Goal: Information Seeking & Learning: Learn about a topic

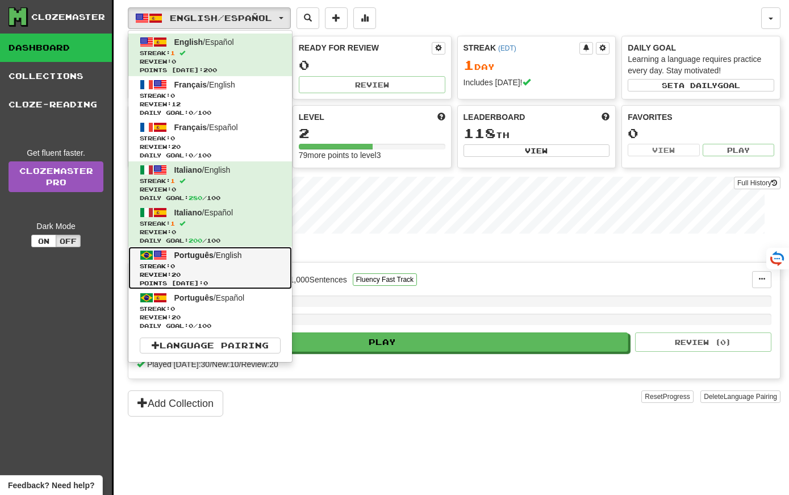
click at [224, 264] on span "Streak: 0" at bounding box center [210, 266] width 141 height 9
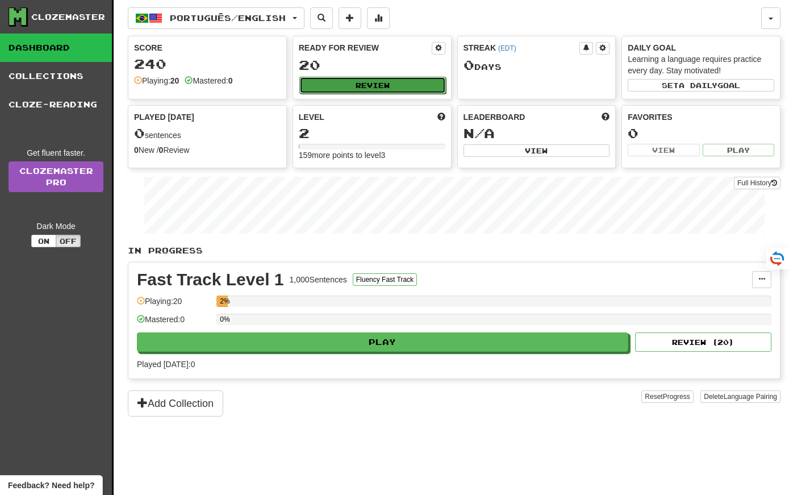
click at [334, 81] on button "Review" at bounding box center [372, 85] width 146 height 17
select select "**"
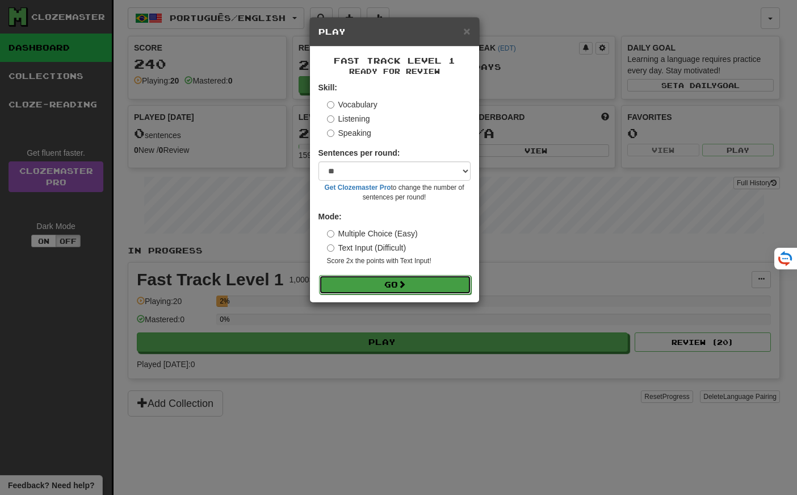
click at [357, 286] on button "Go" at bounding box center [395, 284] width 152 height 19
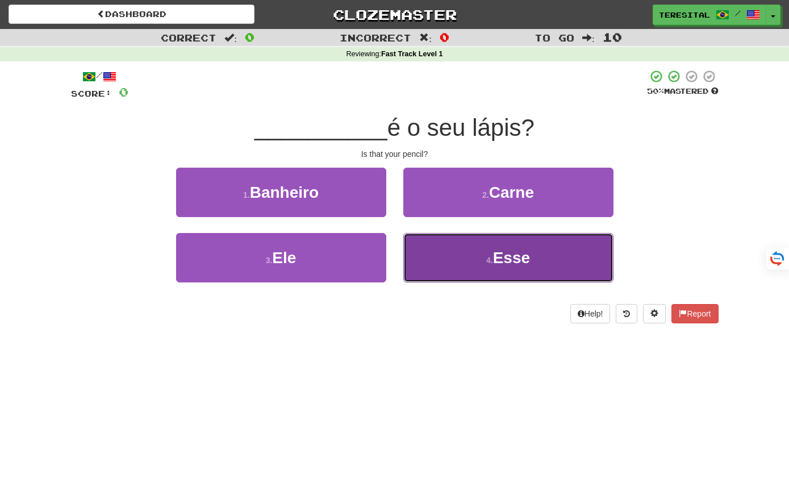
click at [435, 252] on button "4 . Esse" at bounding box center [508, 257] width 210 height 49
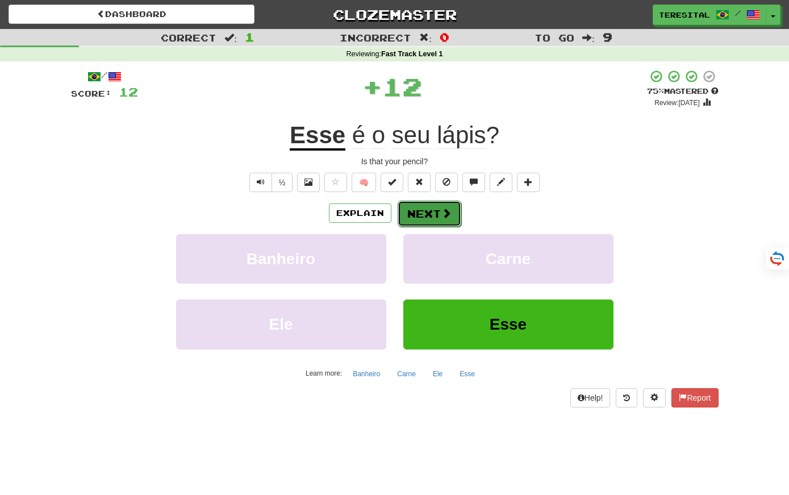
click at [438, 215] on button "Next" at bounding box center [429, 213] width 64 height 26
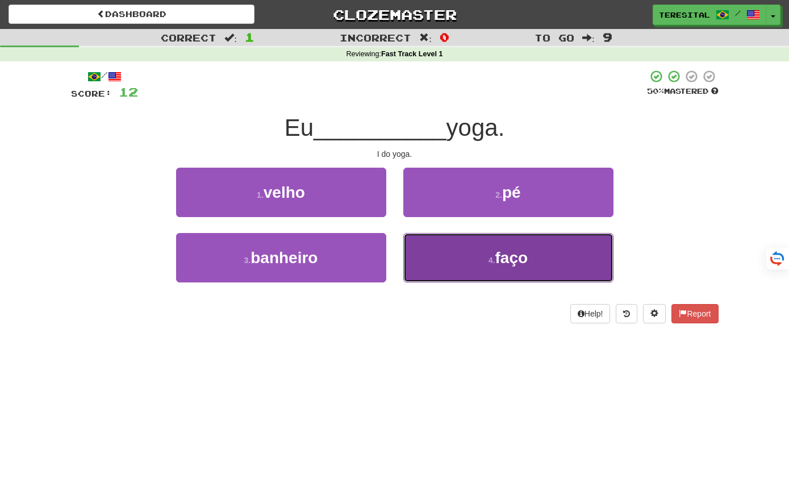
click at [426, 249] on button "4 . faço" at bounding box center [508, 257] width 210 height 49
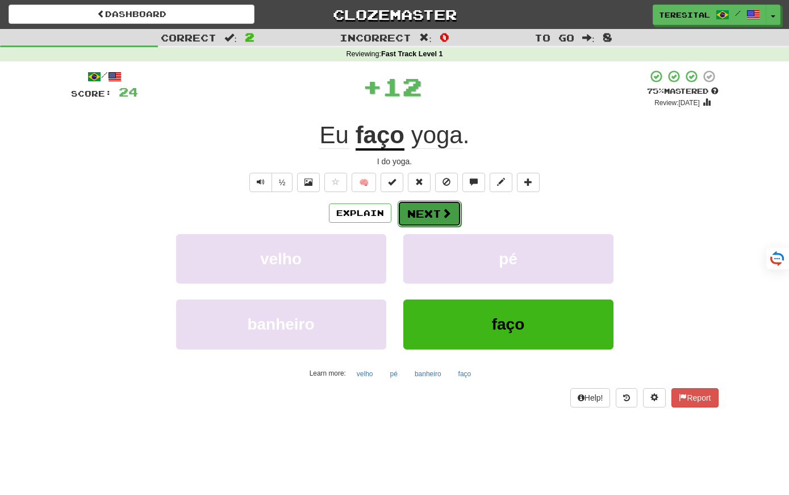
click at [447, 213] on span at bounding box center [446, 213] width 10 height 10
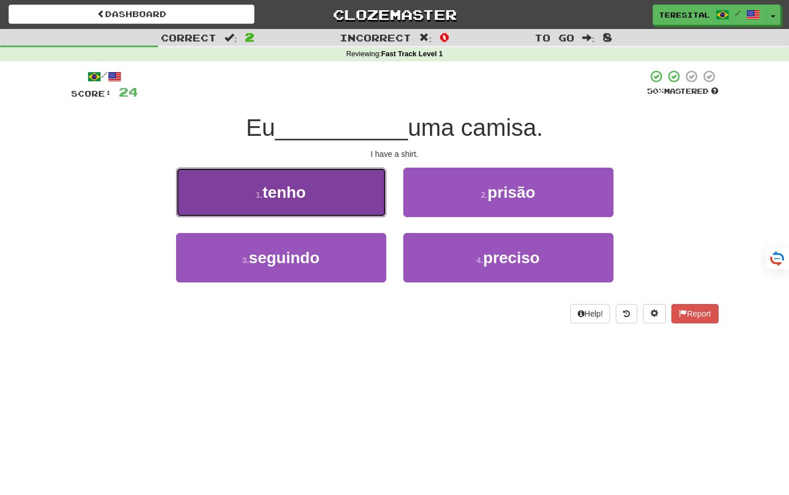
click at [366, 182] on button "1 . tenho" at bounding box center [281, 191] width 210 height 49
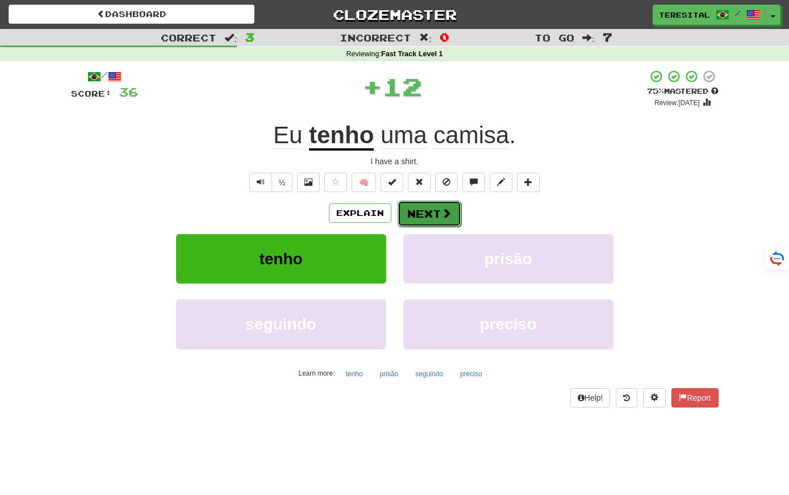
click at [426, 208] on button "Next" at bounding box center [429, 213] width 64 height 26
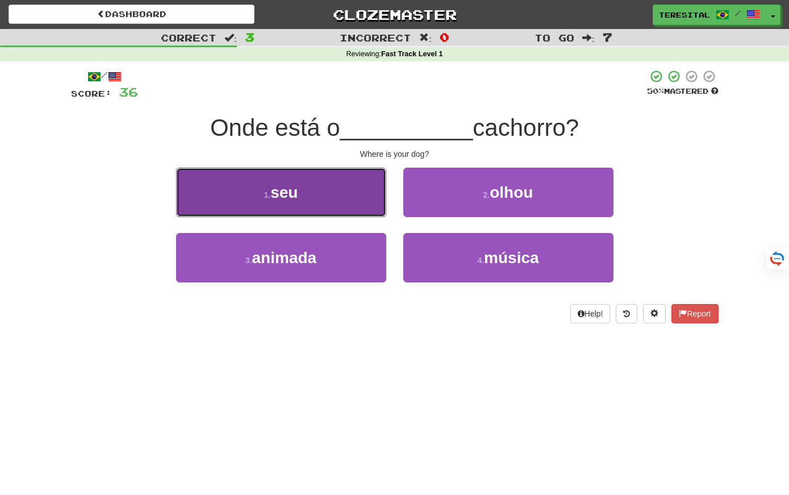
click at [355, 194] on button "1 . seu" at bounding box center [281, 191] width 210 height 49
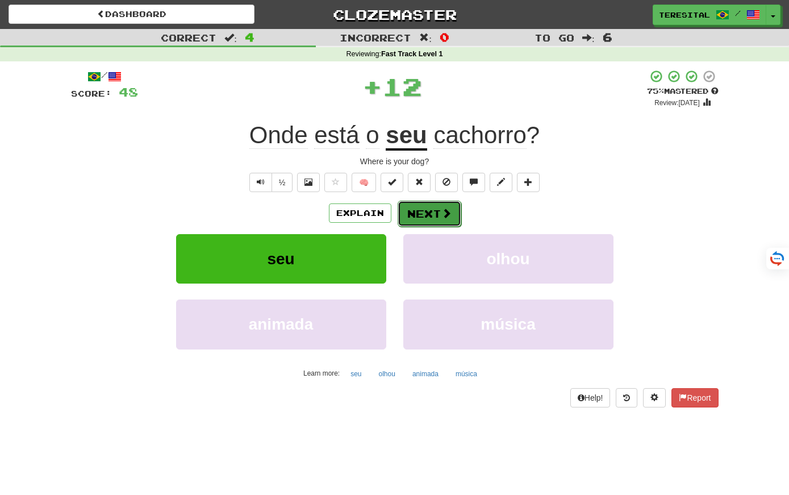
click at [424, 211] on button "Next" at bounding box center [429, 213] width 64 height 26
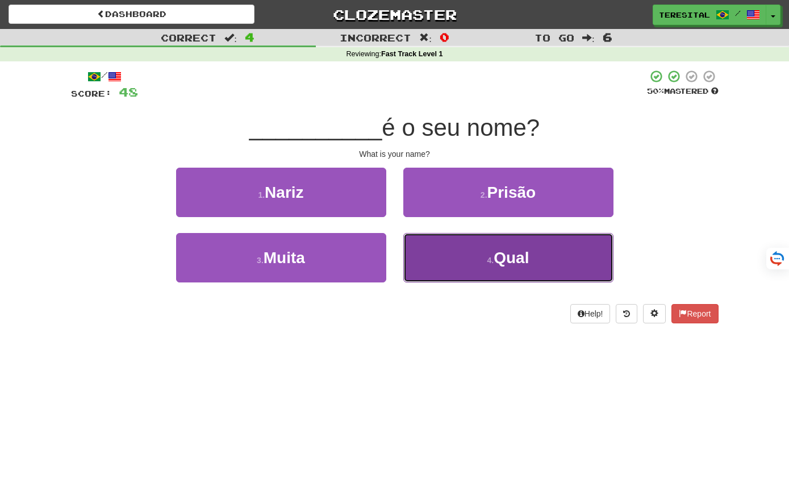
click at [466, 276] on button "4 . Qual" at bounding box center [508, 257] width 210 height 49
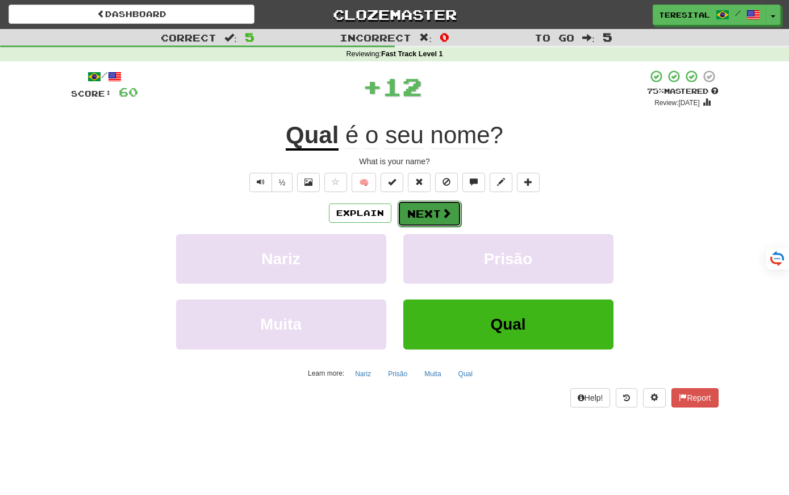
click at [442, 218] on span at bounding box center [446, 213] width 10 height 10
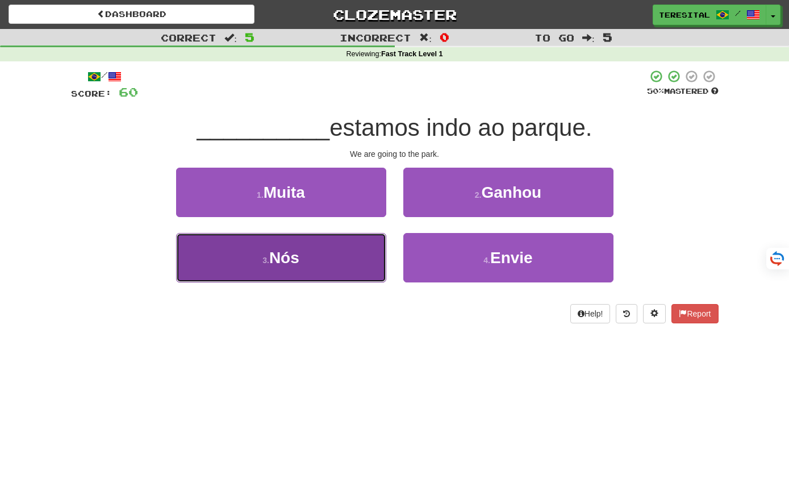
click at [356, 250] on button "3 . Nós" at bounding box center [281, 257] width 210 height 49
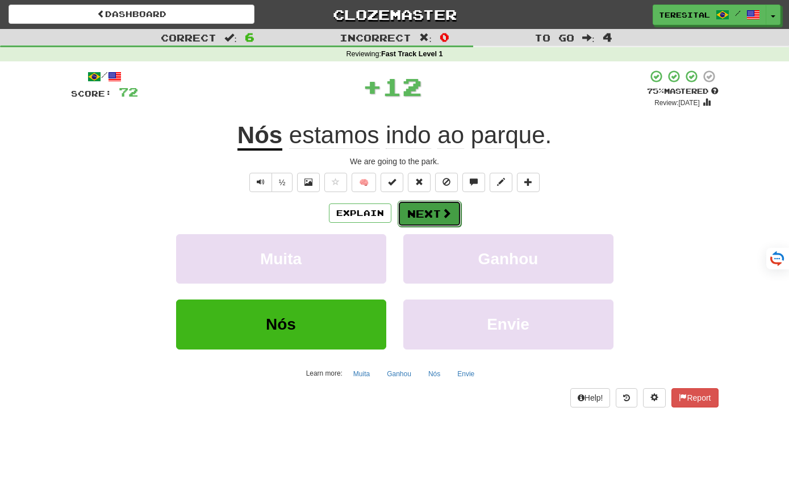
click at [435, 216] on button "Next" at bounding box center [429, 213] width 64 height 26
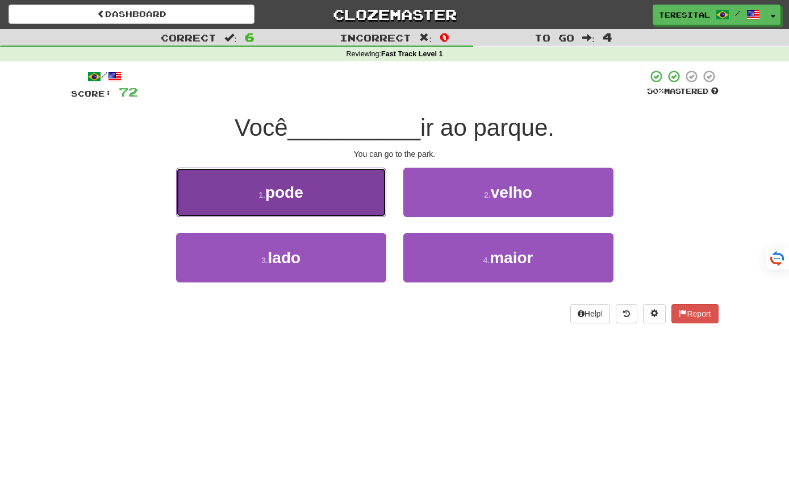
click at [339, 187] on button "1 . pode" at bounding box center [281, 191] width 210 height 49
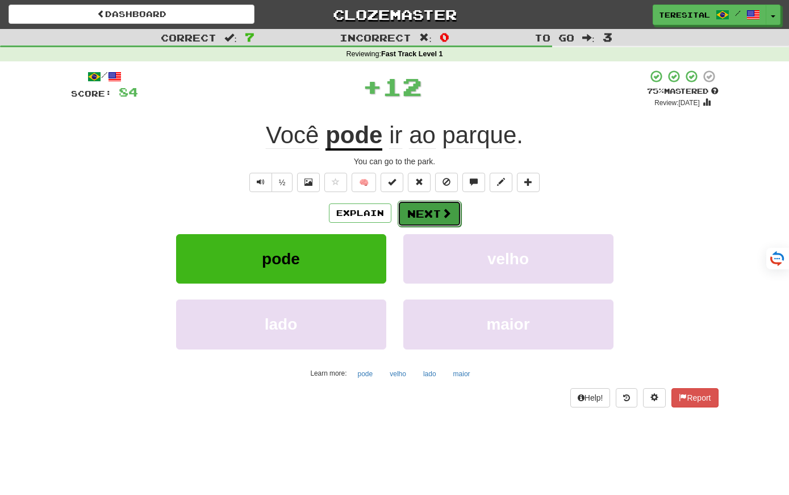
click at [425, 211] on button "Next" at bounding box center [429, 213] width 64 height 26
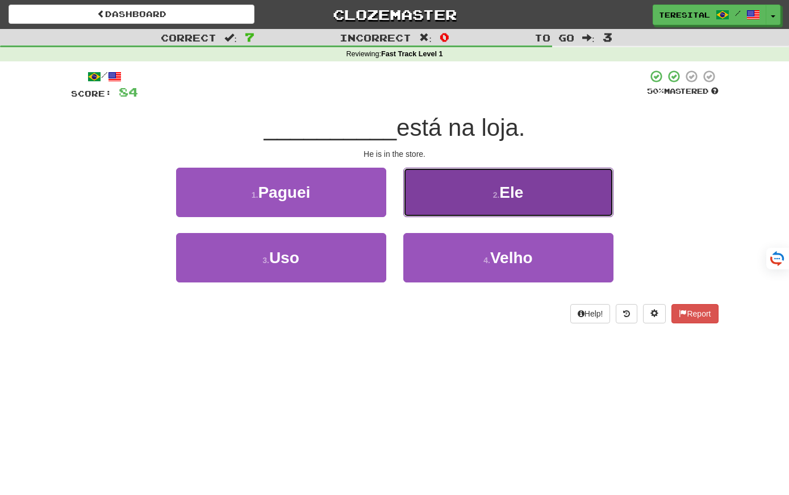
click at [443, 200] on button "2 . Ele" at bounding box center [508, 191] width 210 height 49
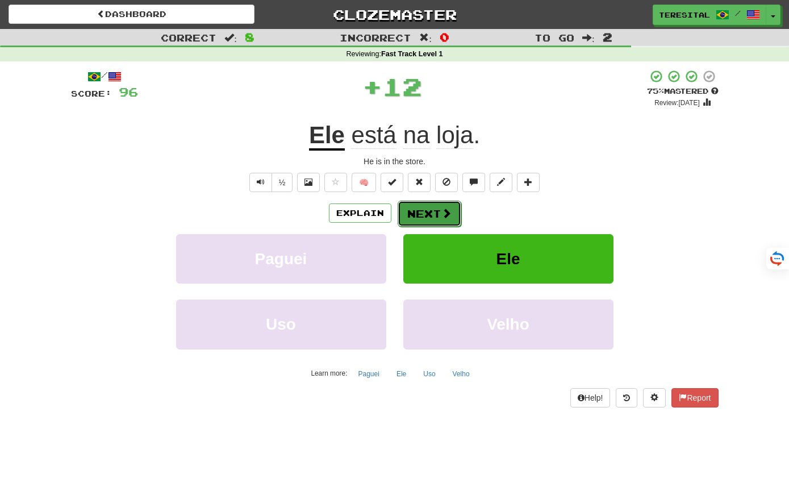
click at [435, 210] on button "Next" at bounding box center [429, 213] width 64 height 26
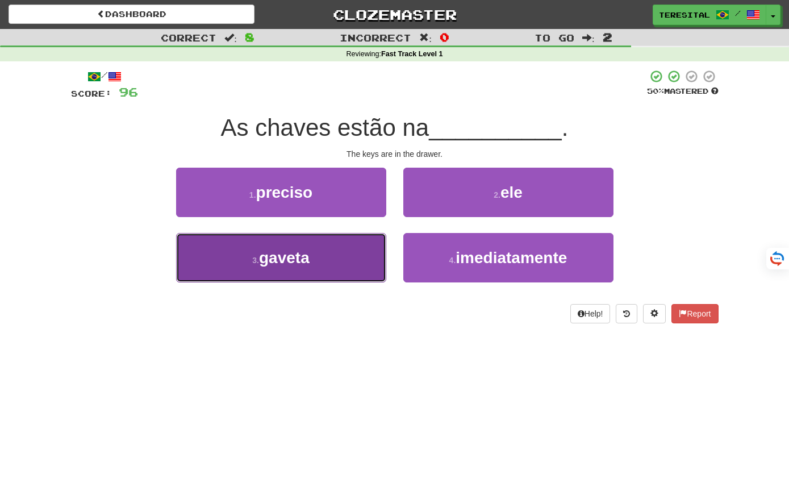
click at [345, 273] on button "3 . gaveta" at bounding box center [281, 257] width 210 height 49
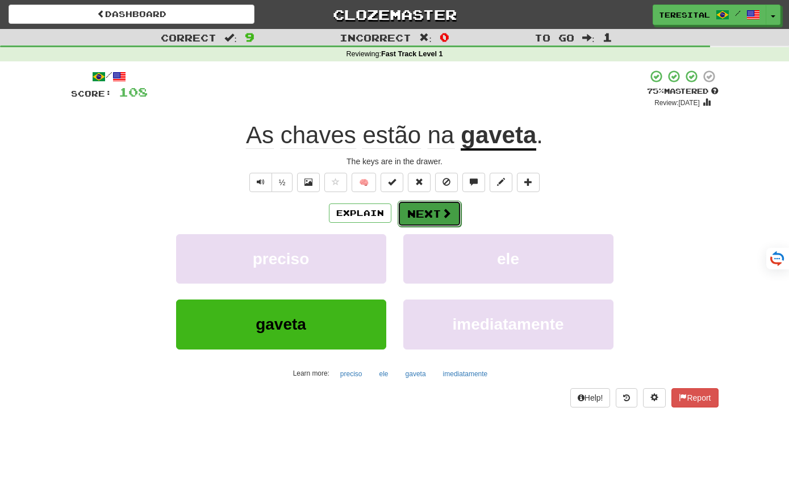
click at [446, 213] on span at bounding box center [446, 213] width 10 height 10
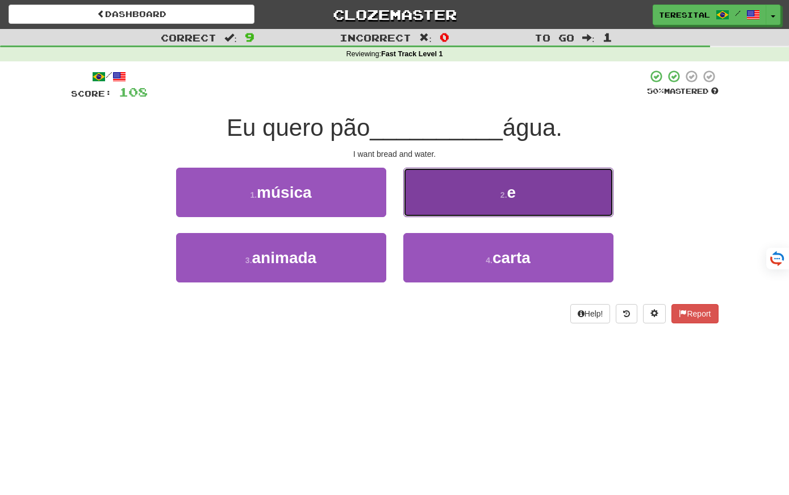
click at [482, 183] on button "2 . e" at bounding box center [508, 191] width 210 height 49
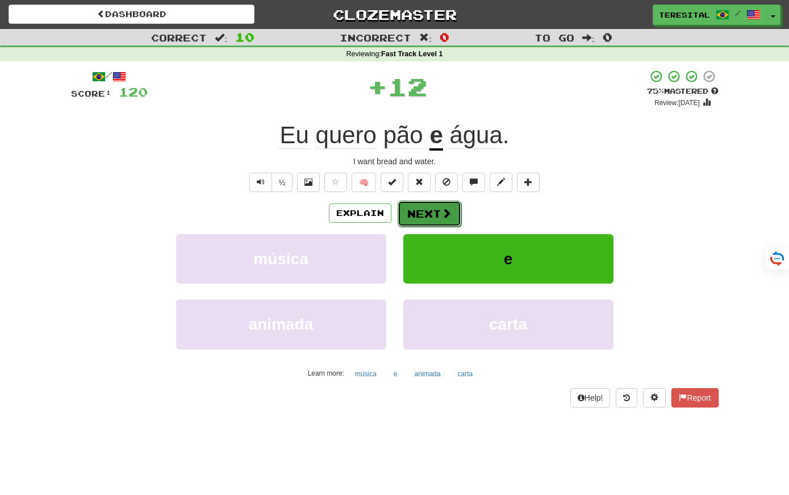
click at [446, 209] on span at bounding box center [446, 213] width 10 height 10
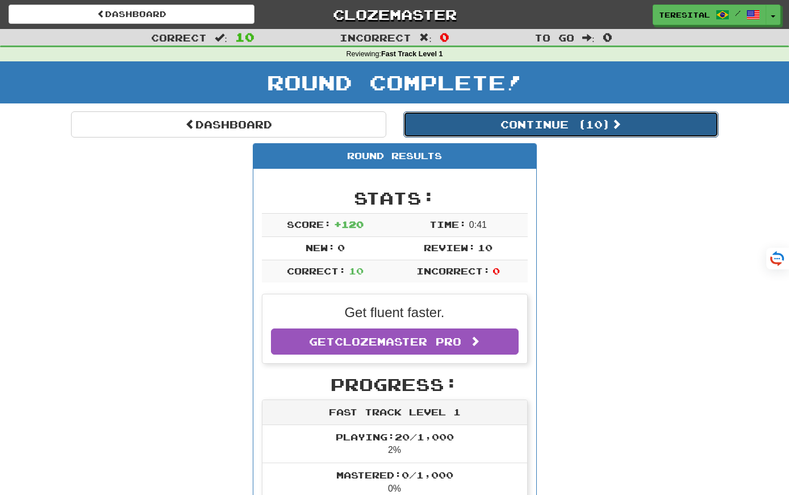
click at [504, 124] on button "Continue ( 10 )" at bounding box center [560, 124] width 315 height 26
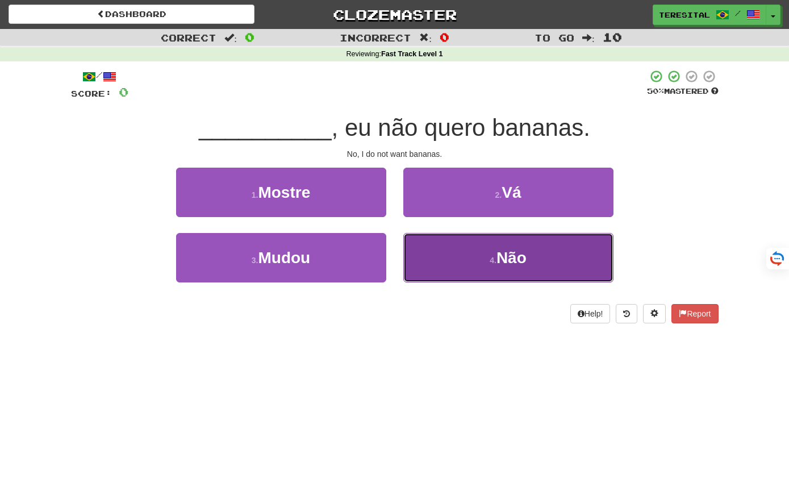
click at [495, 251] on button "4 . Não" at bounding box center [508, 257] width 210 height 49
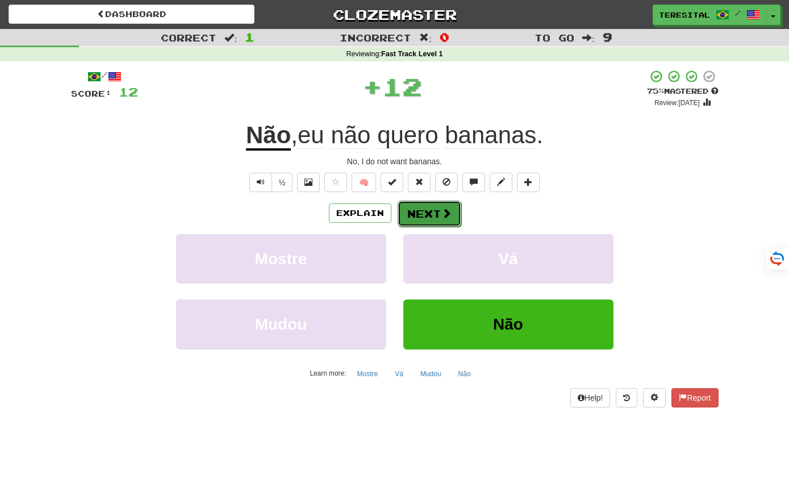
click at [433, 210] on button "Next" at bounding box center [429, 213] width 64 height 26
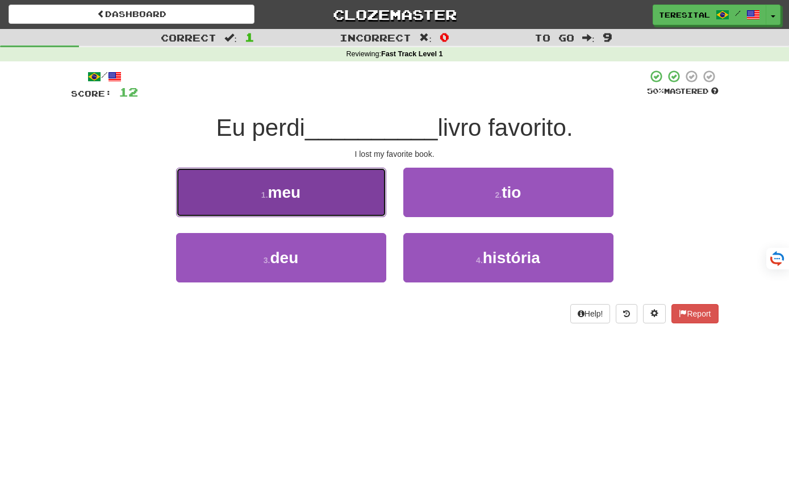
click at [362, 196] on button "1 . meu" at bounding box center [281, 191] width 210 height 49
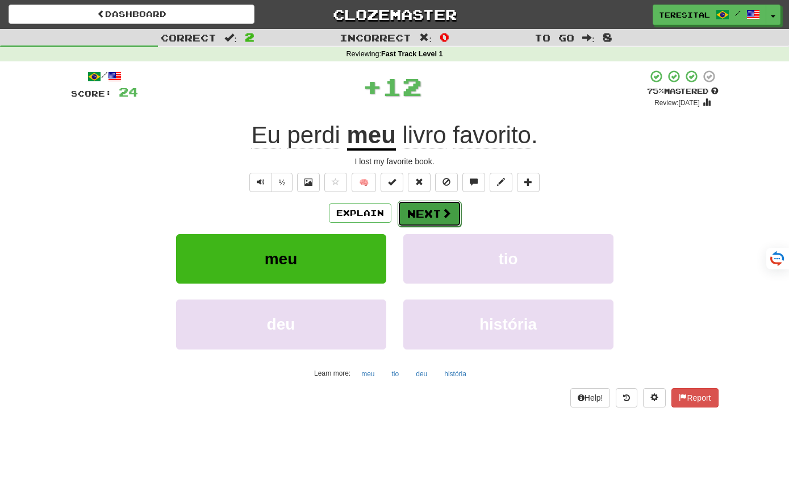
click at [417, 211] on button "Next" at bounding box center [429, 213] width 64 height 26
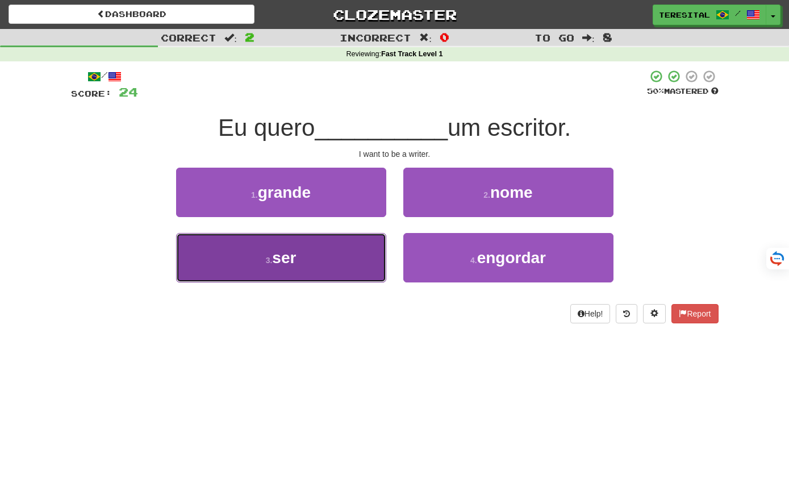
click at [334, 270] on button "3 . ser" at bounding box center [281, 257] width 210 height 49
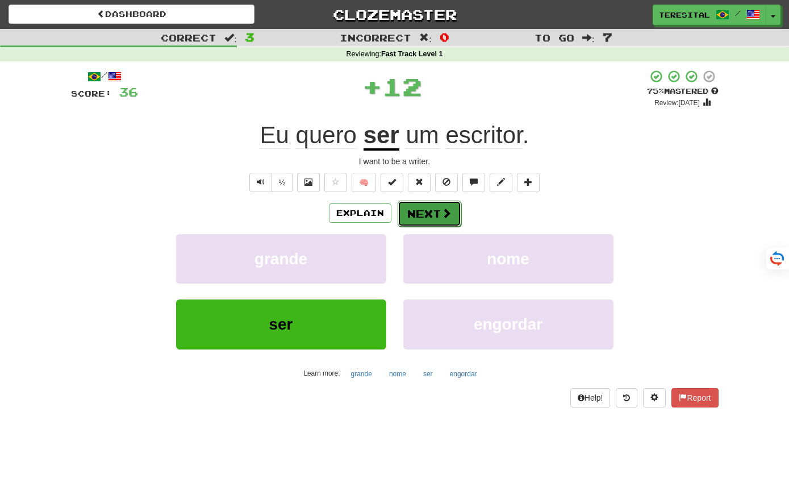
click at [426, 218] on button "Next" at bounding box center [429, 213] width 64 height 26
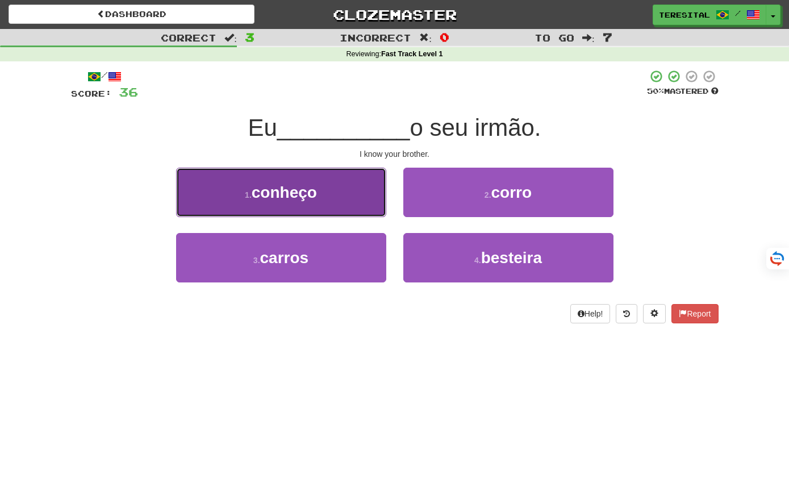
click at [359, 198] on button "1 . conheço" at bounding box center [281, 191] width 210 height 49
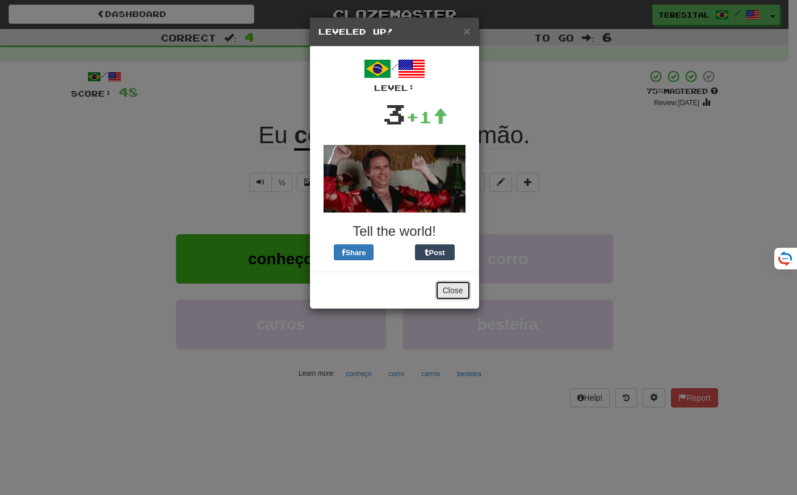
click at [451, 287] on button "Close" at bounding box center [452, 289] width 35 height 19
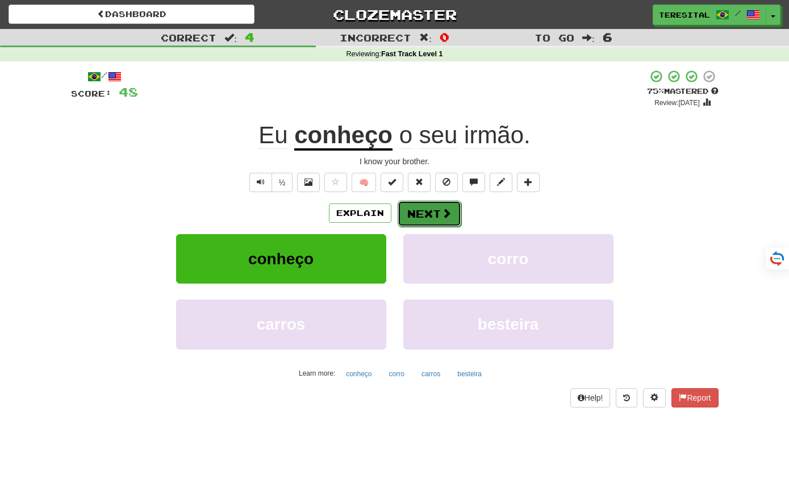
click at [448, 219] on button "Next" at bounding box center [429, 213] width 64 height 26
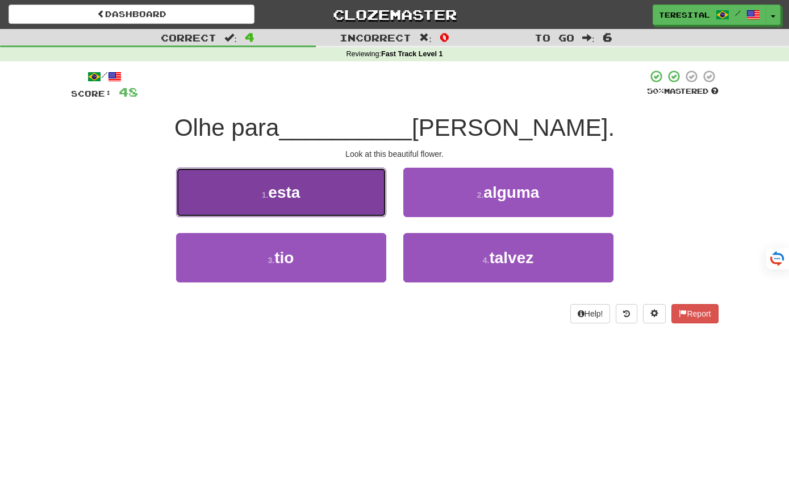
click at [347, 206] on button "1 . esta" at bounding box center [281, 191] width 210 height 49
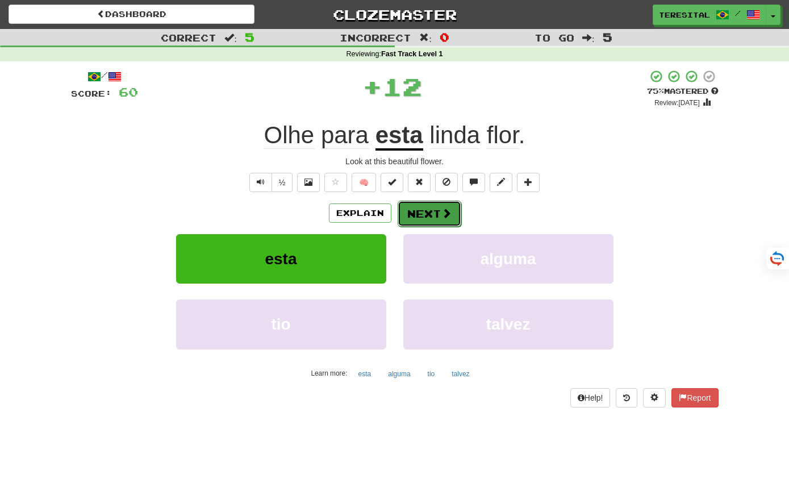
click at [441, 211] on span at bounding box center [446, 213] width 10 height 10
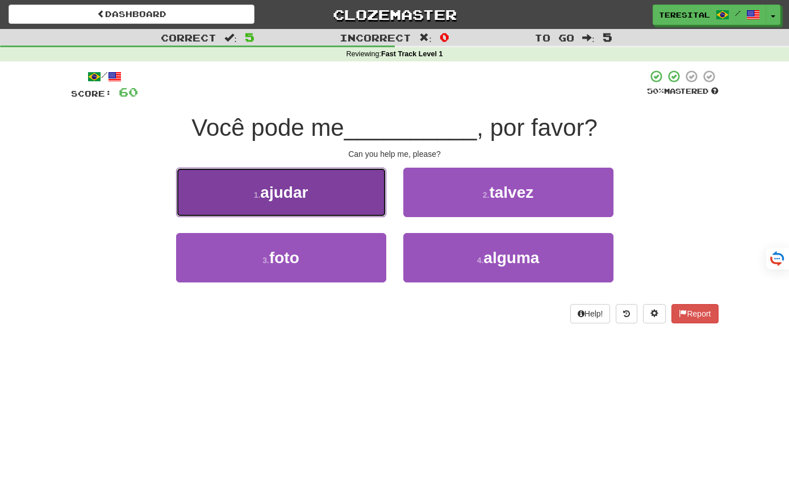
click at [334, 203] on button "1 . ajudar" at bounding box center [281, 191] width 210 height 49
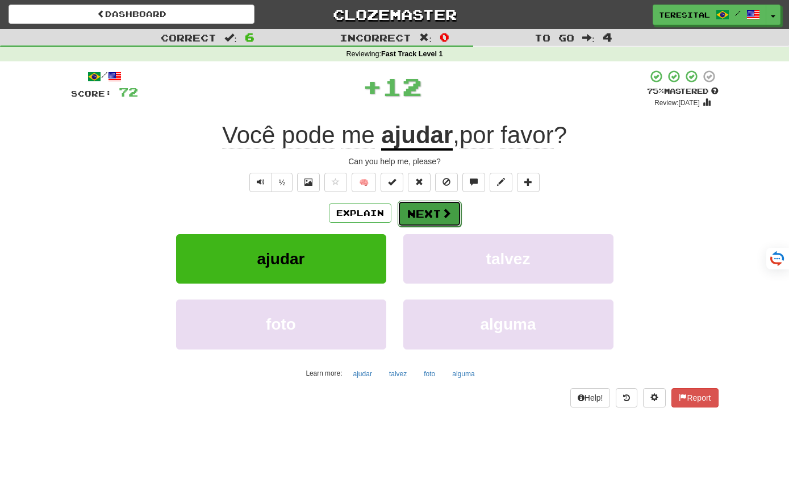
click at [430, 215] on button "Next" at bounding box center [429, 213] width 64 height 26
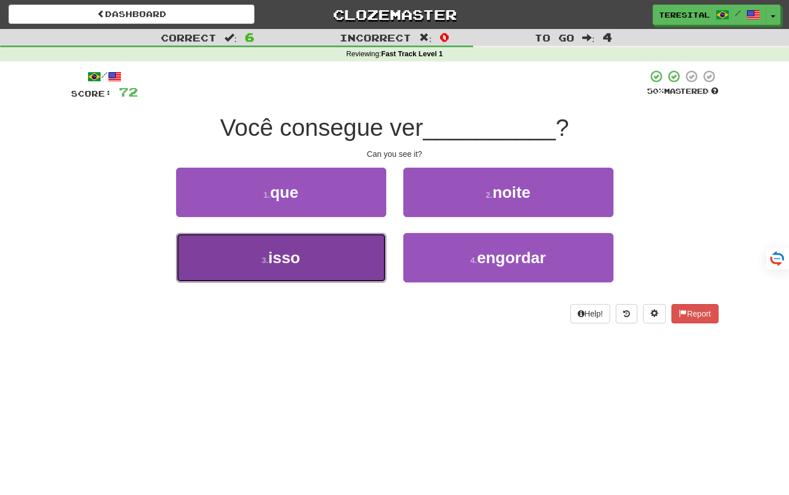
click at [307, 245] on button "3 . isso" at bounding box center [281, 257] width 210 height 49
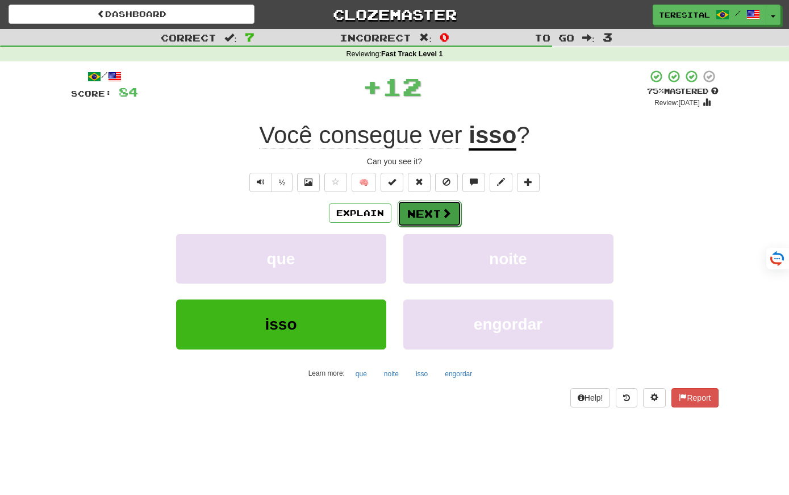
click at [450, 214] on button "Next" at bounding box center [429, 213] width 64 height 26
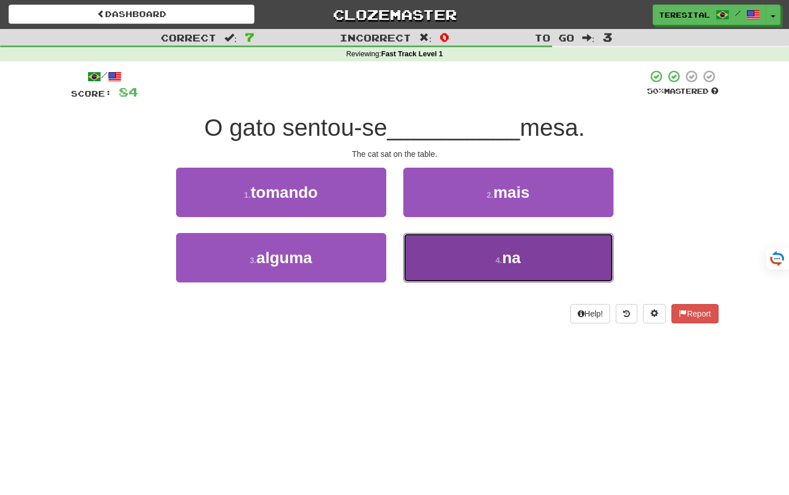
click at [468, 246] on button "4 . na" at bounding box center [508, 257] width 210 height 49
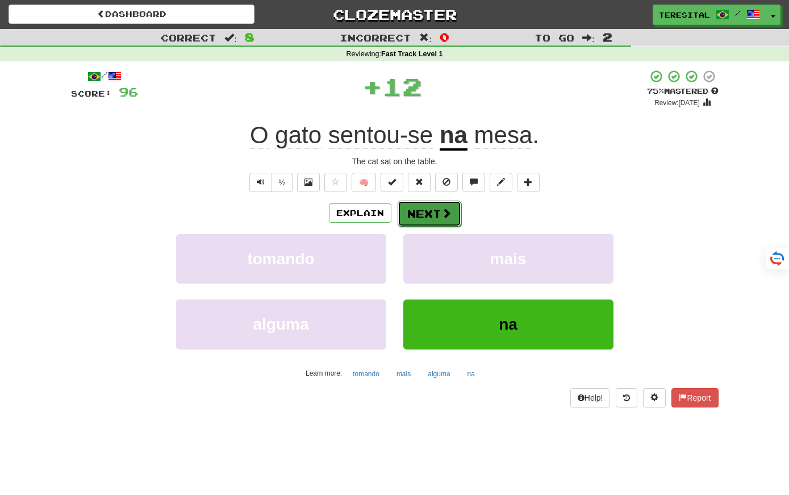
click at [435, 213] on button "Next" at bounding box center [429, 213] width 64 height 26
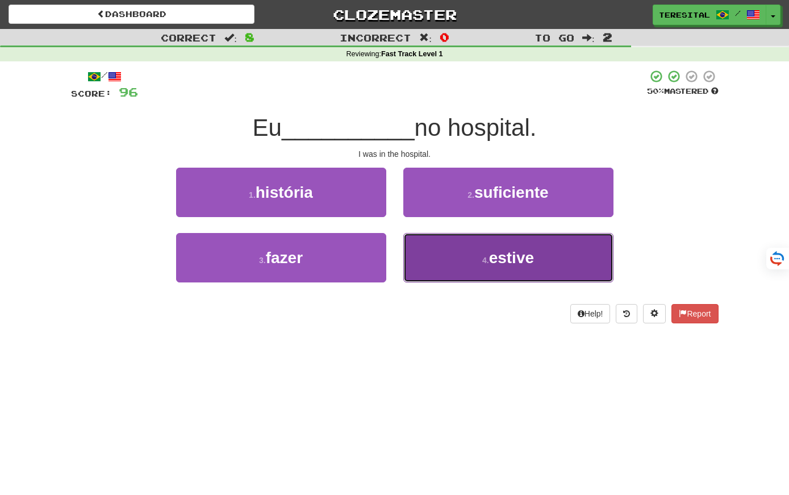
click at [467, 275] on button "4 . estive" at bounding box center [508, 257] width 210 height 49
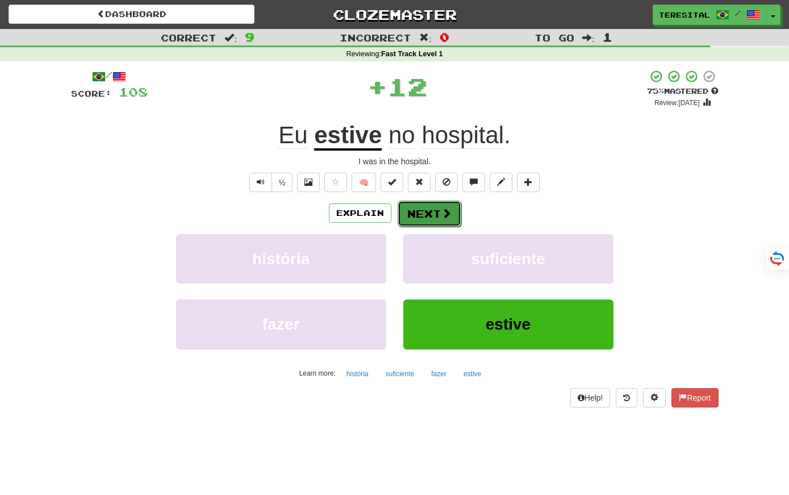
click at [445, 217] on span at bounding box center [446, 213] width 10 height 10
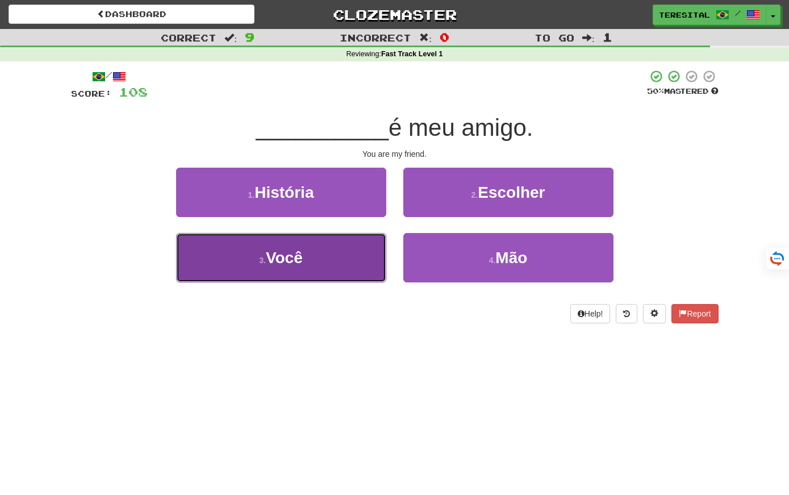
click at [376, 263] on button "3 . Você" at bounding box center [281, 257] width 210 height 49
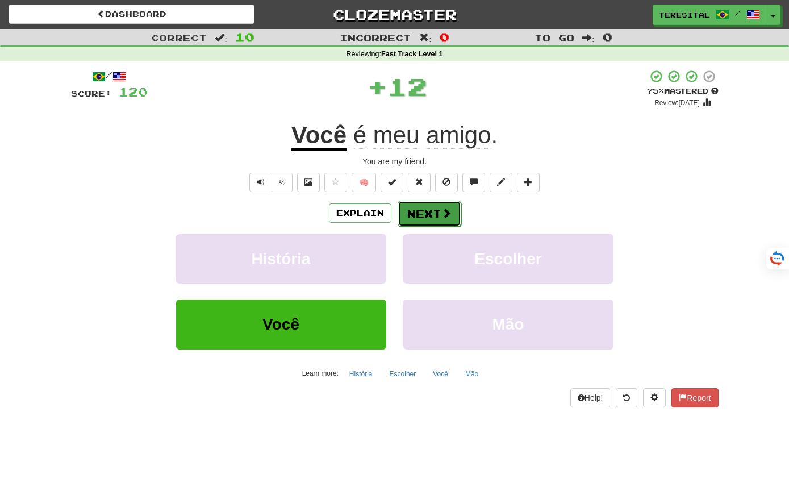
click at [450, 208] on span at bounding box center [446, 213] width 10 height 10
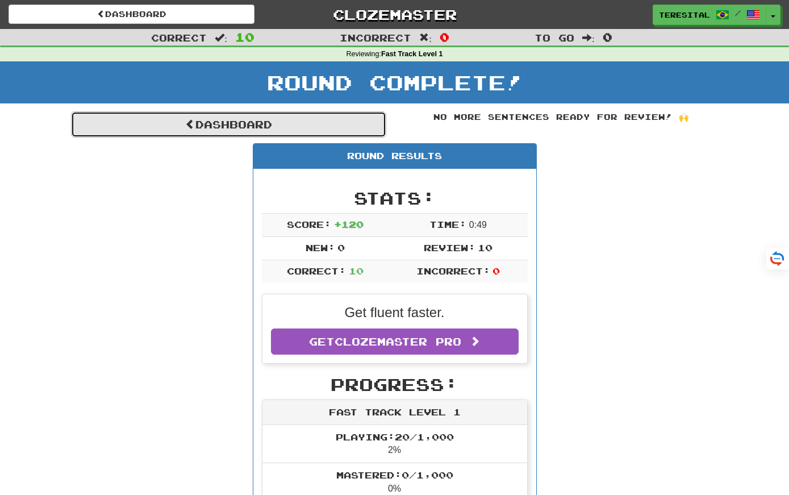
click at [291, 128] on link "Dashboard" at bounding box center [228, 124] width 315 height 26
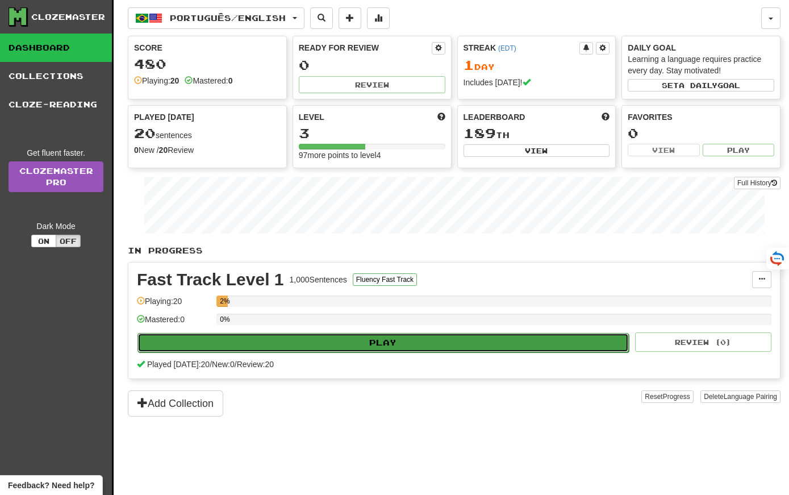
click at [274, 344] on button "Play" at bounding box center [382, 342] width 491 height 19
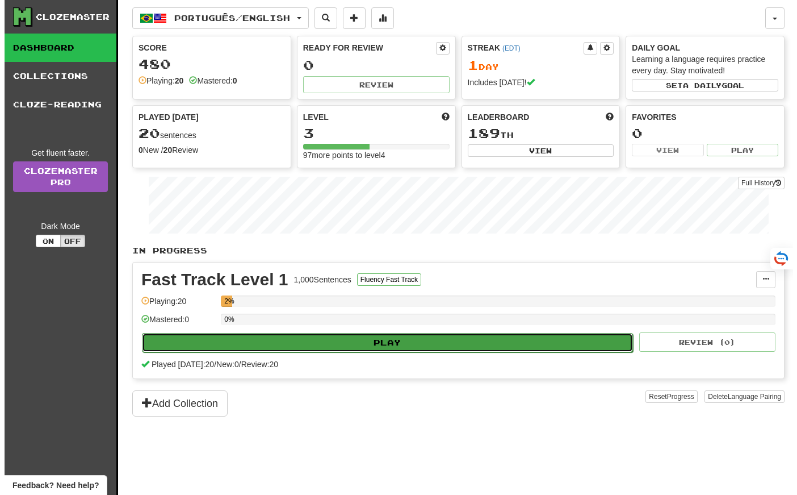
select select "**"
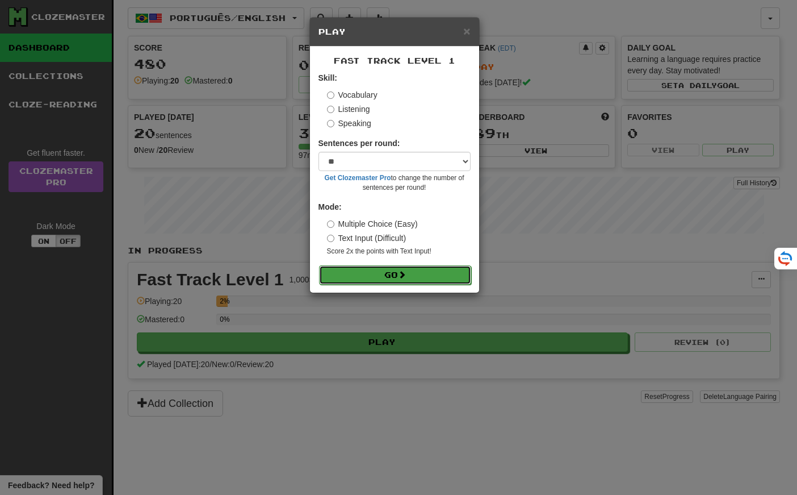
click at [355, 271] on button "Go" at bounding box center [395, 274] width 152 height 19
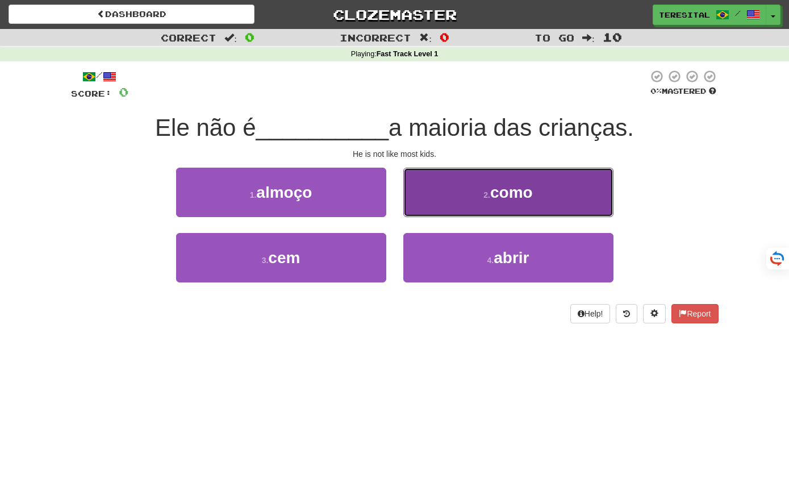
click at [445, 198] on button "2 . como" at bounding box center [508, 191] width 210 height 49
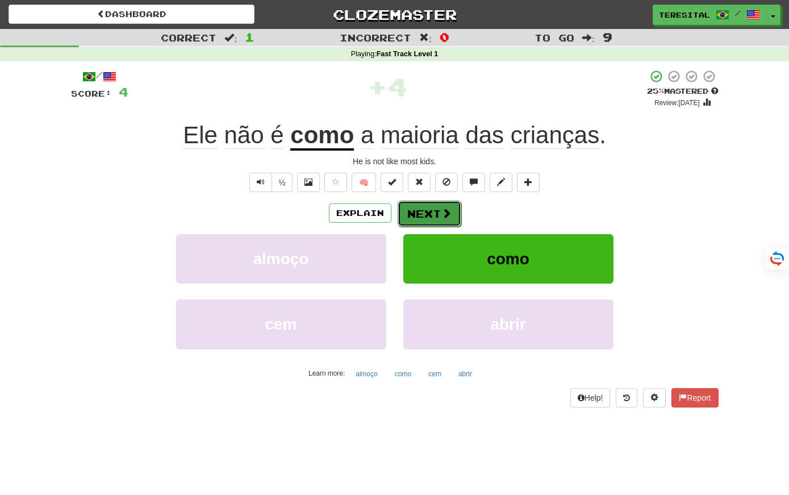
click at [431, 213] on button "Next" at bounding box center [429, 213] width 64 height 26
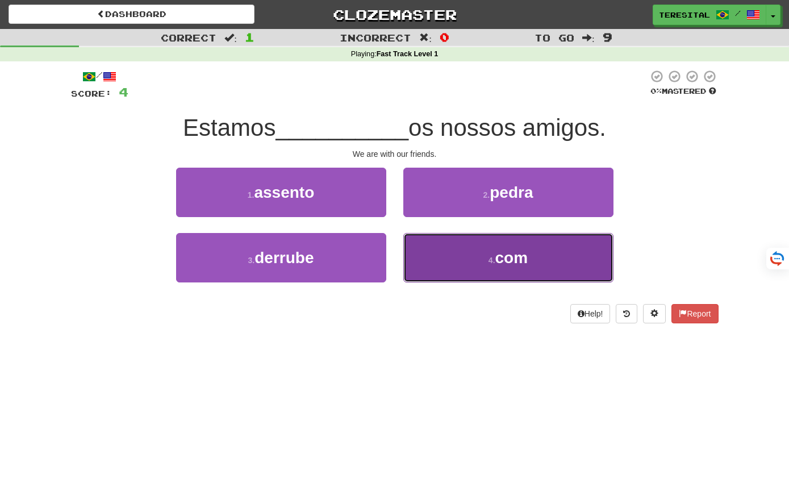
click at [459, 246] on button "4 . com" at bounding box center [508, 257] width 210 height 49
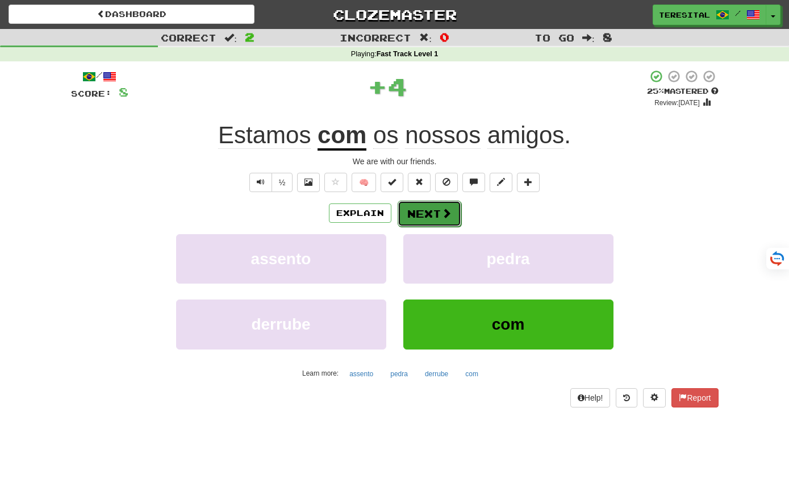
click at [439, 211] on button "Next" at bounding box center [429, 213] width 64 height 26
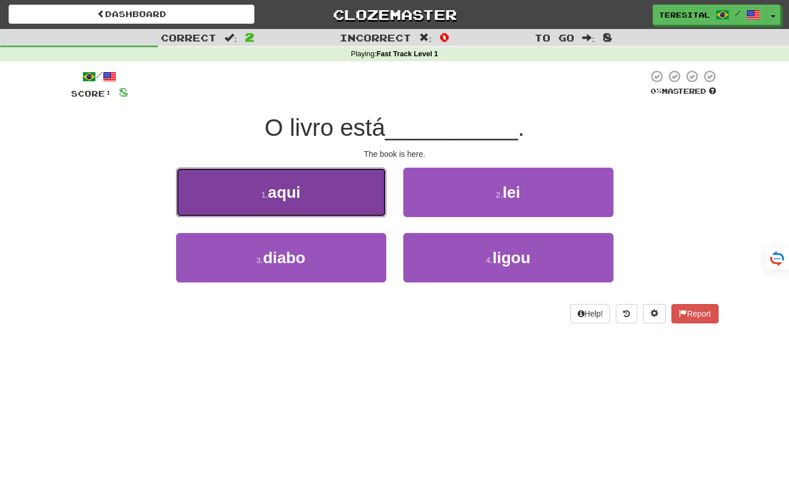
click at [321, 189] on button "1 . aqui" at bounding box center [281, 191] width 210 height 49
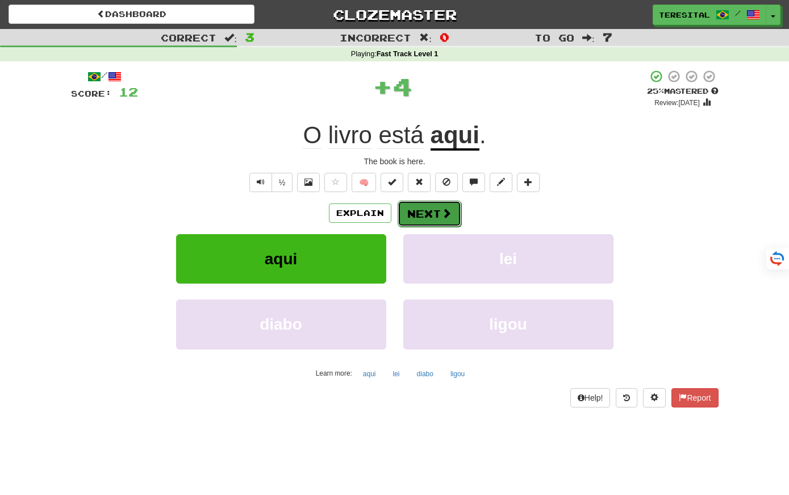
click at [424, 212] on button "Next" at bounding box center [429, 213] width 64 height 26
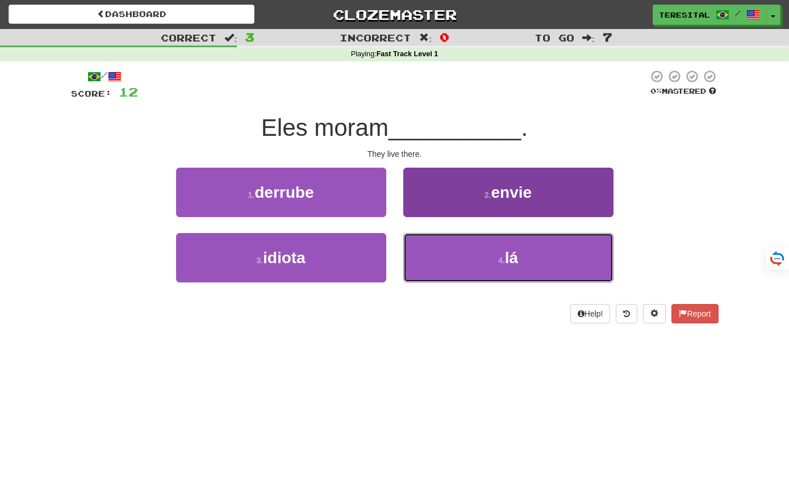
click at [471, 270] on button "4 . lá" at bounding box center [508, 257] width 210 height 49
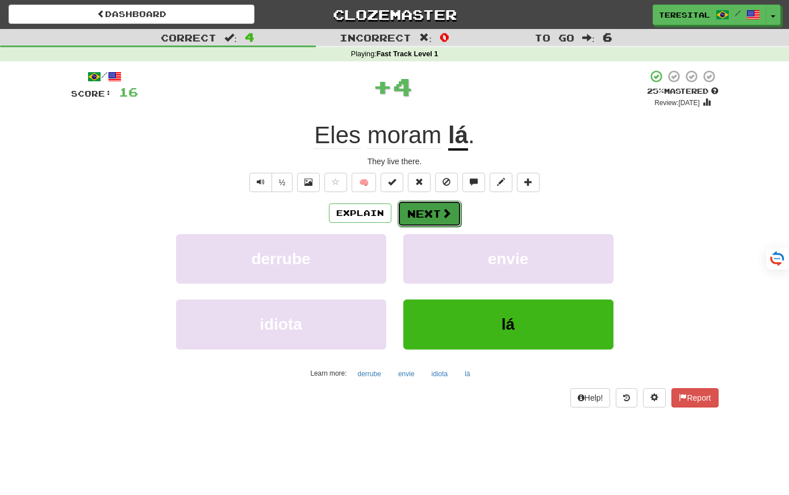
click at [416, 213] on button "Next" at bounding box center [429, 213] width 64 height 26
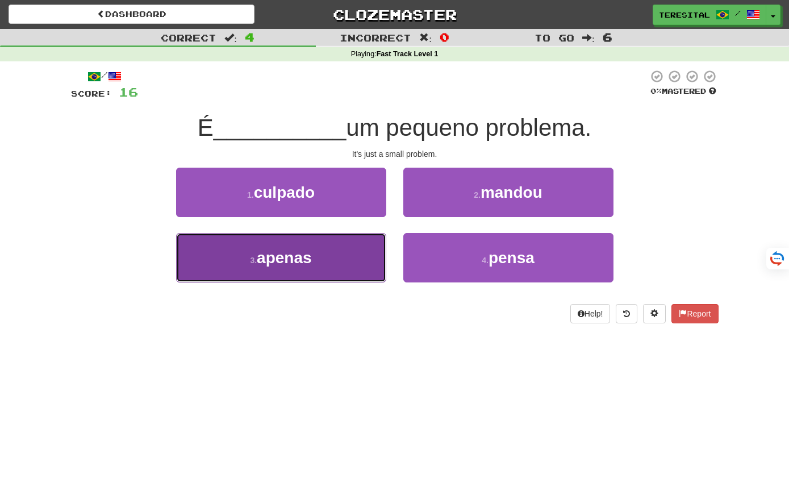
click at [320, 256] on button "3 . apenas" at bounding box center [281, 257] width 210 height 49
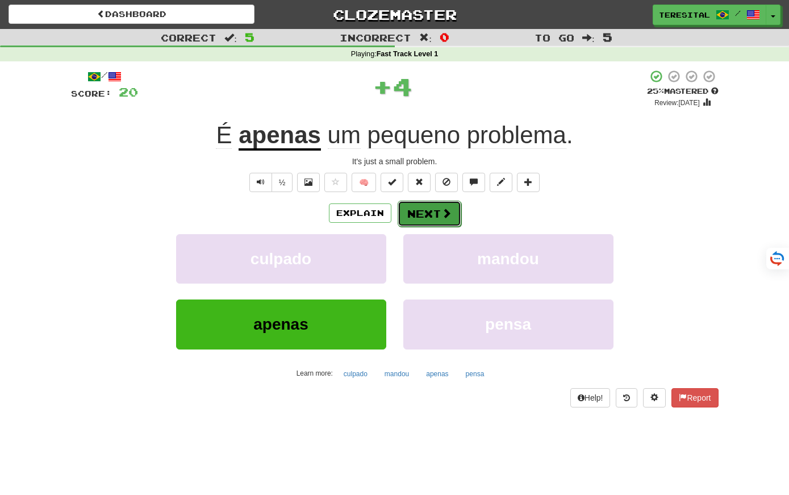
click at [442, 213] on span at bounding box center [446, 213] width 10 height 10
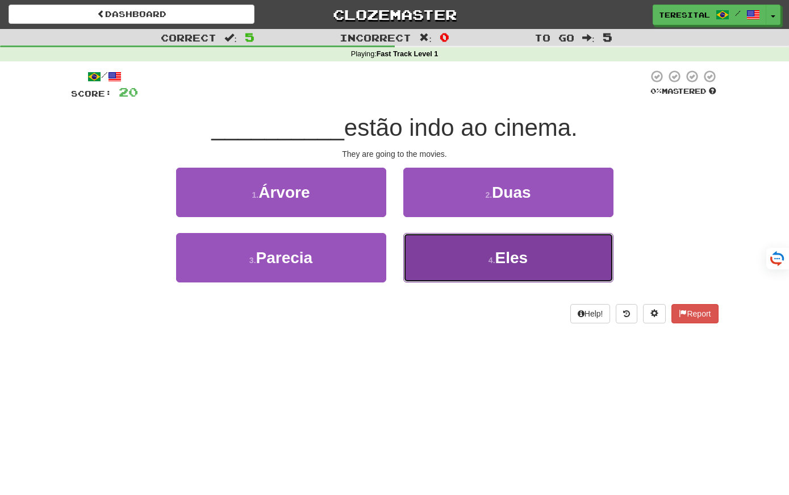
click at [480, 266] on button "4 . Eles" at bounding box center [508, 257] width 210 height 49
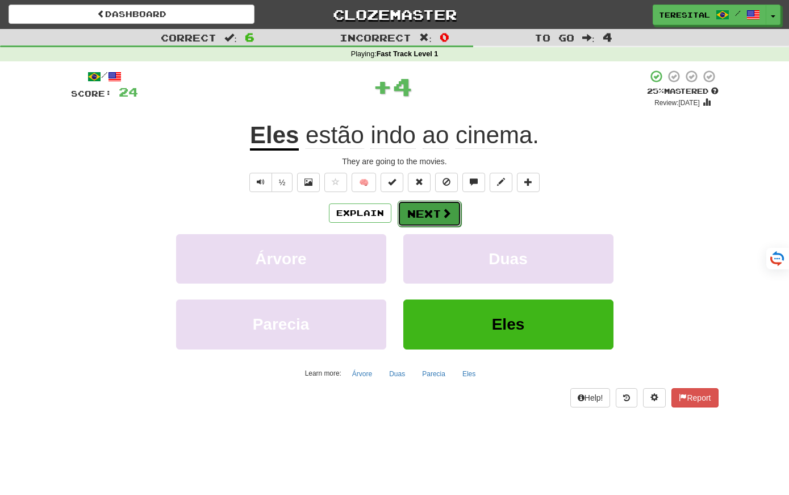
click at [442, 217] on span at bounding box center [446, 213] width 10 height 10
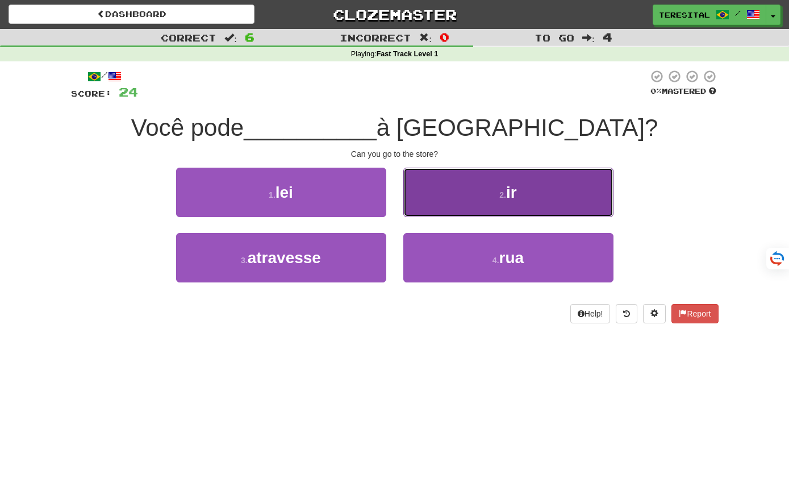
click at [497, 198] on button "2 . ir" at bounding box center [508, 191] width 210 height 49
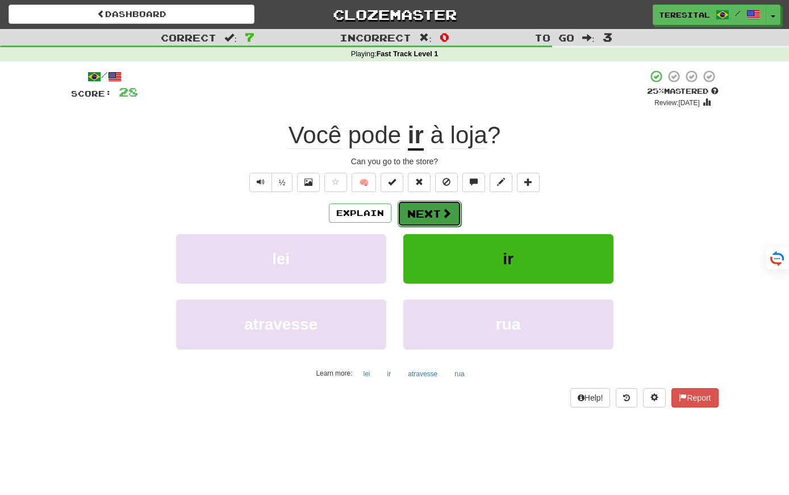
click at [421, 212] on button "Next" at bounding box center [429, 213] width 64 height 26
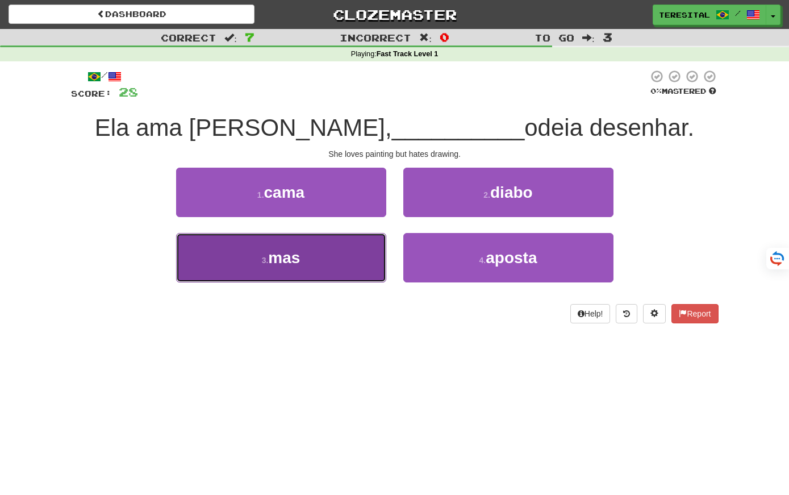
click at [333, 268] on button "3 . mas" at bounding box center [281, 257] width 210 height 49
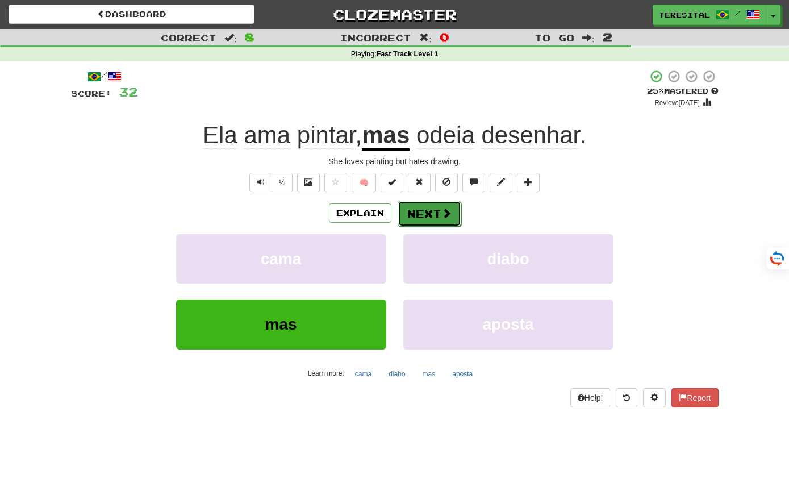
click at [448, 218] on span at bounding box center [446, 213] width 10 height 10
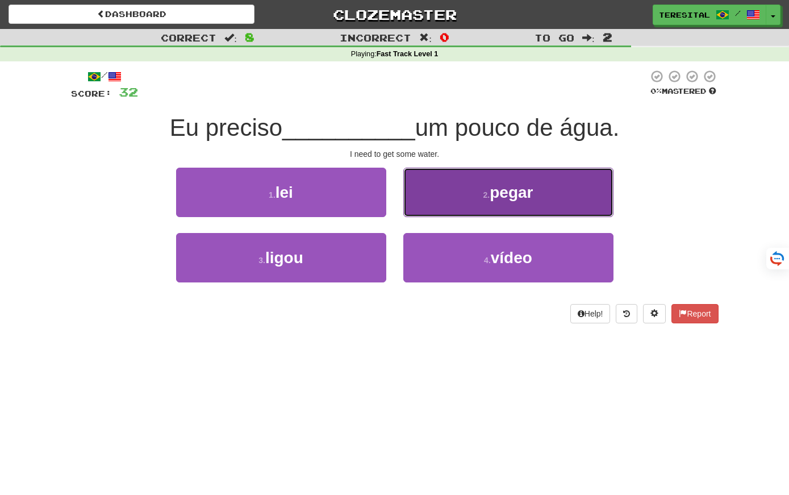
click at [468, 202] on button "2 . pegar" at bounding box center [508, 191] width 210 height 49
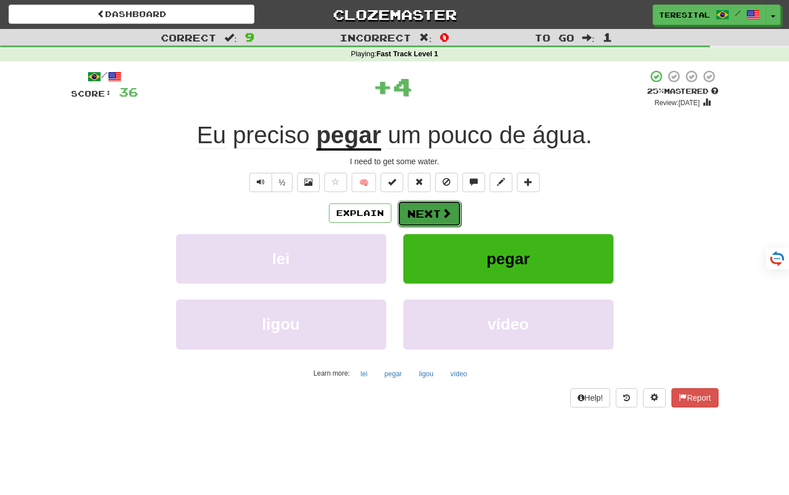
click at [417, 212] on button "Next" at bounding box center [429, 213] width 64 height 26
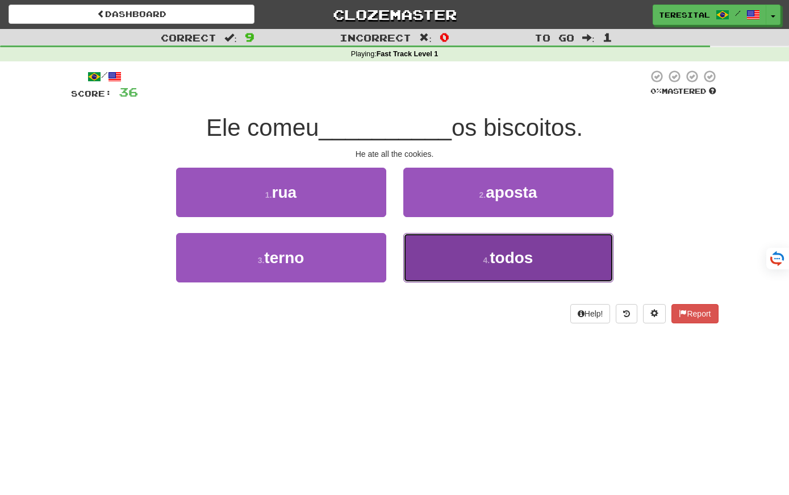
click at [435, 268] on button "4 . todos" at bounding box center [508, 257] width 210 height 49
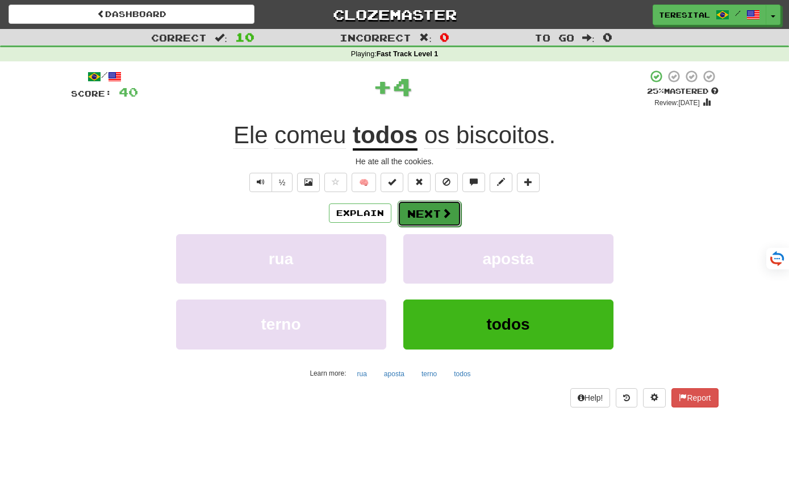
click at [436, 220] on button "Next" at bounding box center [429, 213] width 64 height 26
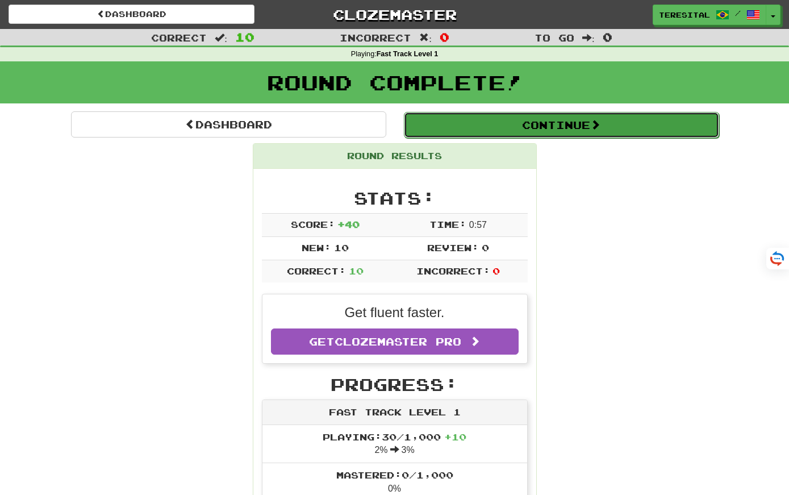
click at [506, 128] on button "Continue" at bounding box center [561, 125] width 315 height 26
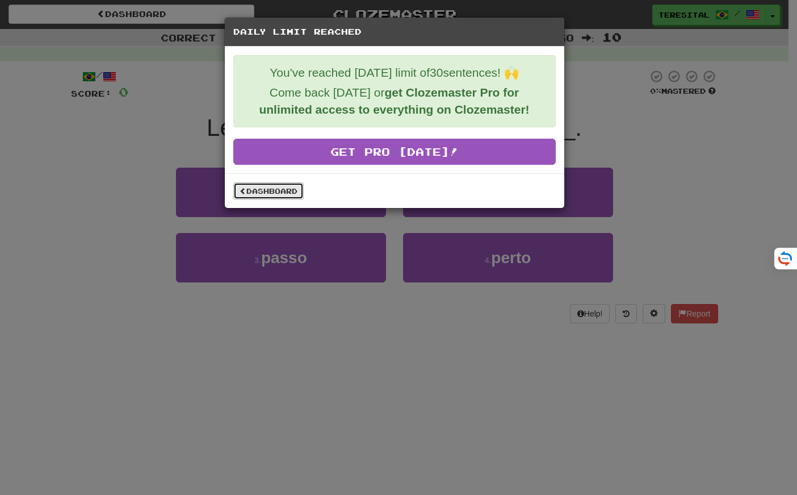
click at [251, 186] on link "Dashboard" at bounding box center [268, 190] width 70 height 17
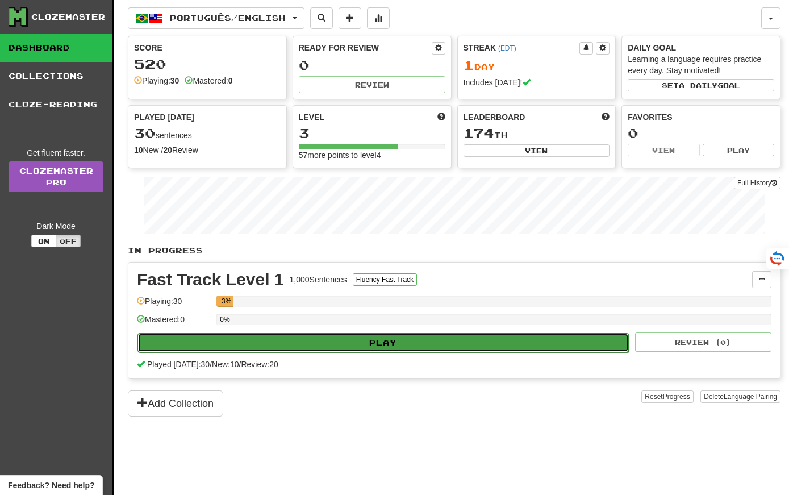
click at [298, 342] on button "Play" at bounding box center [382, 342] width 491 height 19
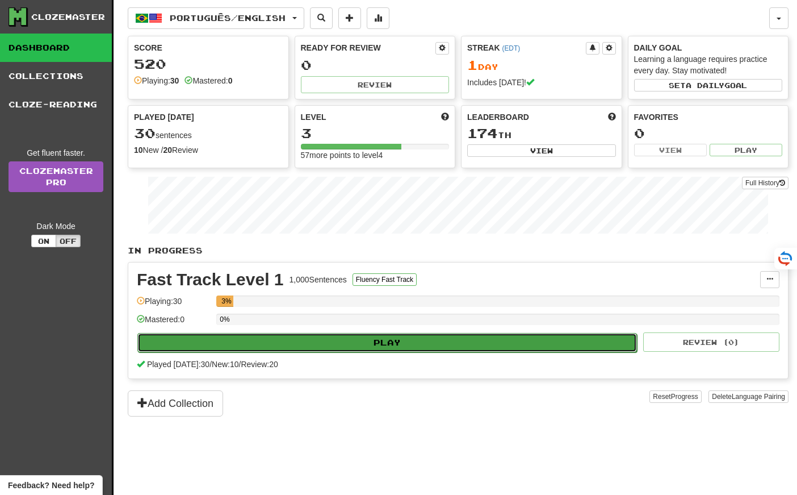
select select "**"
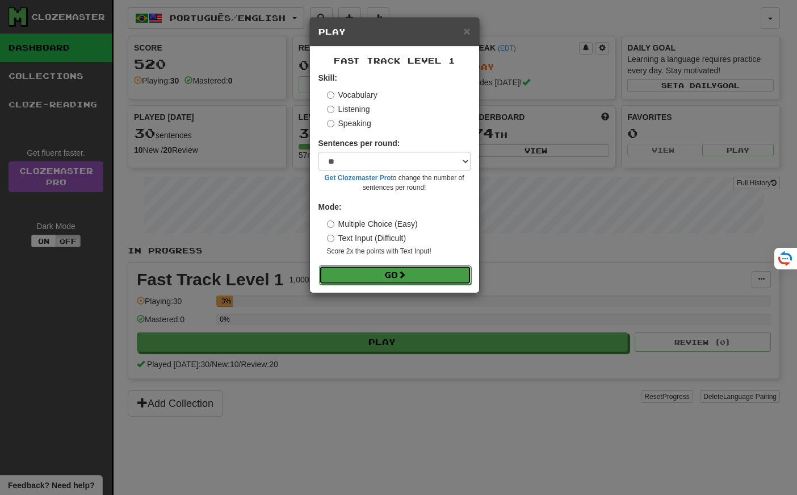
click at [344, 272] on button "Go" at bounding box center [395, 274] width 152 height 19
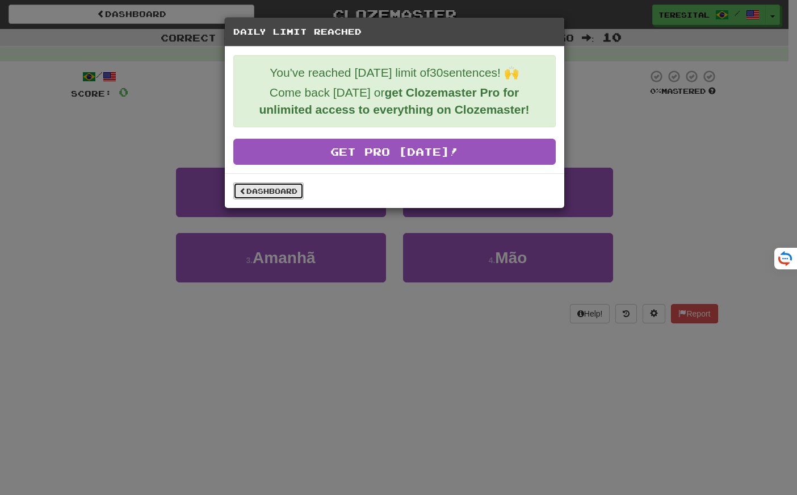
click at [286, 185] on link "Dashboard" at bounding box center [268, 190] width 70 height 17
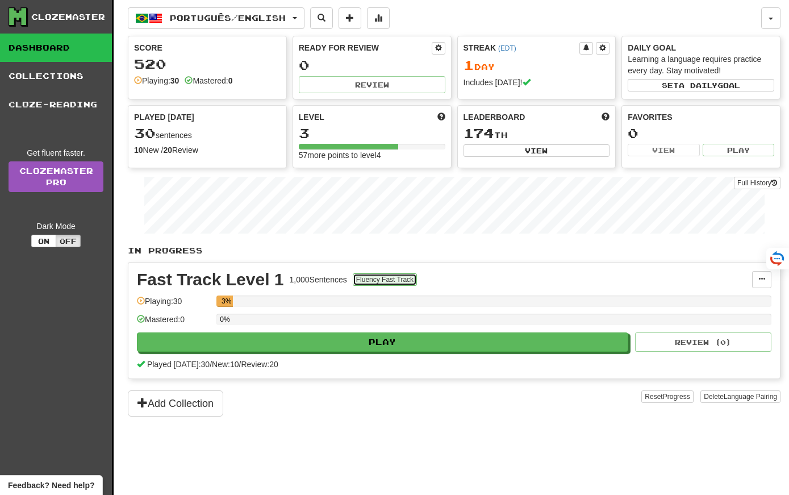
click at [399, 278] on button "Fluency Fast Track" at bounding box center [385, 279] width 64 height 12
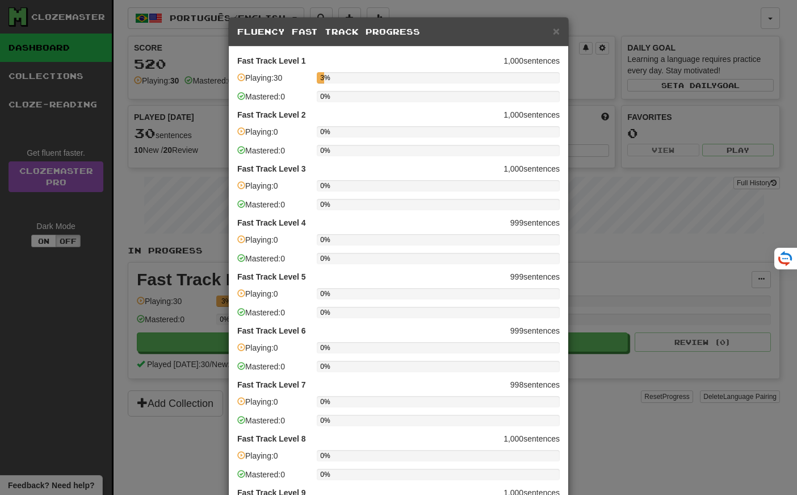
click at [593, 236] on div "× Fluency Fast Track Progress Fast Track Level 1 1,000 sentences Playing: 30 3%…" at bounding box center [398, 247] width 797 height 495
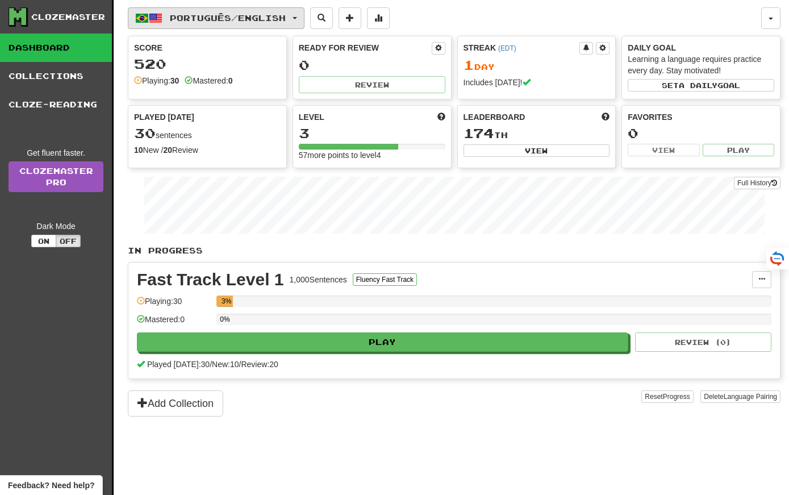
click at [256, 16] on span "Português / English" at bounding box center [228, 18] width 116 height 10
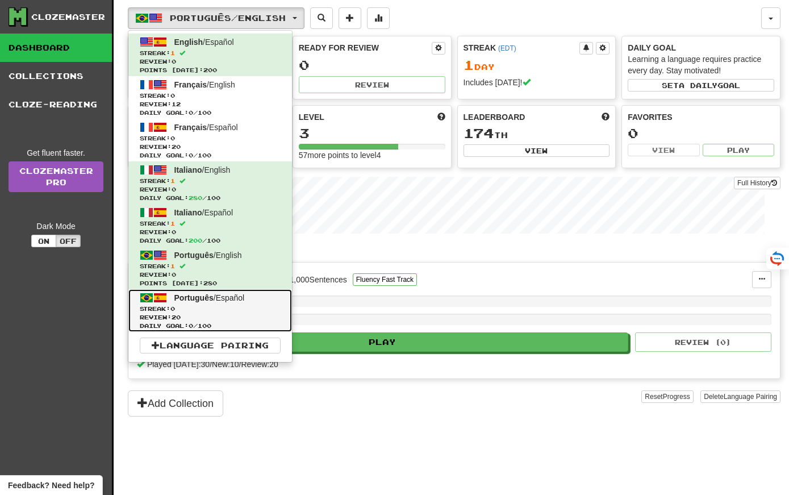
click at [204, 311] on span "Streak: 0" at bounding box center [210, 308] width 141 height 9
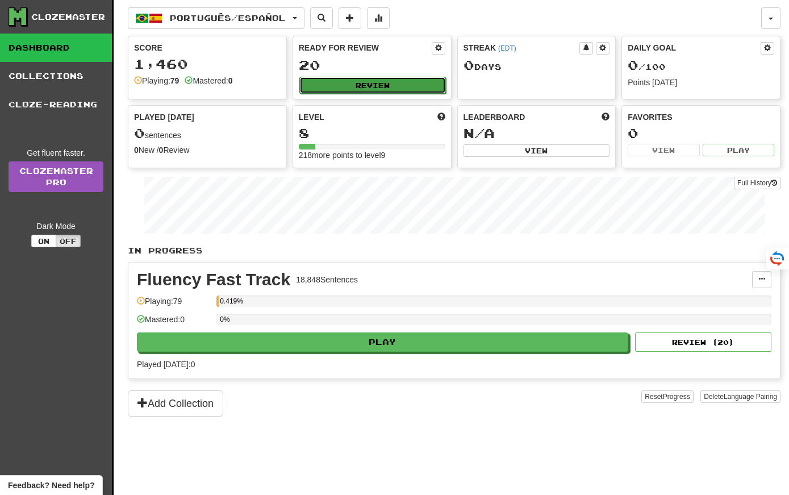
click at [325, 85] on button "Review" at bounding box center [372, 85] width 146 height 17
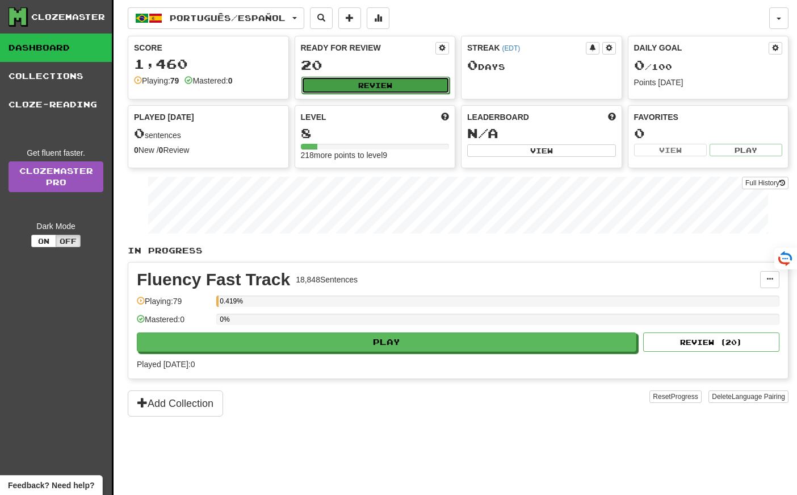
select select "**"
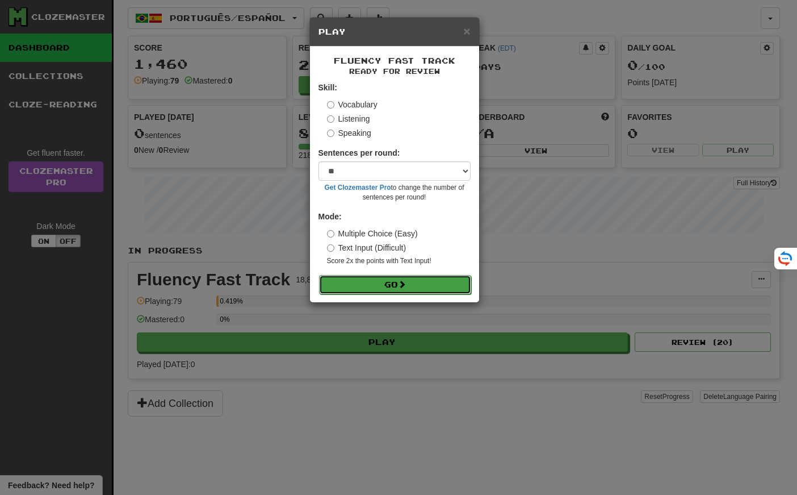
click at [360, 280] on button "Go" at bounding box center [395, 284] width 152 height 19
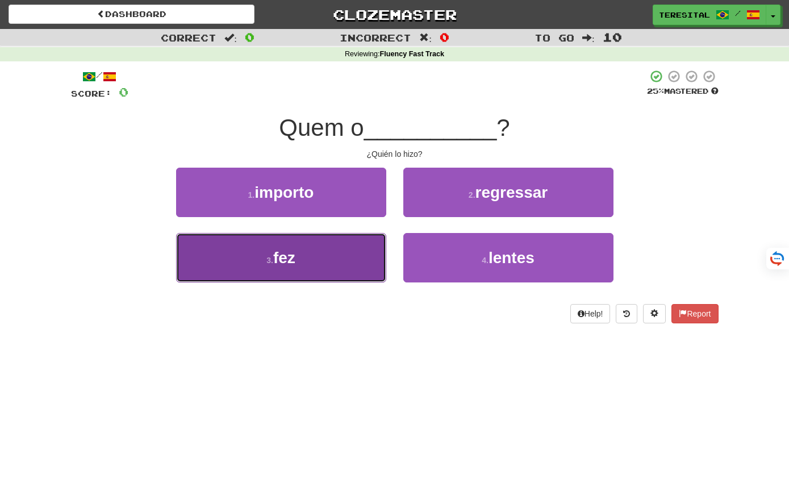
click at [353, 280] on button "3 . fez" at bounding box center [281, 257] width 210 height 49
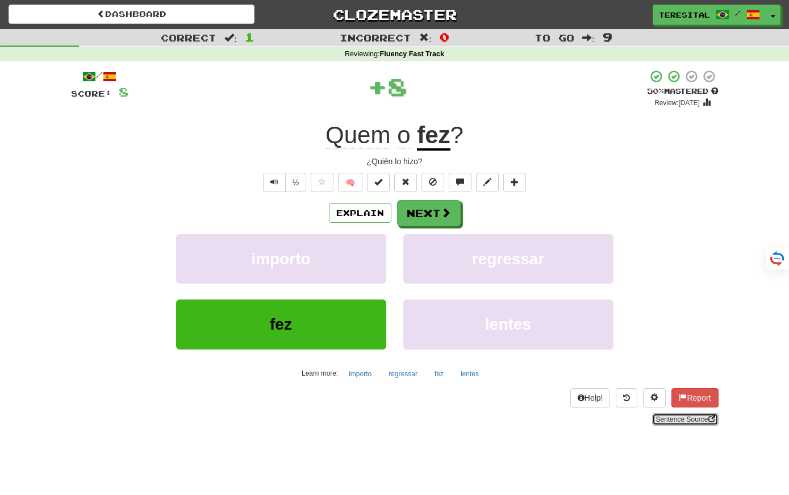
click at [661, 418] on link "Sentence Source" at bounding box center [685, 419] width 66 height 12
click at [430, 215] on button "Next" at bounding box center [429, 213] width 64 height 26
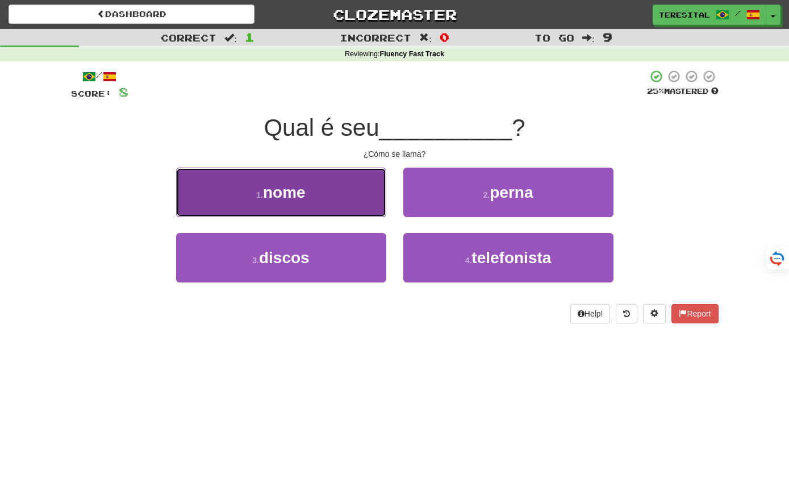
click at [326, 180] on button "1 . nome" at bounding box center [281, 191] width 210 height 49
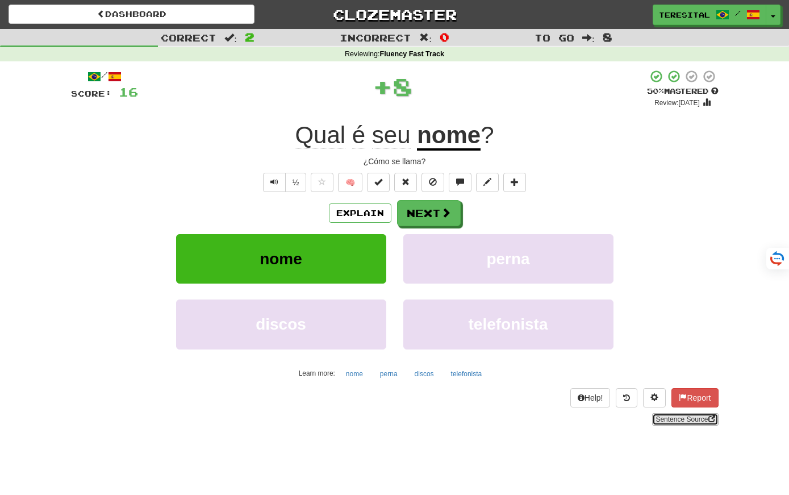
click at [681, 415] on link "Sentence Source" at bounding box center [685, 419] width 66 height 12
click at [443, 221] on button "Next" at bounding box center [429, 213] width 64 height 26
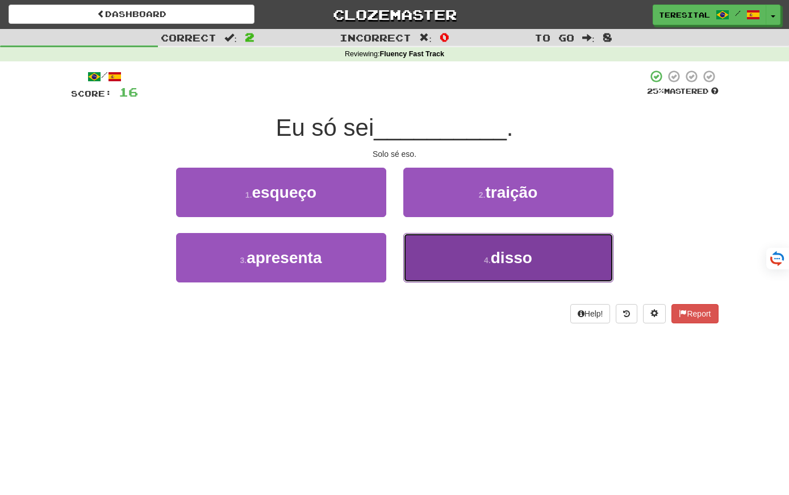
click at [475, 256] on button "4 . disso" at bounding box center [508, 257] width 210 height 49
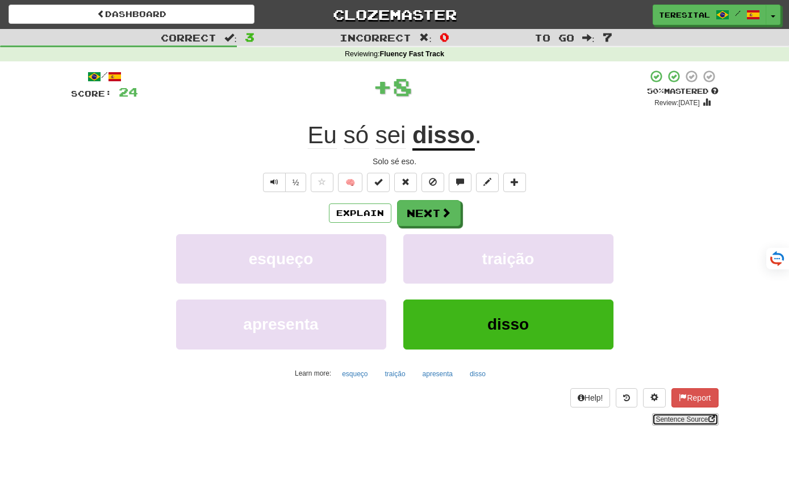
click at [661, 421] on link "Sentence Source" at bounding box center [685, 419] width 66 height 12
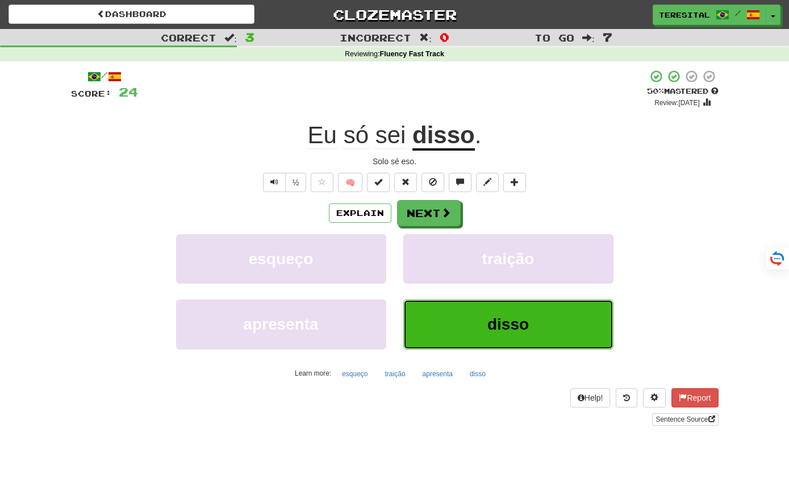
click at [540, 319] on button "disso" at bounding box center [508, 323] width 210 height 49
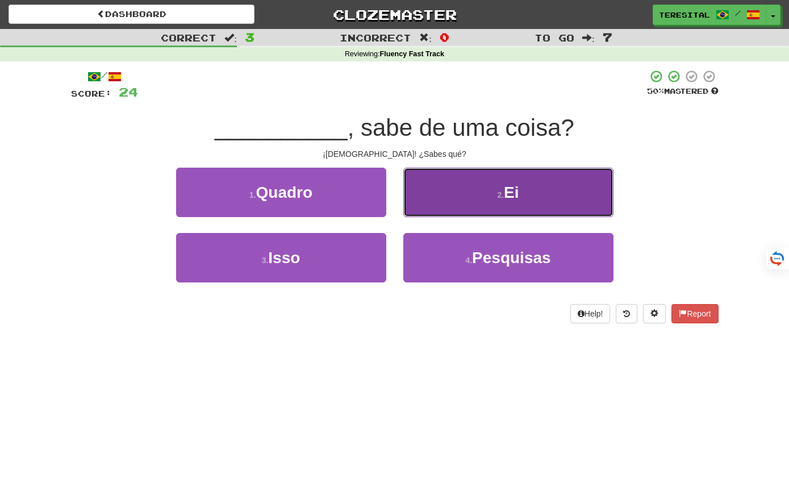
click at [487, 201] on button "2 . Ei" at bounding box center [508, 191] width 210 height 49
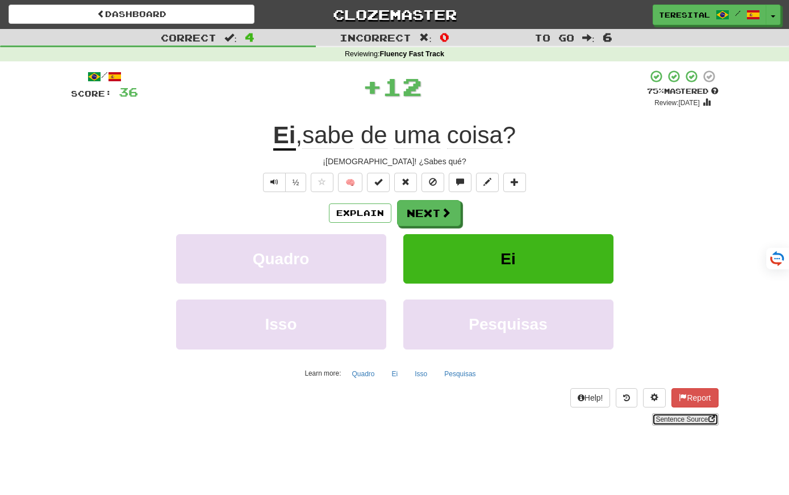
click at [660, 417] on link "Sentence Source" at bounding box center [685, 419] width 66 height 12
click at [434, 218] on button "Next" at bounding box center [429, 213] width 64 height 26
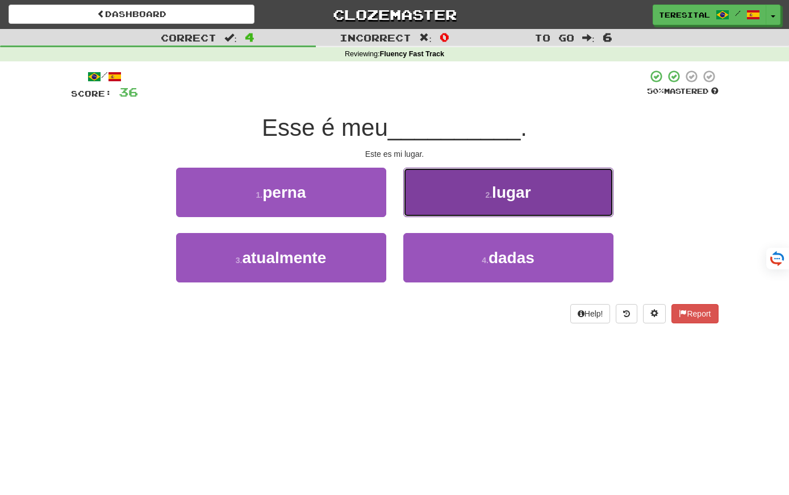
click at [451, 187] on button "2 . lugar" at bounding box center [508, 191] width 210 height 49
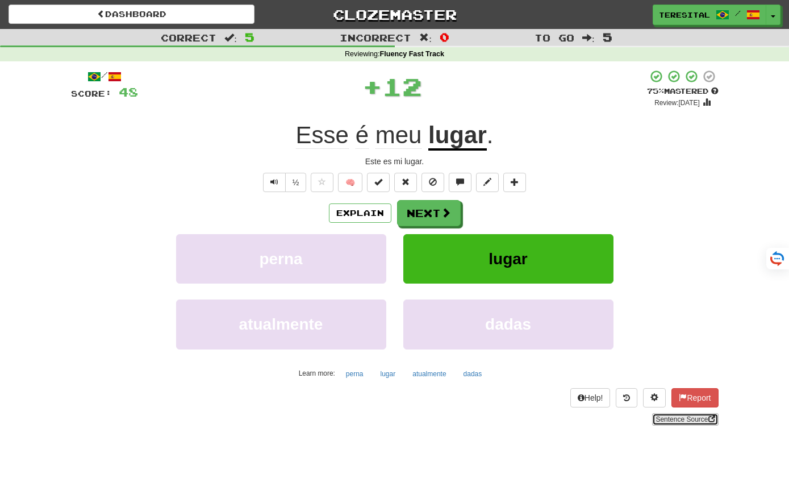
click at [689, 421] on link "Sentence Source" at bounding box center [685, 419] width 66 height 12
click at [438, 209] on button "Next" at bounding box center [429, 213] width 64 height 26
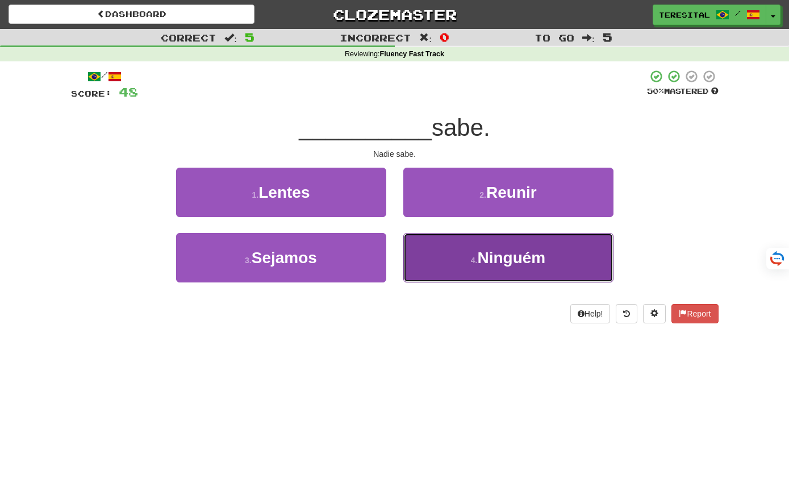
click at [478, 253] on span "Ninguém" at bounding box center [511, 258] width 68 height 18
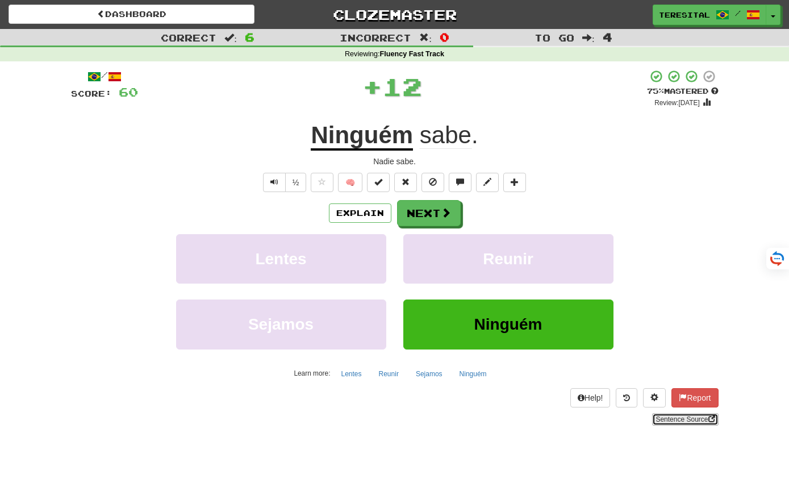
click at [671, 419] on link "Sentence Source" at bounding box center [685, 419] width 66 height 12
click at [414, 217] on button "Next" at bounding box center [429, 213] width 64 height 26
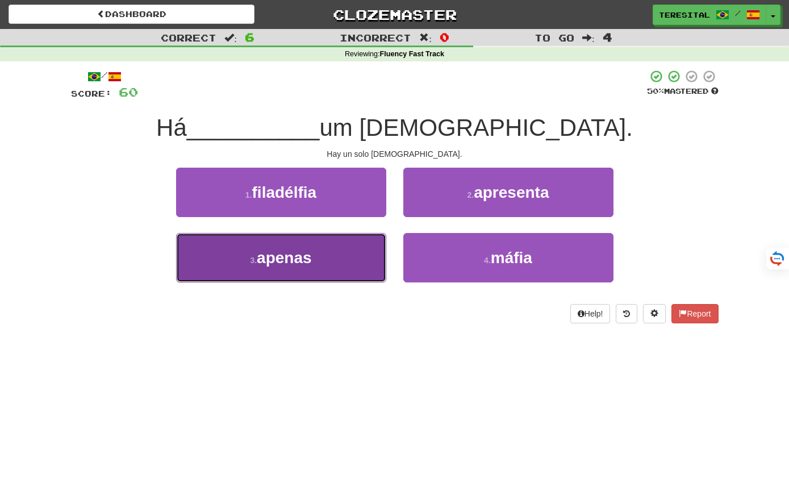
click at [342, 261] on button "3 . apenas" at bounding box center [281, 257] width 210 height 49
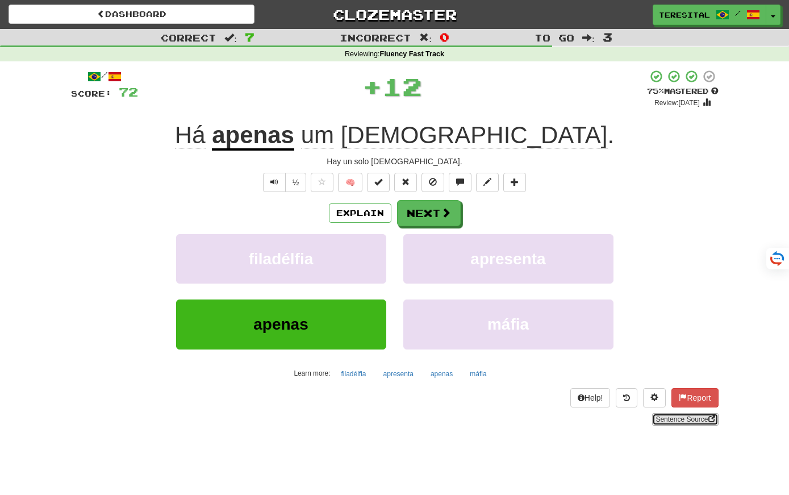
click at [657, 415] on link "Sentence Source" at bounding box center [685, 419] width 66 height 12
click at [431, 208] on button "Next" at bounding box center [429, 213] width 64 height 26
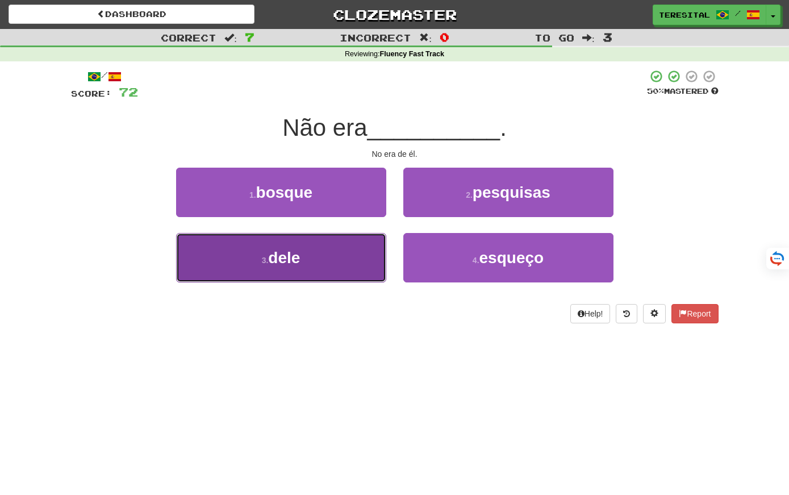
click at [319, 267] on button "3 . dele" at bounding box center [281, 257] width 210 height 49
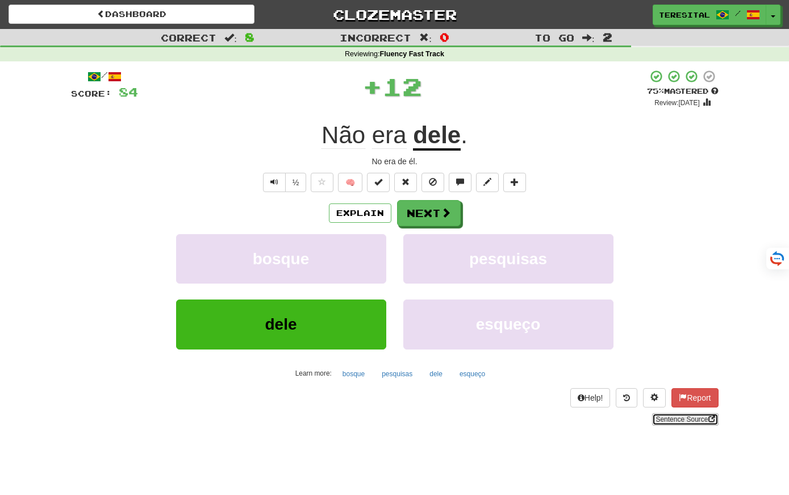
click at [654, 419] on link "Sentence Source" at bounding box center [685, 419] width 66 height 12
click at [438, 204] on button "Next" at bounding box center [429, 213] width 64 height 26
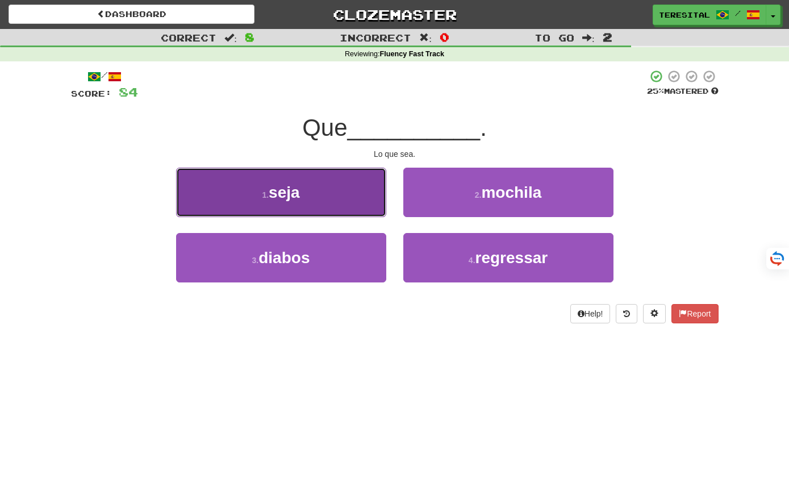
click at [352, 192] on button "1 . seja" at bounding box center [281, 191] width 210 height 49
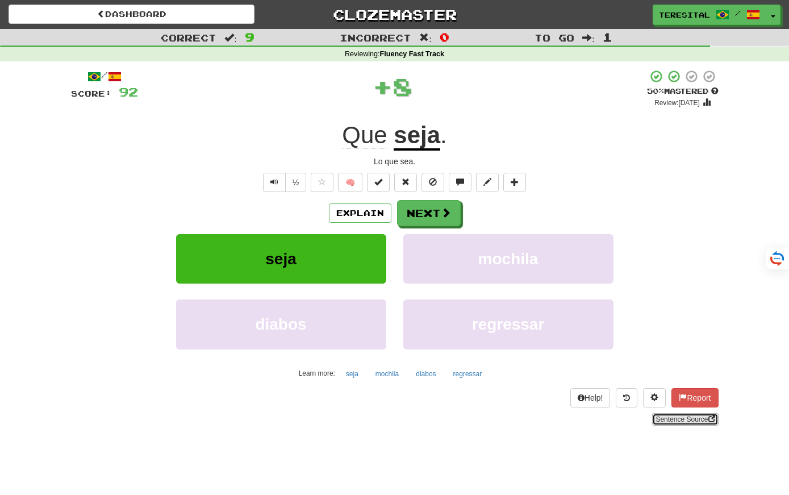
click at [680, 418] on link "Sentence Source" at bounding box center [685, 419] width 66 height 12
click at [432, 228] on div "Explain Next seja mochila diabos regressar Learn more: seja mochila diabos regr…" at bounding box center [394, 291] width 647 height 182
click at [431, 222] on button "Next" at bounding box center [429, 213] width 64 height 26
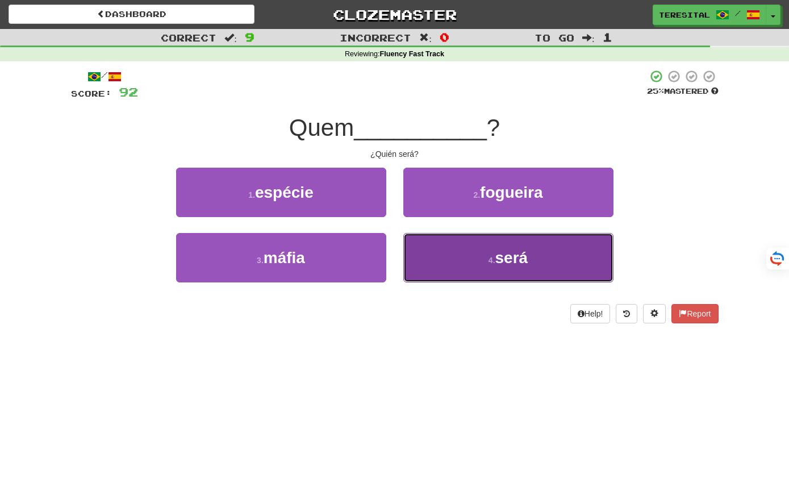
click at [467, 263] on button "4 . será" at bounding box center [508, 257] width 210 height 49
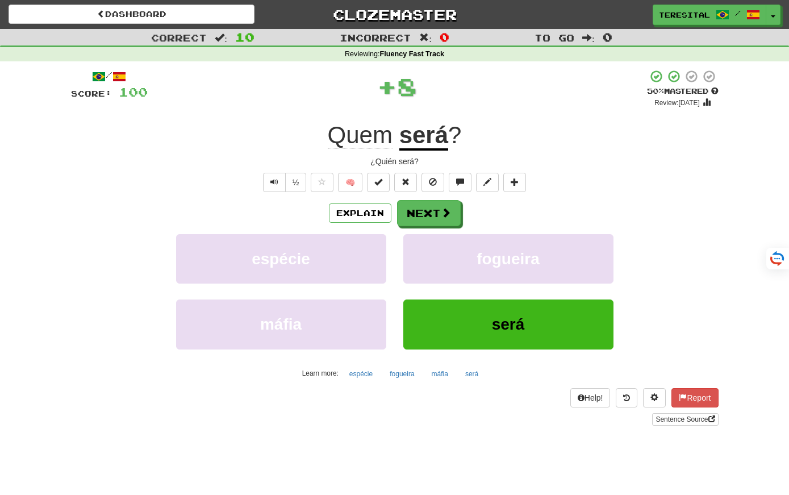
click at [689, 411] on div "Help! Report Sentence Source" at bounding box center [394, 406] width 647 height 37
click at [693, 413] on link "Sentence Source" at bounding box center [685, 419] width 66 height 12
click at [420, 215] on button "Next" at bounding box center [429, 213] width 64 height 26
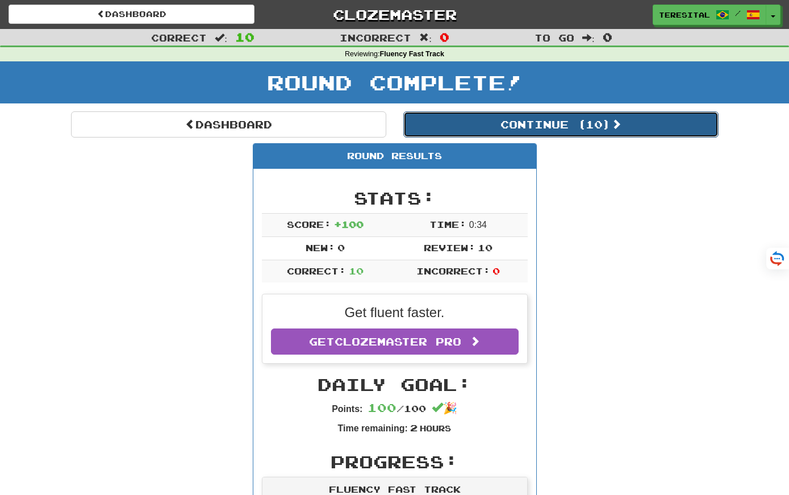
click at [517, 120] on button "Continue ( 10 )" at bounding box center [560, 124] width 315 height 26
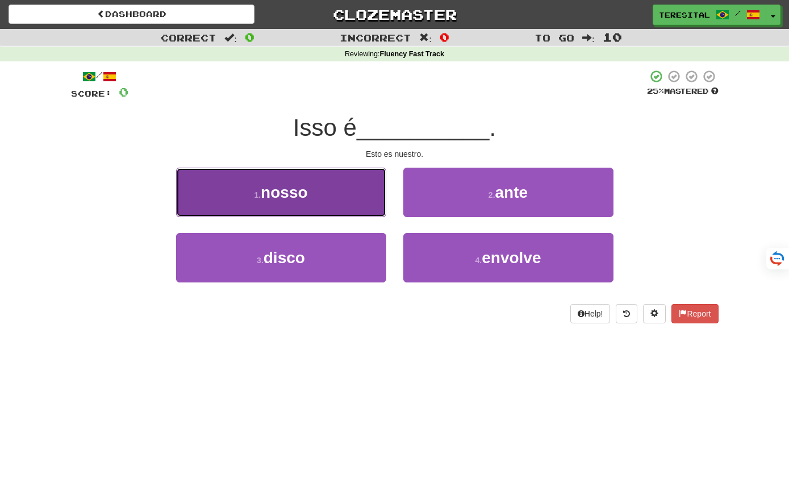
click at [328, 192] on button "1 . nosso" at bounding box center [281, 191] width 210 height 49
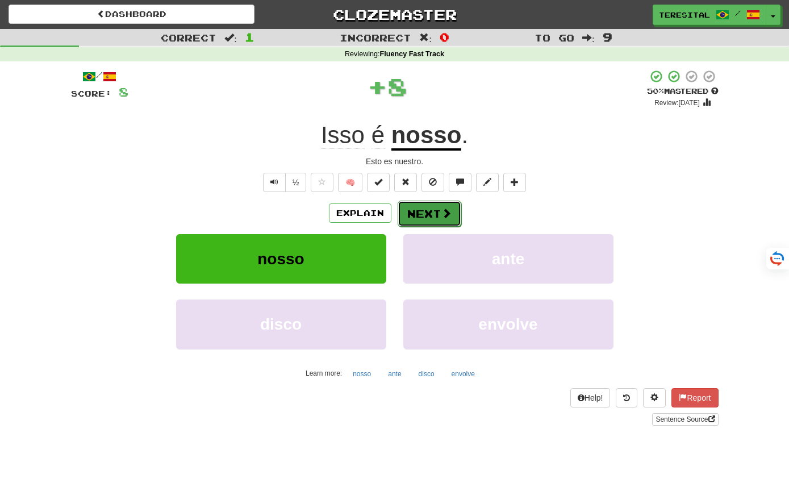
click at [410, 212] on button "Next" at bounding box center [429, 213] width 64 height 26
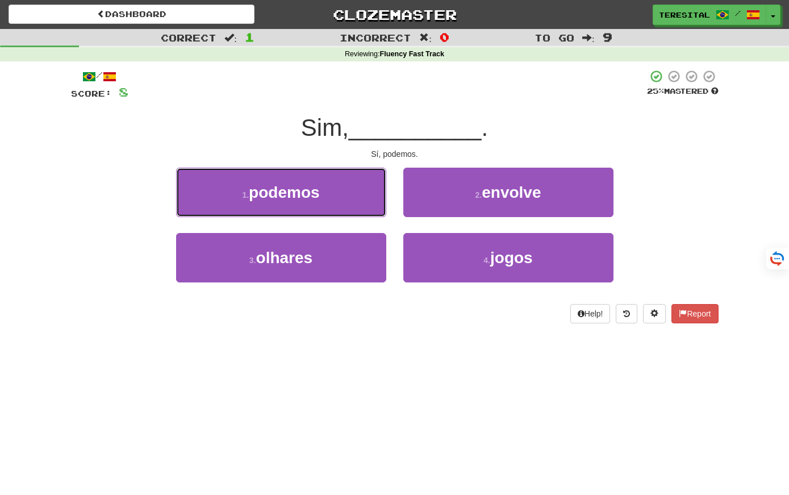
click at [367, 197] on button "1 . podemos" at bounding box center [281, 191] width 210 height 49
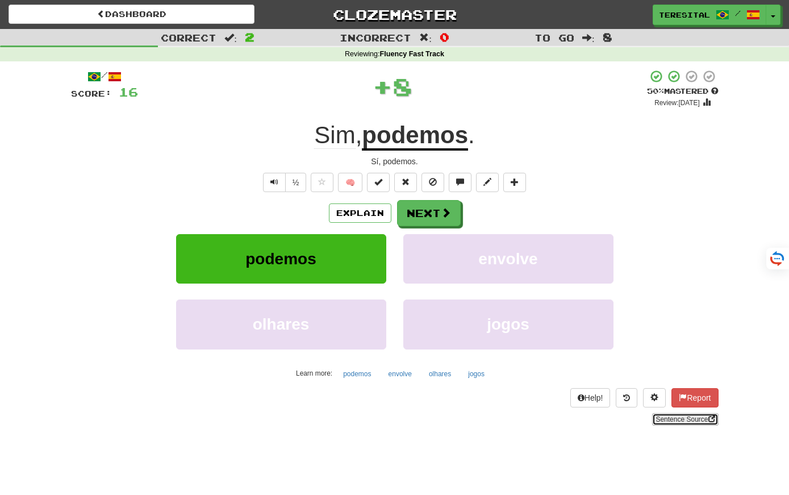
click at [696, 416] on link "Sentence Source" at bounding box center [685, 419] width 66 height 12
click at [442, 208] on span at bounding box center [446, 213] width 10 height 10
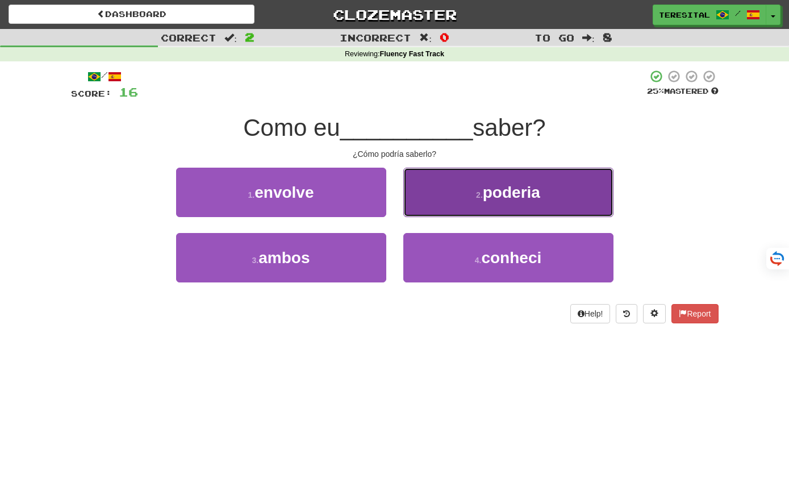
click at [484, 200] on span "poderia" at bounding box center [511, 192] width 57 height 18
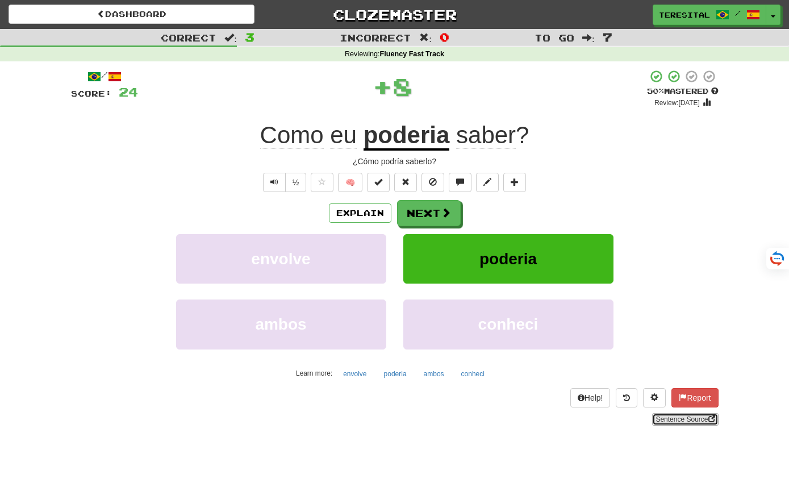
click at [663, 424] on link "Sentence Source" at bounding box center [685, 419] width 66 height 12
click at [435, 219] on button "Next" at bounding box center [429, 213] width 64 height 26
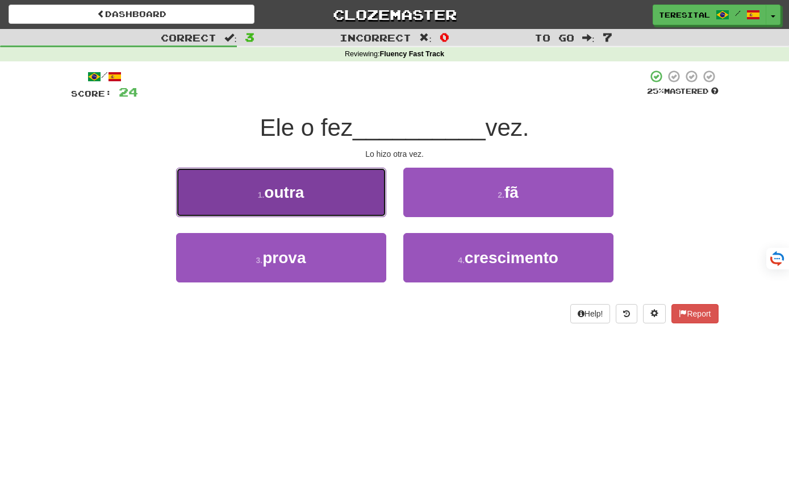
click at [351, 207] on button "1 . outra" at bounding box center [281, 191] width 210 height 49
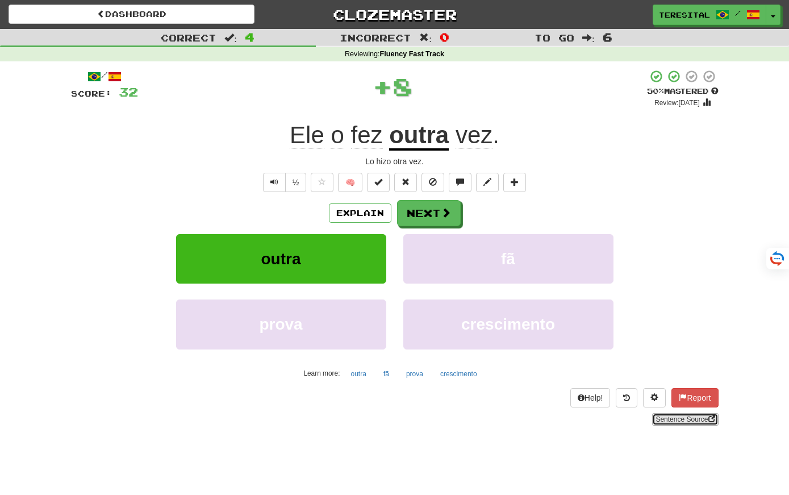
click at [658, 414] on link "Sentence Source" at bounding box center [685, 419] width 66 height 12
click at [423, 213] on button "Next" at bounding box center [429, 213] width 64 height 26
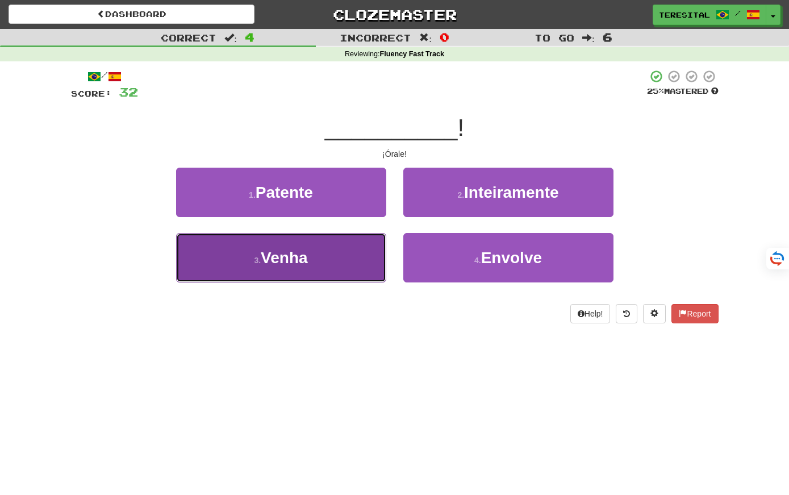
click at [370, 252] on button "3 . Venha" at bounding box center [281, 257] width 210 height 49
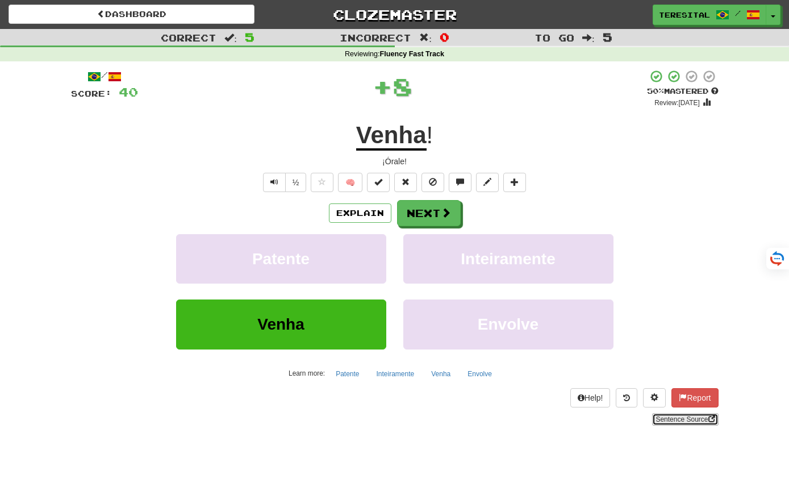
click at [678, 418] on link "Sentence Source" at bounding box center [685, 419] width 66 height 12
click at [416, 208] on button "Next" at bounding box center [429, 213] width 64 height 26
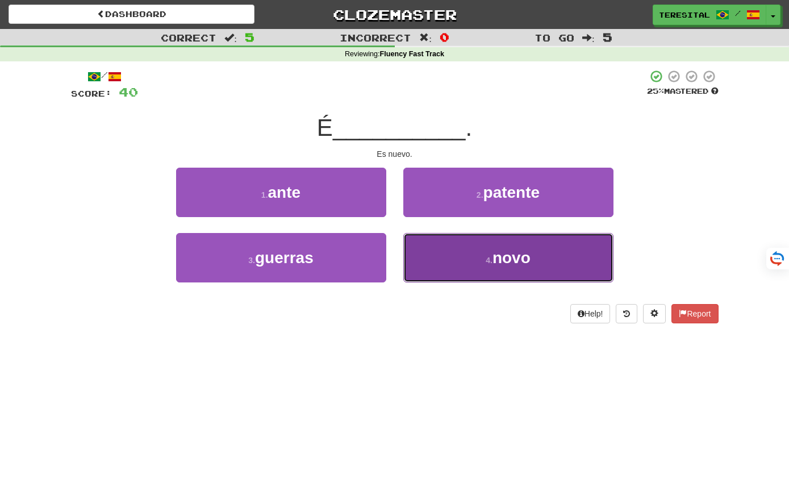
click at [452, 274] on button "4 . novo" at bounding box center [508, 257] width 210 height 49
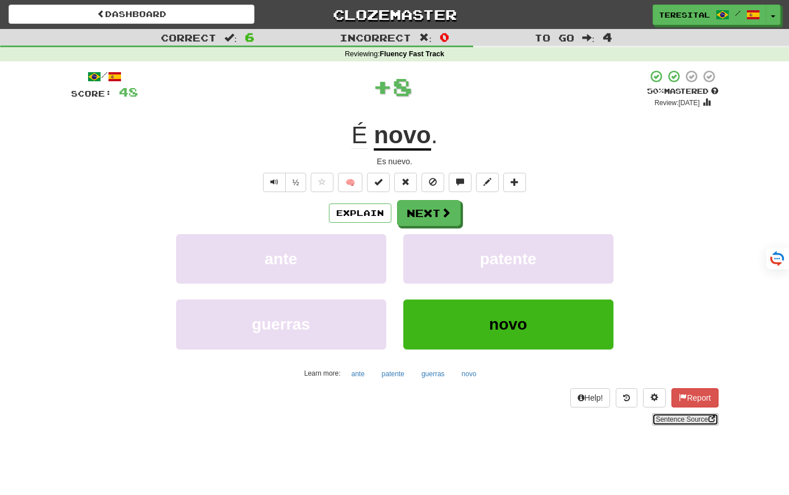
click at [653, 419] on link "Sentence Source" at bounding box center [685, 419] width 66 height 12
click at [419, 204] on button "Next" at bounding box center [429, 213] width 64 height 26
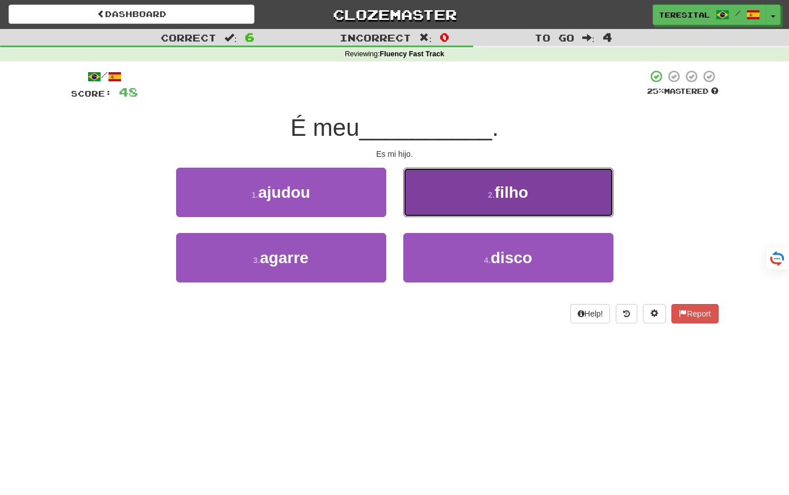
click at [449, 177] on button "2 . filho" at bounding box center [508, 191] width 210 height 49
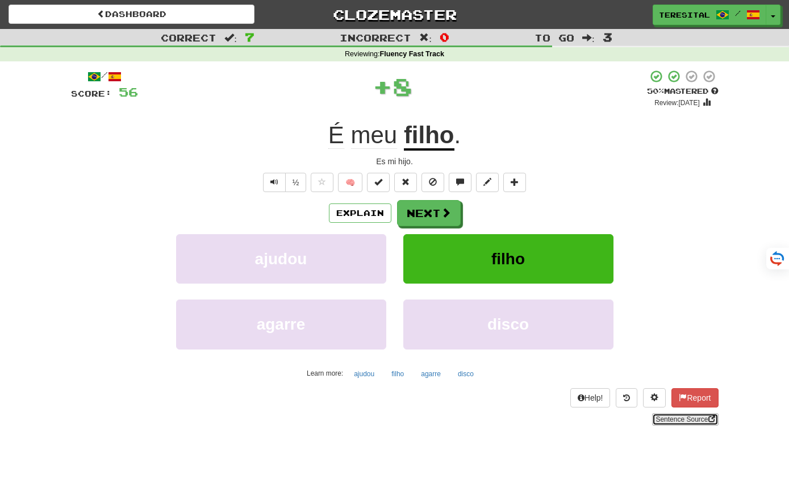
click at [680, 416] on link "Sentence Source" at bounding box center [685, 419] width 66 height 12
click at [418, 217] on button "Next" at bounding box center [429, 213] width 64 height 26
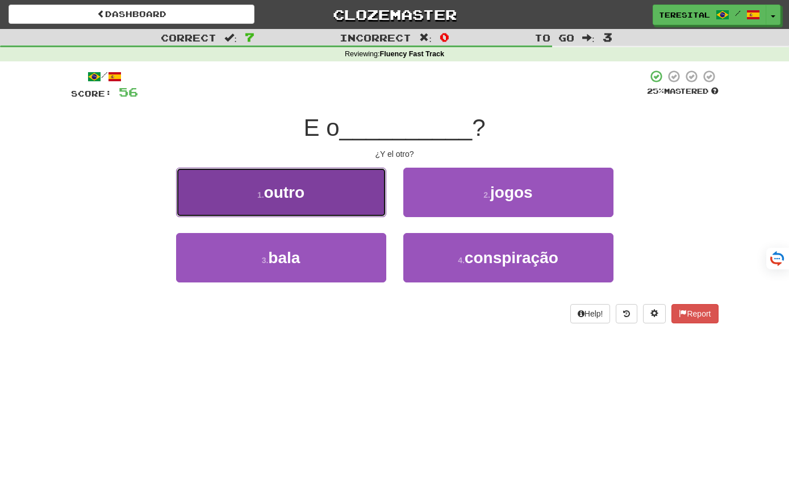
click at [347, 187] on button "1 . outro" at bounding box center [281, 191] width 210 height 49
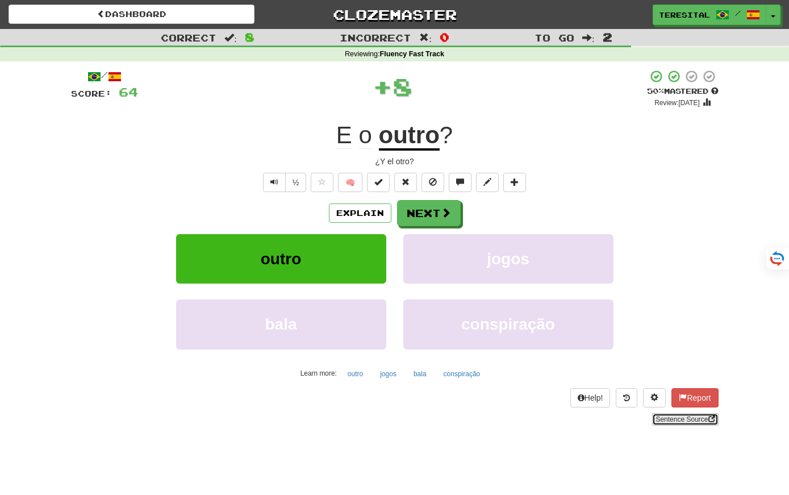
click at [683, 421] on link "Sentence Source" at bounding box center [685, 419] width 66 height 12
click at [422, 213] on button "Next" at bounding box center [429, 213] width 64 height 26
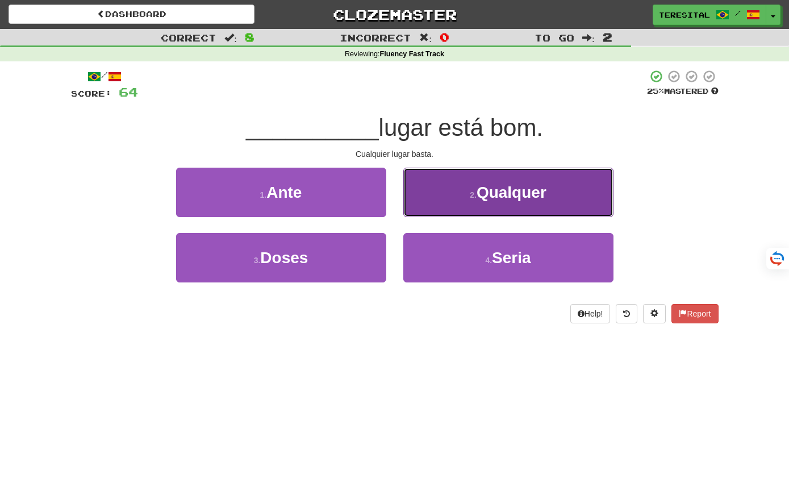
click at [425, 205] on button "2 . Qualquer" at bounding box center [508, 191] width 210 height 49
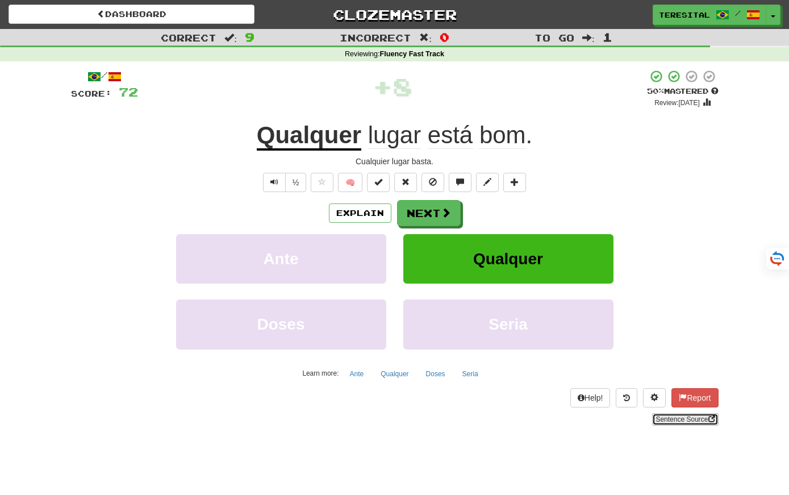
click at [667, 418] on link "Sentence Source" at bounding box center [685, 419] width 66 height 12
click at [429, 214] on button "Next" at bounding box center [429, 213] width 64 height 26
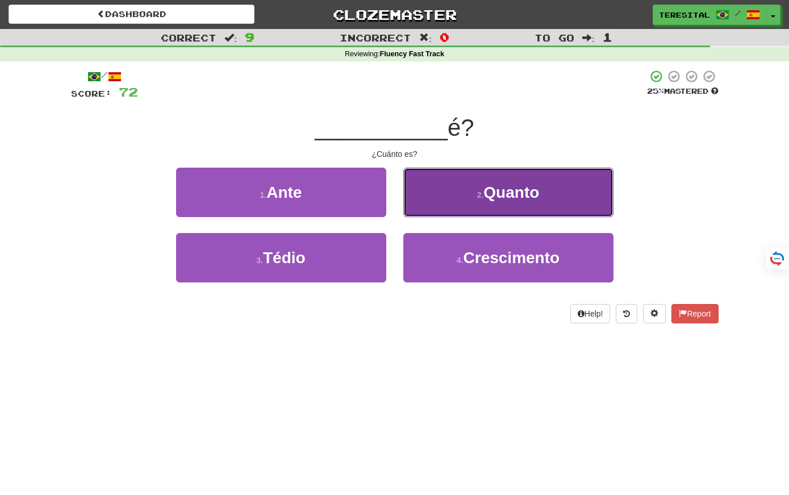
click at [487, 204] on button "2 . Quanto" at bounding box center [508, 191] width 210 height 49
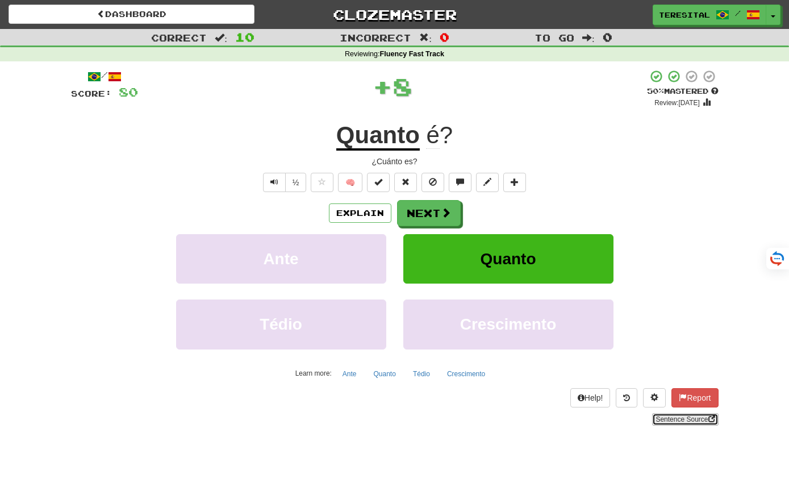
click at [661, 417] on link "Sentence Source" at bounding box center [685, 419] width 66 height 12
click at [427, 212] on button "Next" at bounding box center [429, 213] width 64 height 26
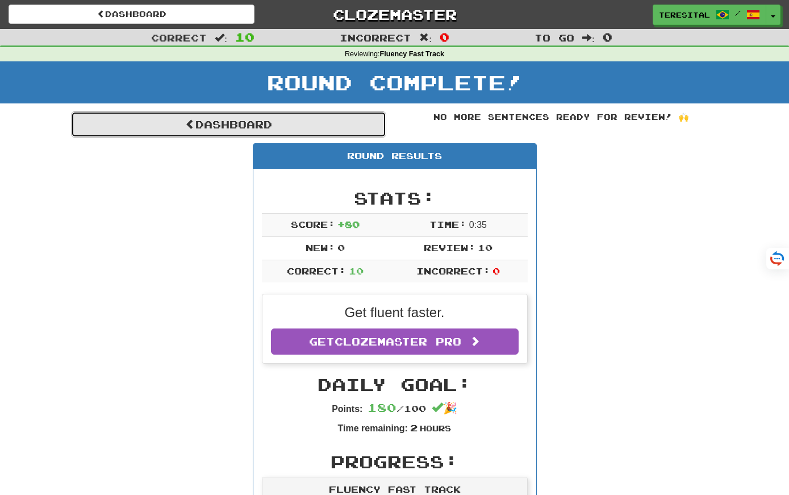
click at [278, 117] on link "Dashboard" at bounding box center [228, 124] width 315 height 26
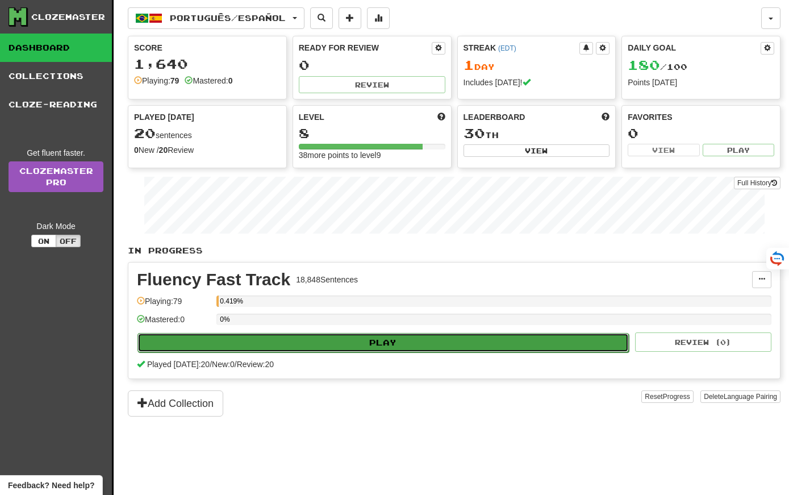
click at [338, 342] on button "Play" at bounding box center [382, 342] width 491 height 19
select select "**"
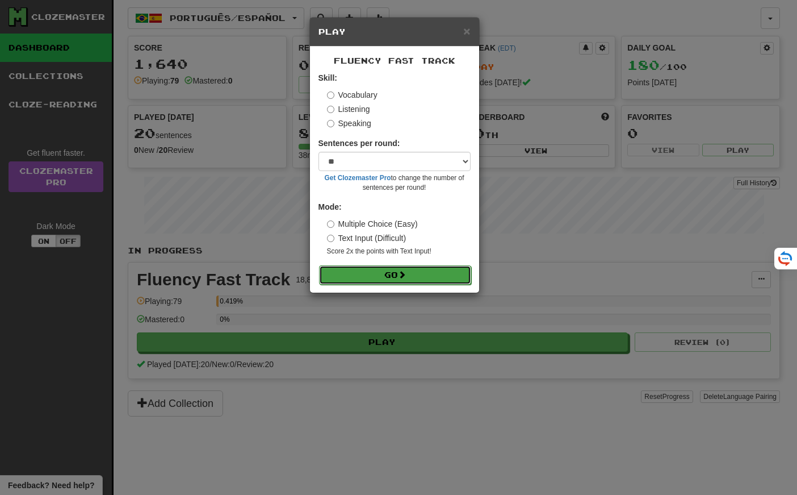
click at [345, 271] on button "Go" at bounding box center [395, 274] width 152 height 19
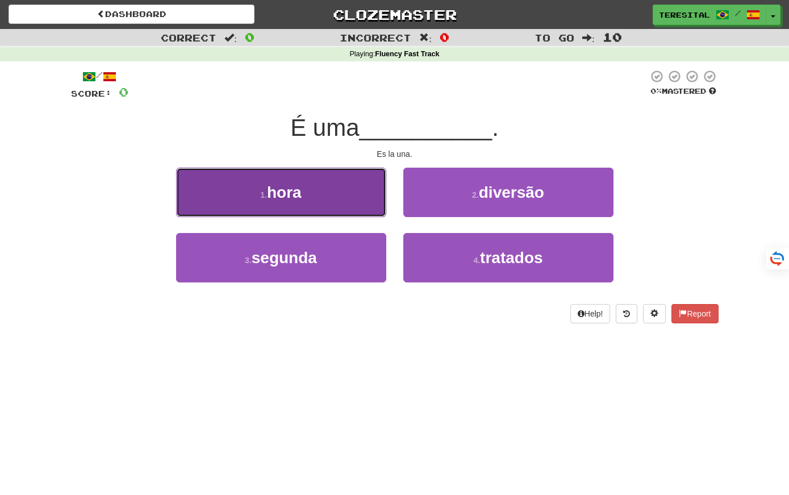
click at [326, 199] on button "1 . hora" at bounding box center [281, 191] width 210 height 49
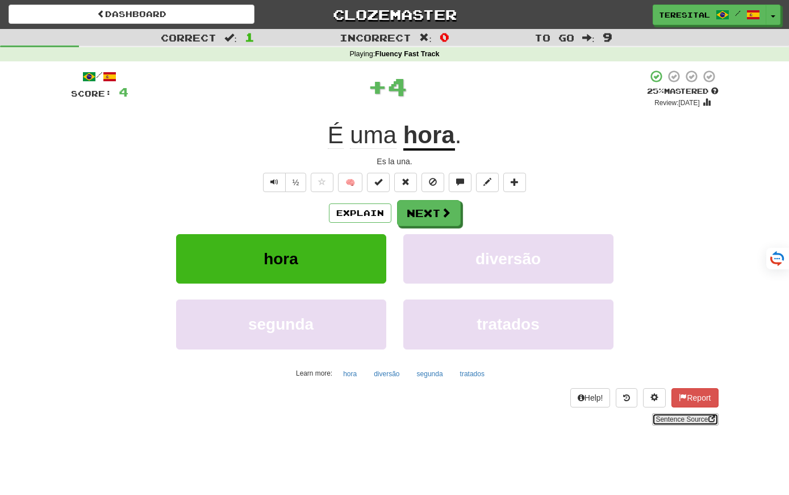
click at [655, 421] on link "Sentence Source" at bounding box center [685, 419] width 66 height 12
click at [411, 209] on button "Next" at bounding box center [429, 213] width 64 height 26
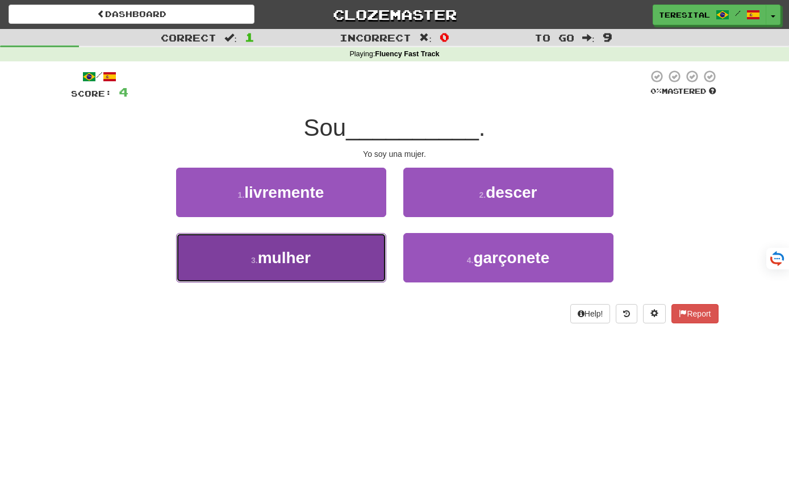
click at [374, 261] on button "3 . mulher" at bounding box center [281, 257] width 210 height 49
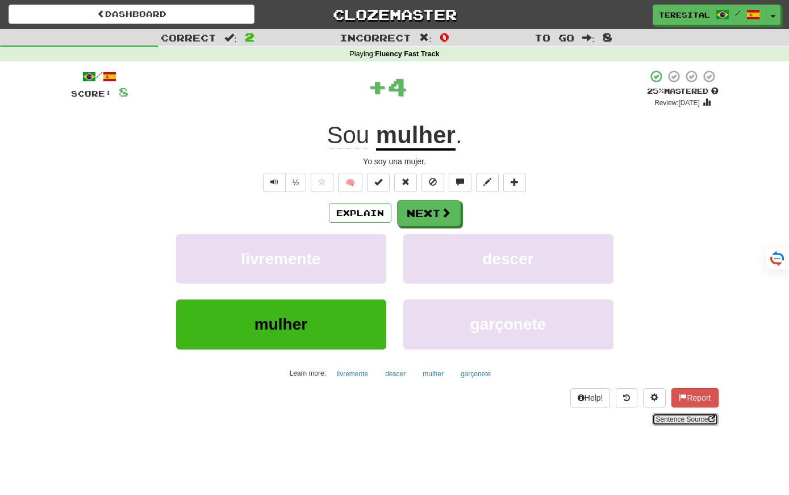
click at [702, 418] on link "Sentence Source" at bounding box center [685, 419] width 66 height 12
click at [434, 213] on button "Next" at bounding box center [429, 213] width 64 height 26
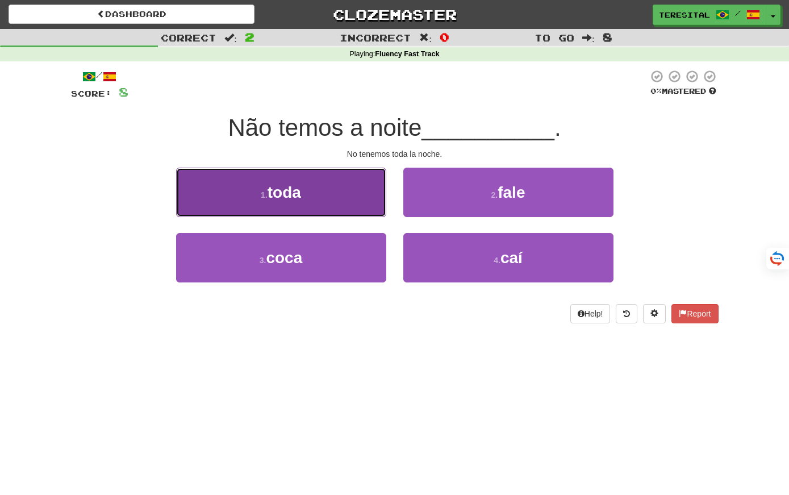
click at [347, 189] on button "1 . toda" at bounding box center [281, 191] width 210 height 49
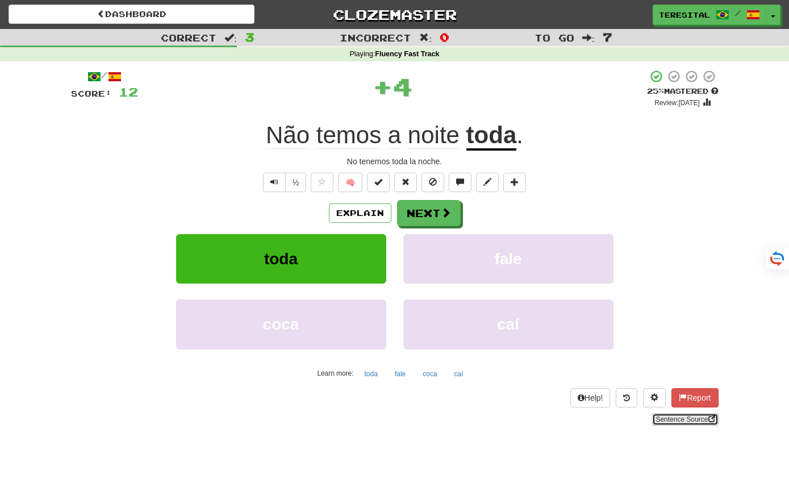
click at [679, 414] on link "Sentence Source" at bounding box center [685, 419] width 66 height 12
click at [427, 215] on button "Next" at bounding box center [429, 213] width 64 height 26
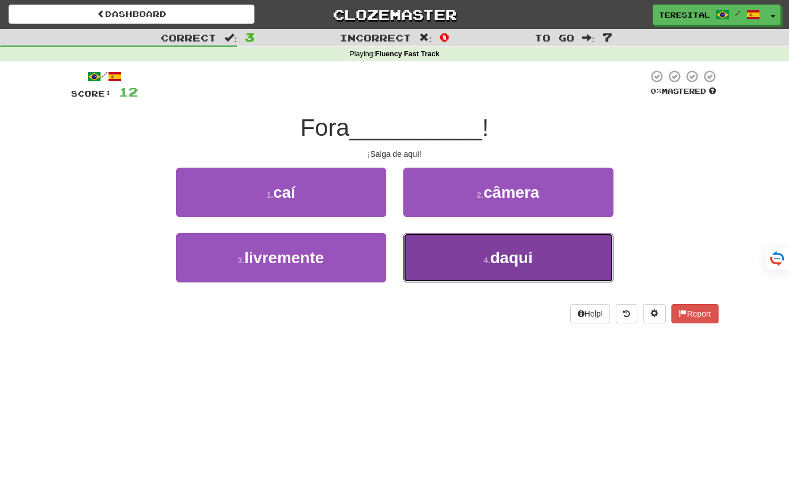
click at [459, 273] on button "4 . daqui" at bounding box center [508, 257] width 210 height 49
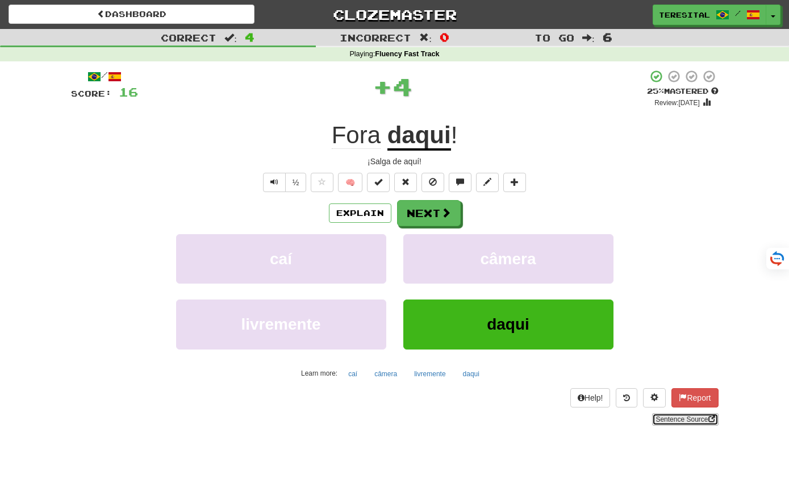
click at [698, 419] on link "Sentence Source" at bounding box center [685, 419] width 66 height 12
click at [418, 211] on button "Next" at bounding box center [429, 213] width 64 height 26
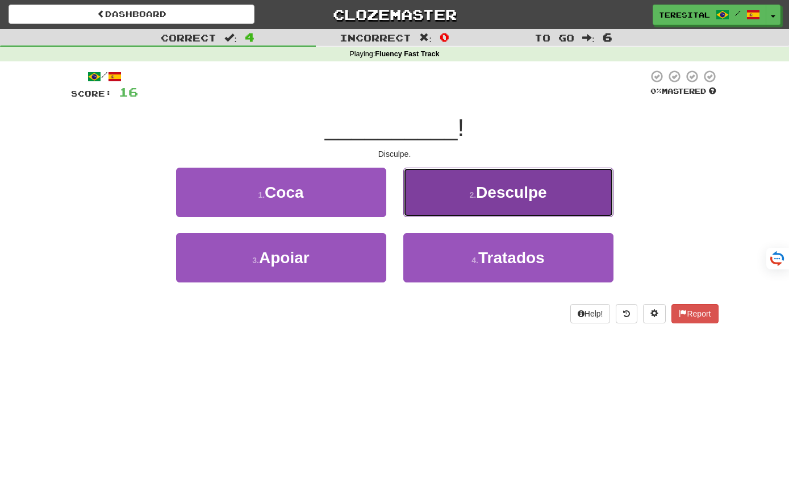
click at [456, 195] on button "2 . Desculpe" at bounding box center [508, 191] width 210 height 49
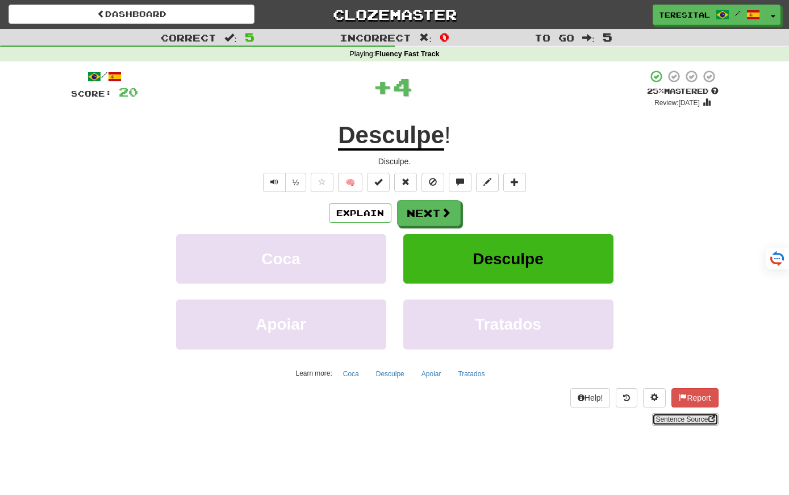
click at [680, 416] on link "Sentence Source" at bounding box center [685, 419] width 66 height 12
click at [422, 215] on button "Next" at bounding box center [429, 213] width 64 height 26
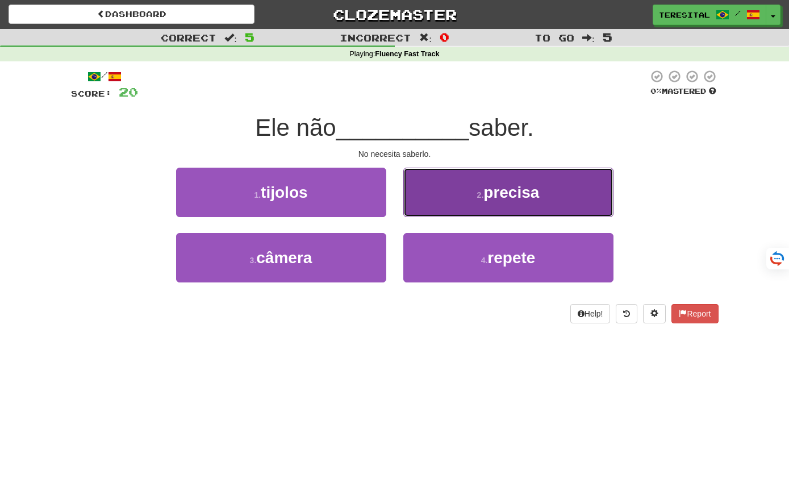
click at [461, 171] on button "2 . precisa" at bounding box center [508, 191] width 210 height 49
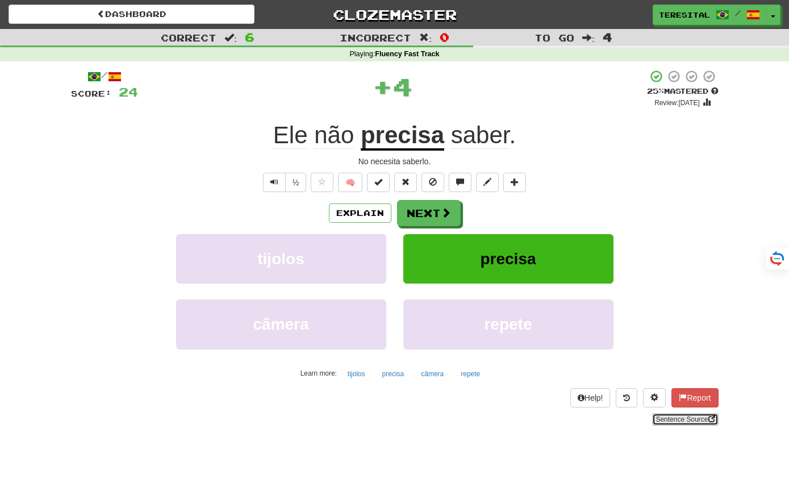
click at [668, 418] on link "Sentence Source" at bounding box center [685, 419] width 66 height 12
click at [432, 204] on button "Next" at bounding box center [429, 213] width 64 height 26
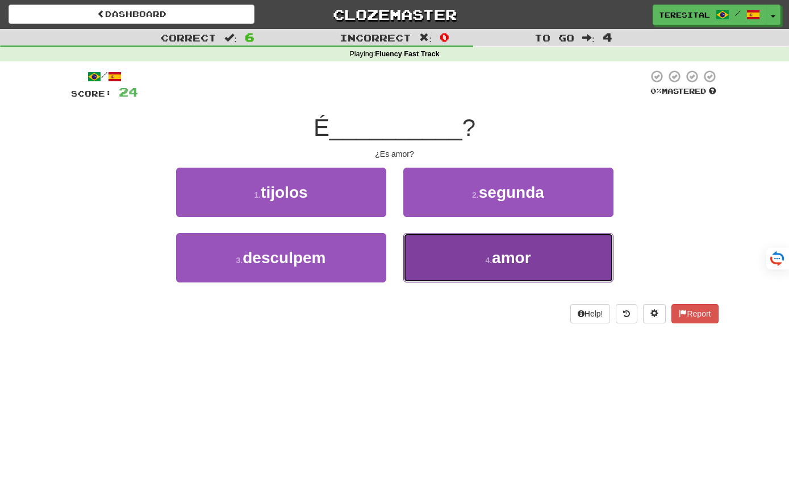
click at [465, 265] on button "4 . amor" at bounding box center [508, 257] width 210 height 49
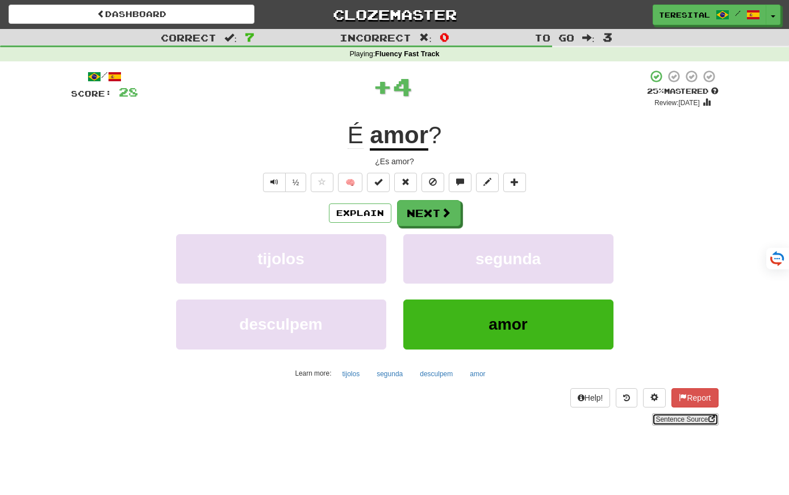
click at [667, 420] on link "Sentence Source" at bounding box center [685, 419] width 66 height 12
click at [429, 217] on button "Next" at bounding box center [429, 213] width 64 height 26
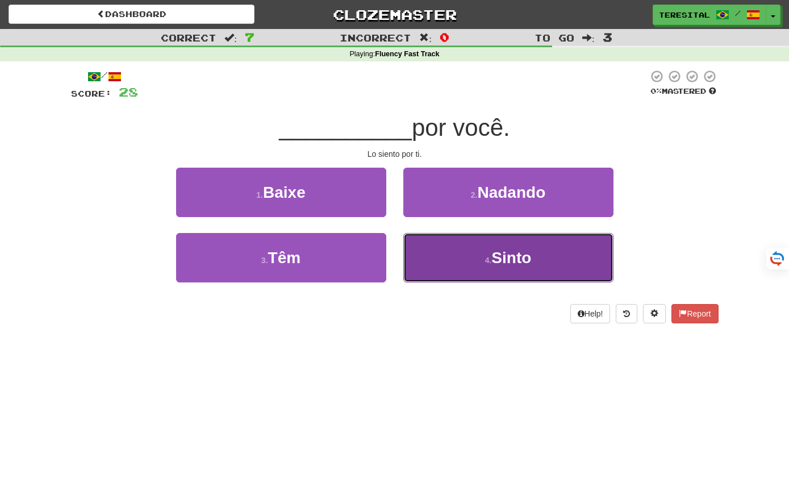
click at [463, 267] on button "4 . Sinto" at bounding box center [508, 257] width 210 height 49
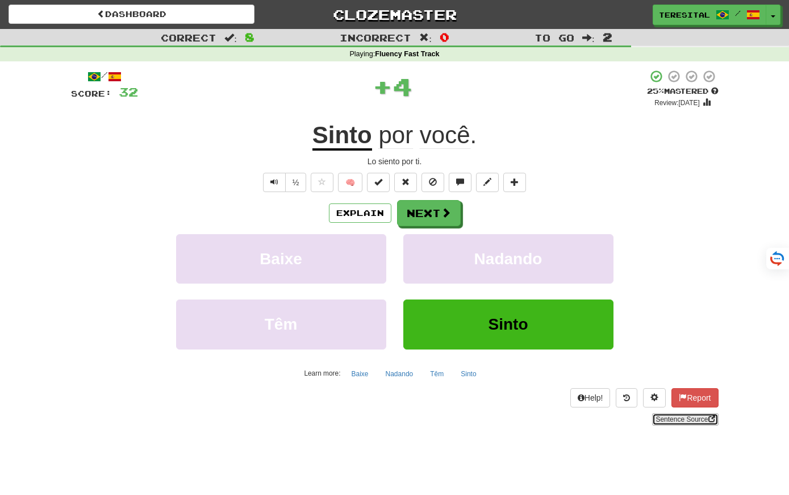
click at [672, 417] on link "Sentence Source" at bounding box center [685, 419] width 66 height 12
click at [447, 211] on span at bounding box center [446, 213] width 10 height 10
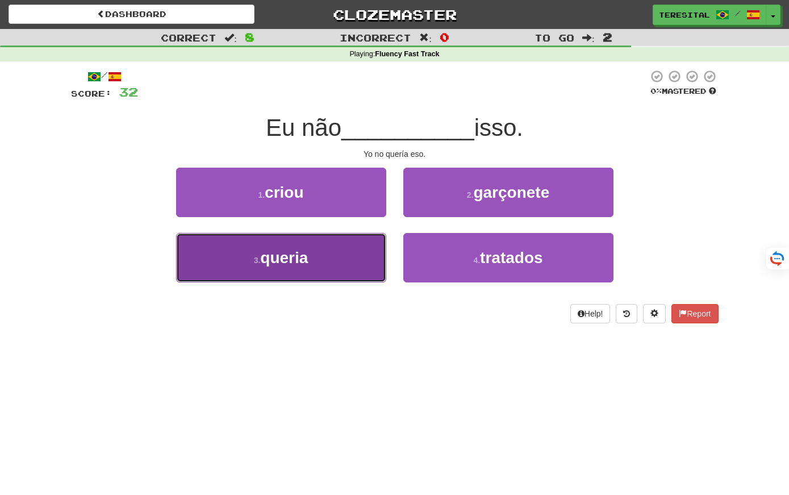
click at [346, 266] on button "3 . queria" at bounding box center [281, 257] width 210 height 49
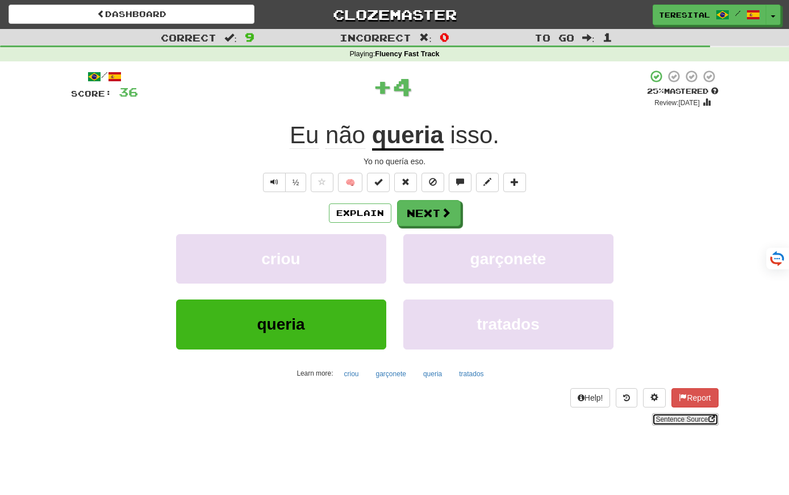
click at [668, 421] on link "Sentence Source" at bounding box center [685, 419] width 66 height 12
click at [418, 226] on button "Next" at bounding box center [429, 213] width 64 height 26
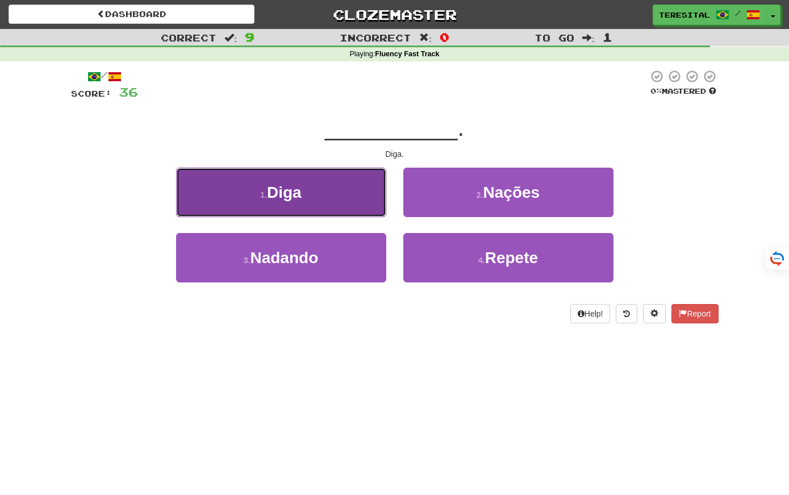
click at [305, 176] on button "1 . Diga" at bounding box center [281, 191] width 210 height 49
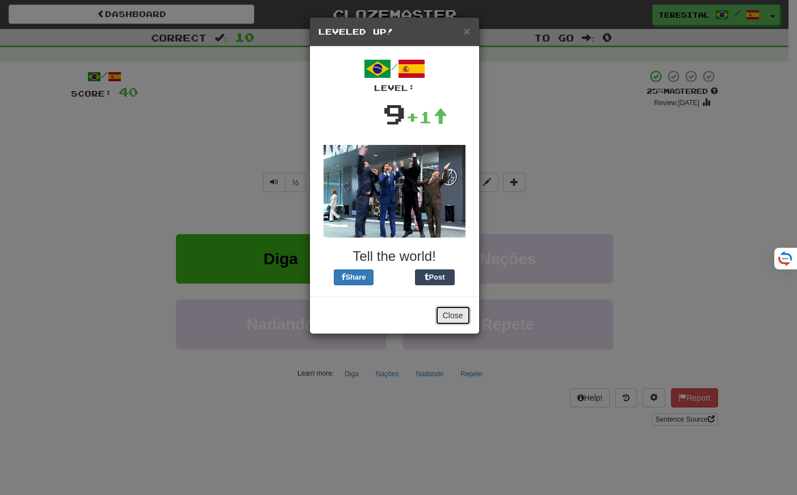
click at [457, 316] on button "Close" at bounding box center [452, 314] width 35 height 19
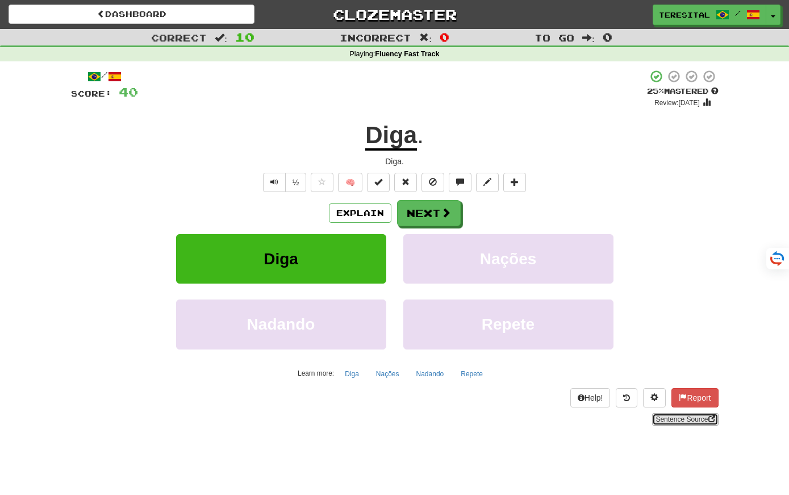
click at [684, 419] on link "Sentence Source" at bounding box center [685, 419] width 66 height 12
click at [447, 211] on span at bounding box center [446, 213] width 10 height 10
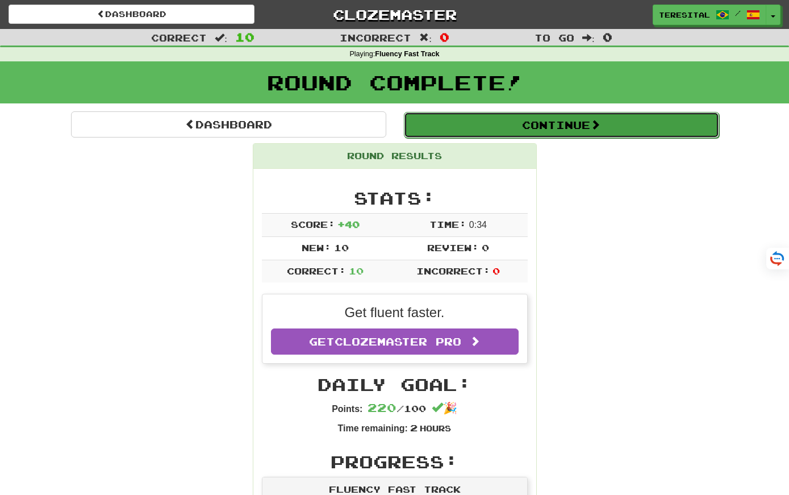
click at [529, 128] on button "Continue" at bounding box center [561, 125] width 315 height 26
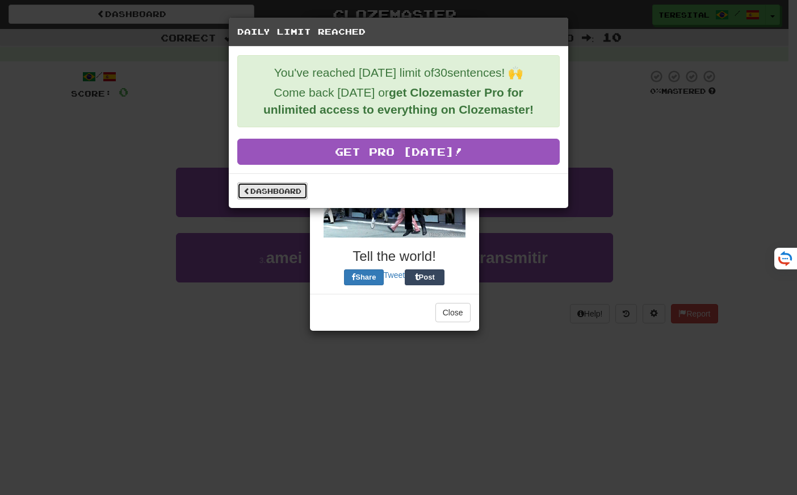
click at [282, 193] on link "Dashboard" at bounding box center [272, 190] width 70 height 17
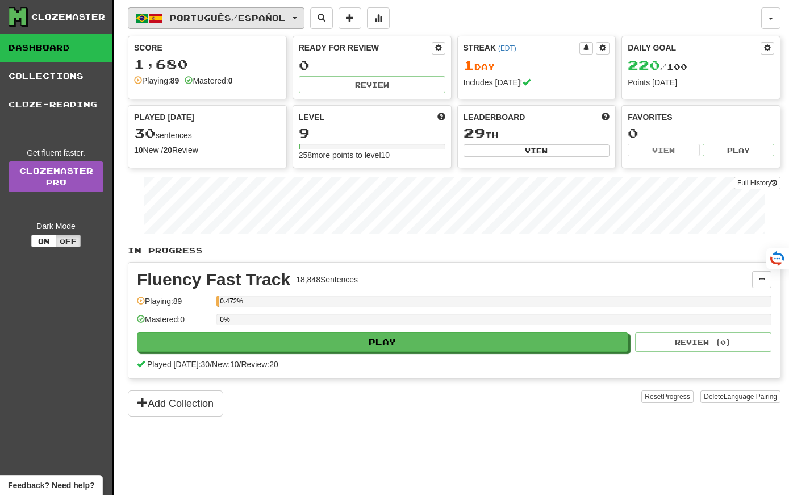
click at [171, 24] on button "Português / Español" at bounding box center [216, 18] width 177 height 22
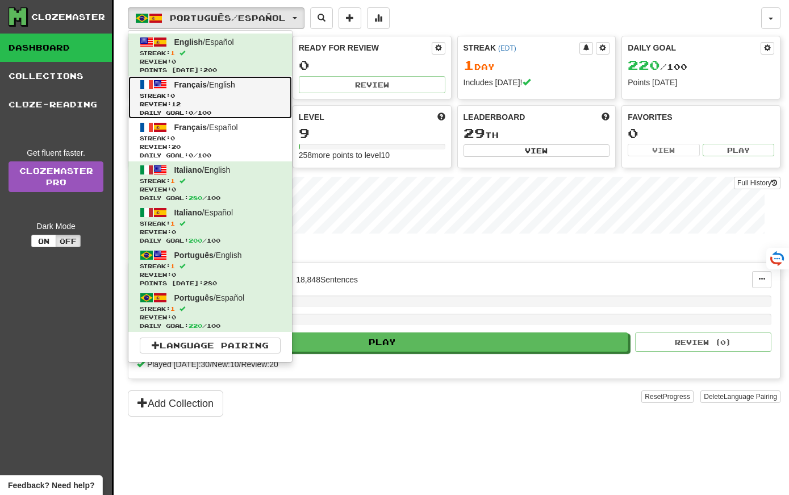
click at [212, 90] on link "Français / English Streak: 0 Review: 12 Daily Goal: 0 / 100" at bounding box center [210, 97] width 164 height 43
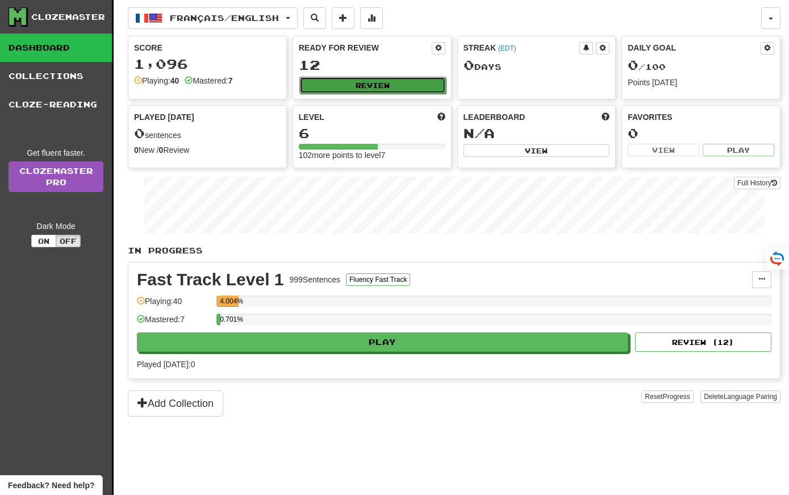
click at [337, 77] on button "Review" at bounding box center [372, 85] width 146 height 17
select select "**"
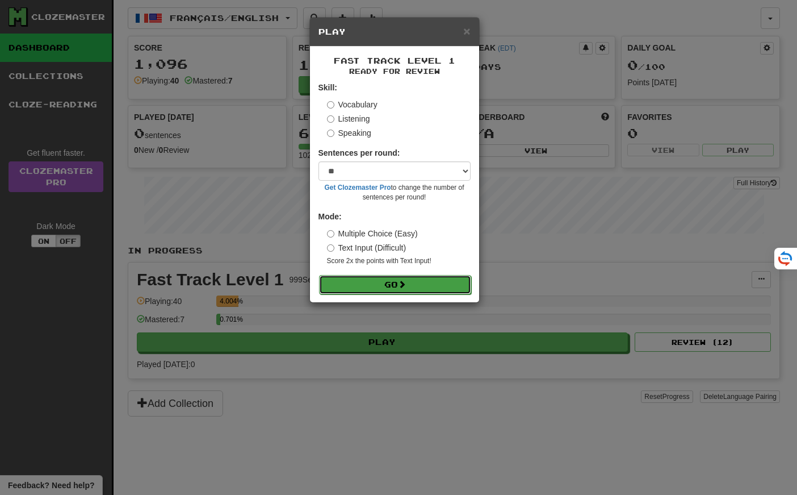
click at [383, 279] on button "Go" at bounding box center [395, 284] width 152 height 19
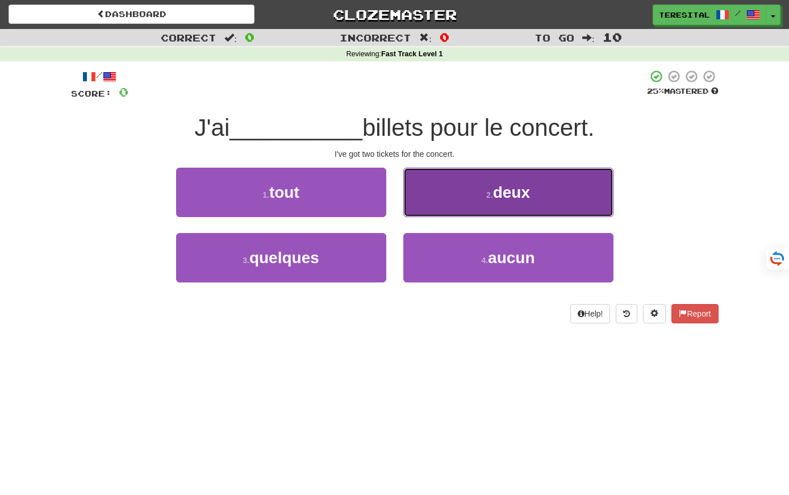
click at [430, 183] on button "2 . deux" at bounding box center [508, 191] width 210 height 49
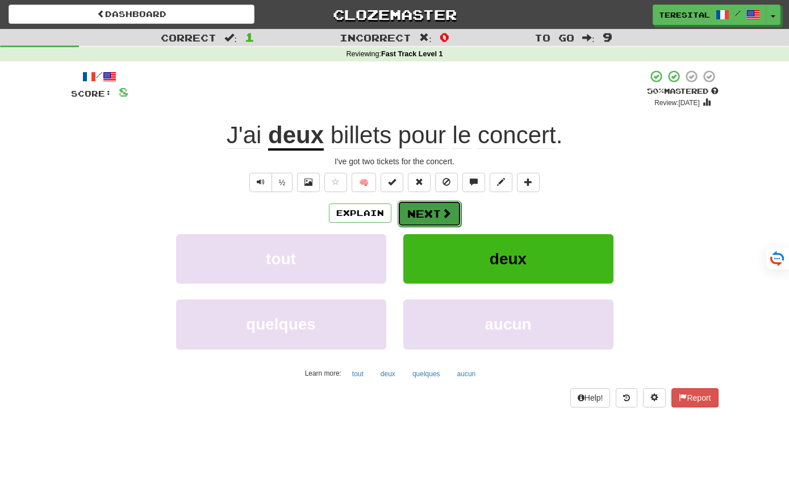
click at [435, 212] on button "Next" at bounding box center [429, 213] width 64 height 26
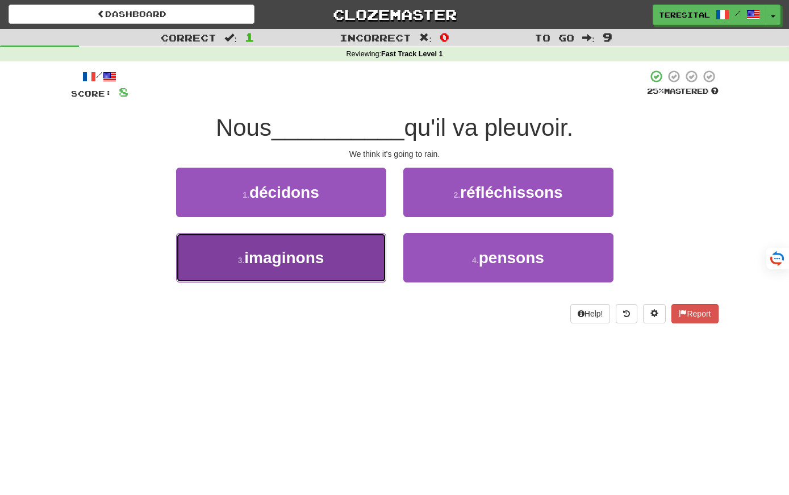
click at [366, 256] on button "3 . imaginons" at bounding box center [281, 257] width 210 height 49
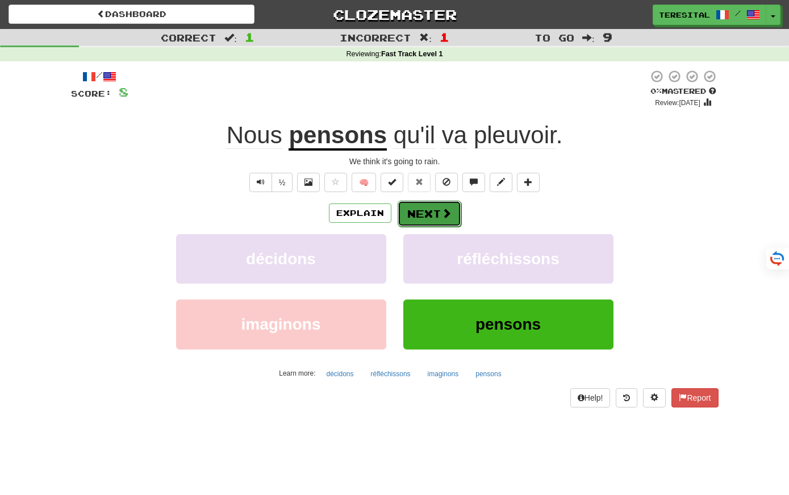
click at [424, 216] on button "Next" at bounding box center [429, 213] width 64 height 26
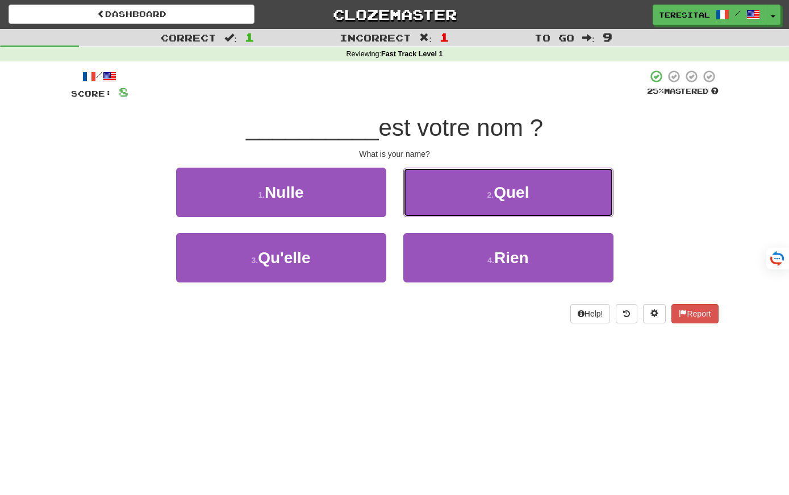
click at [449, 198] on button "2 . Quel" at bounding box center [508, 191] width 210 height 49
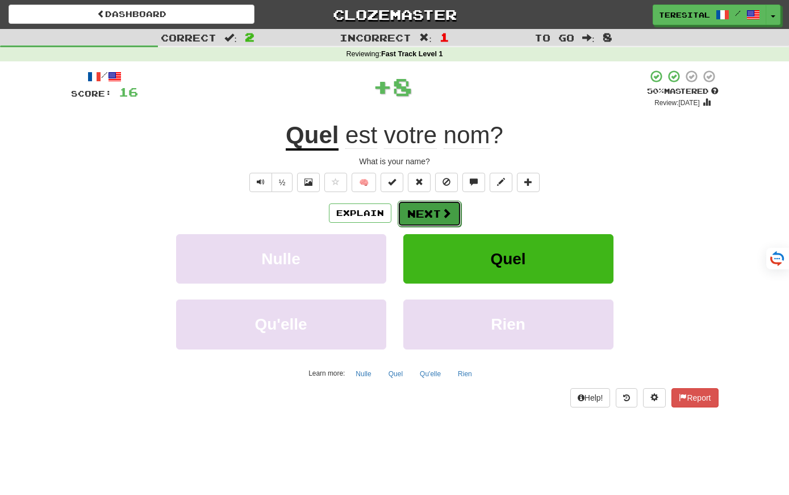
click at [447, 215] on span at bounding box center [446, 213] width 10 height 10
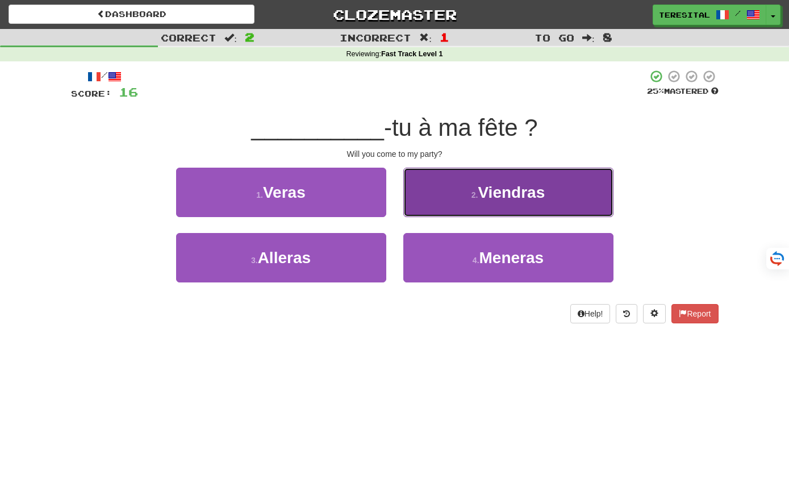
click at [442, 200] on button "2 . Viendras" at bounding box center [508, 191] width 210 height 49
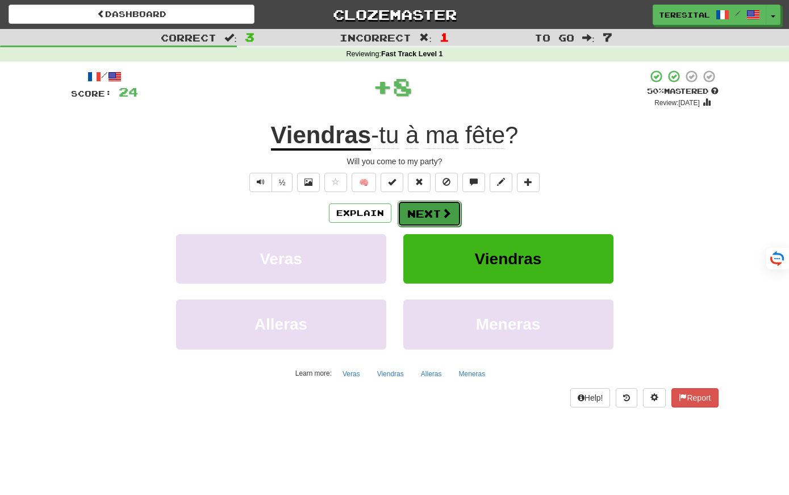
click at [430, 212] on button "Next" at bounding box center [429, 213] width 64 height 26
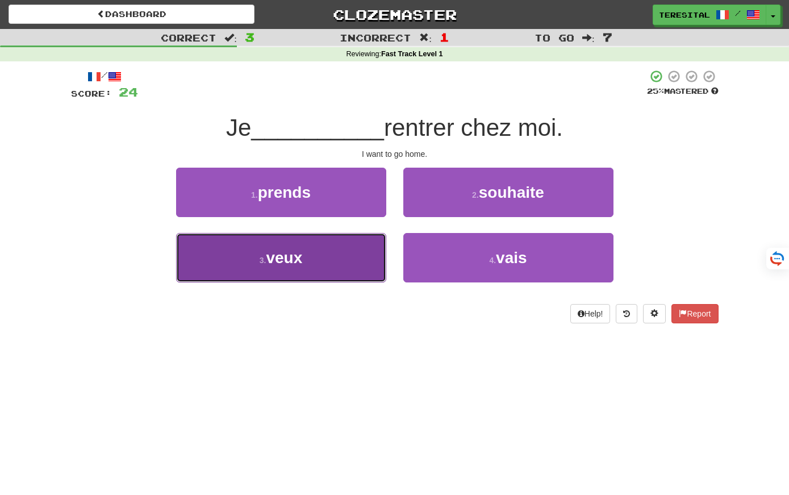
click at [352, 257] on button "3 . veux" at bounding box center [281, 257] width 210 height 49
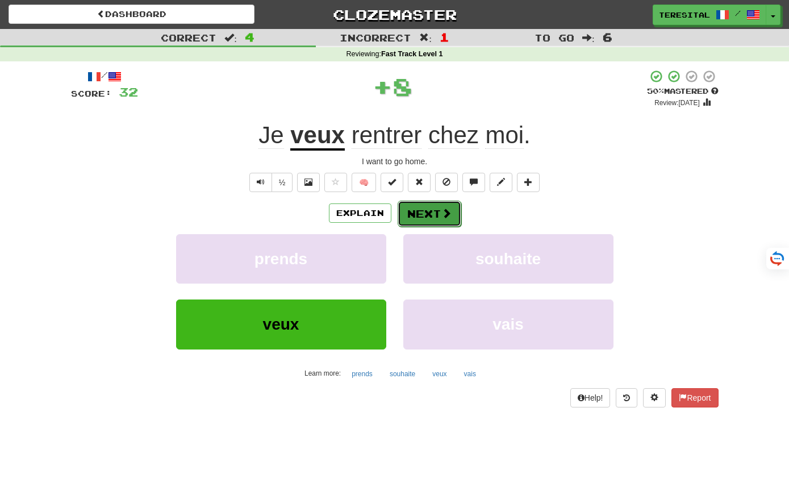
click at [430, 210] on button "Next" at bounding box center [429, 213] width 64 height 26
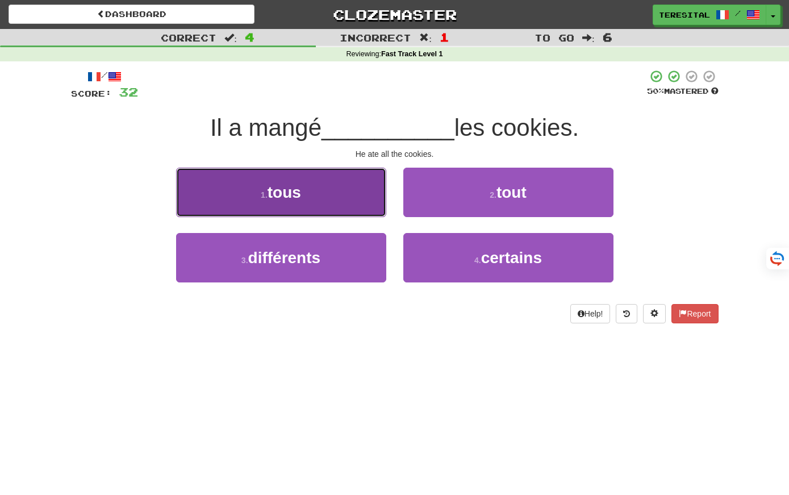
click at [331, 199] on button "1 . tous" at bounding box center [281, 191] width 210 height 49
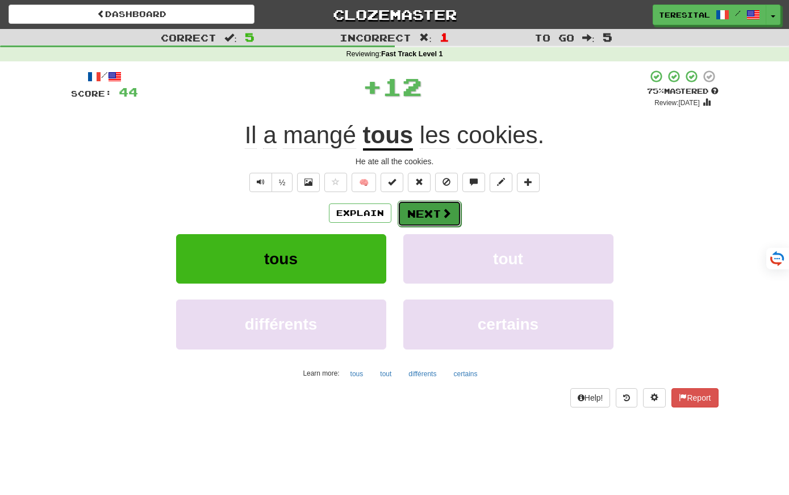
click at [423, 210] on button "Next" at bounding box center [429, 213] width 64 height 26
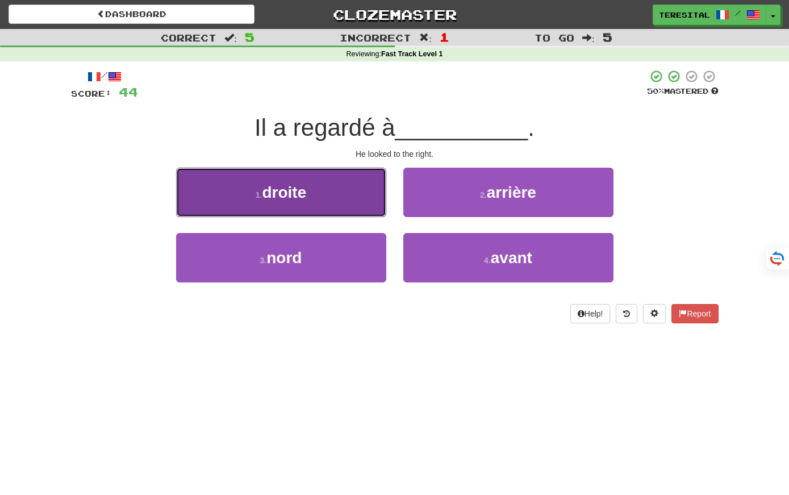
click at [313, 185] on button "1 . droite" at bounding box center [281, 191] width 210 height 49
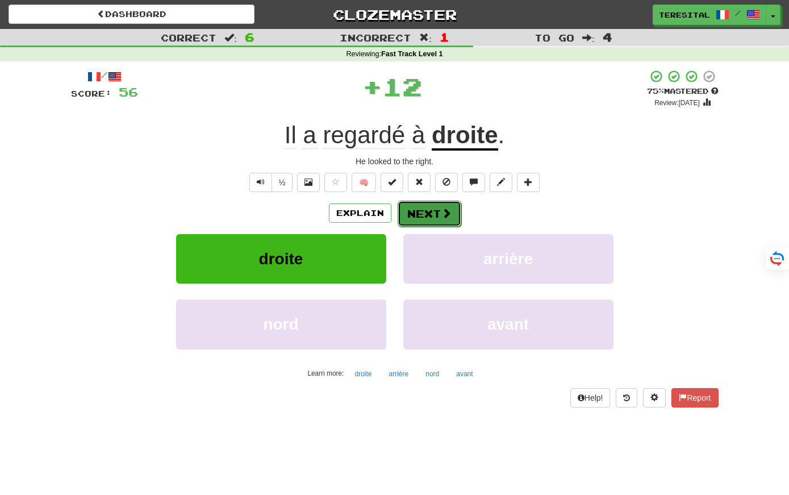
click at [414, 212] on button "Next" at bounding box center [429, 213] width 64 height 26
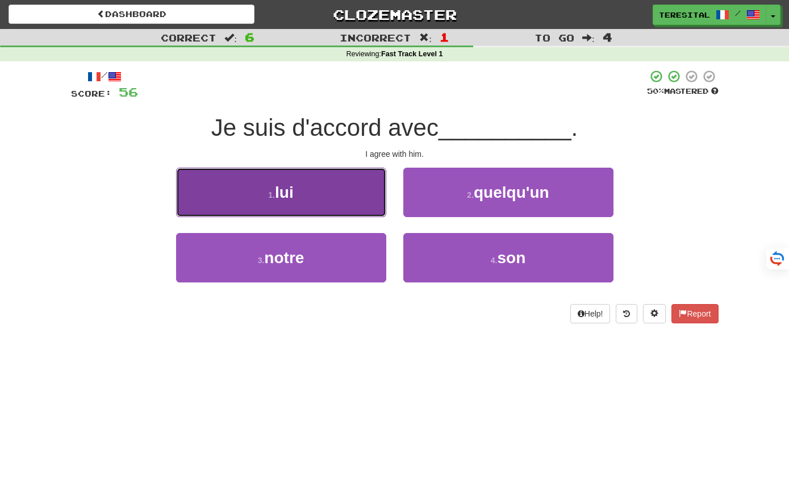
click at [295, 190] on button "1 . lui" at bounding box center [281, 191] width 210 height 49
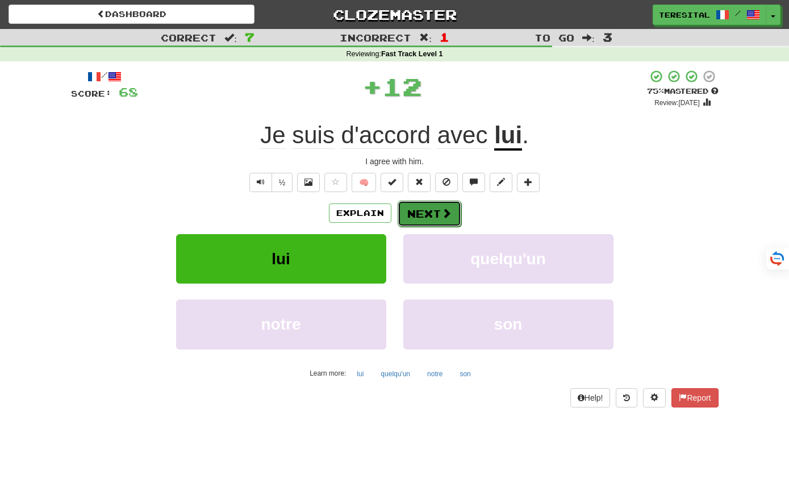
click at [413, 213] on button "Next" at bounding box center [429, 213] width 64 height 26
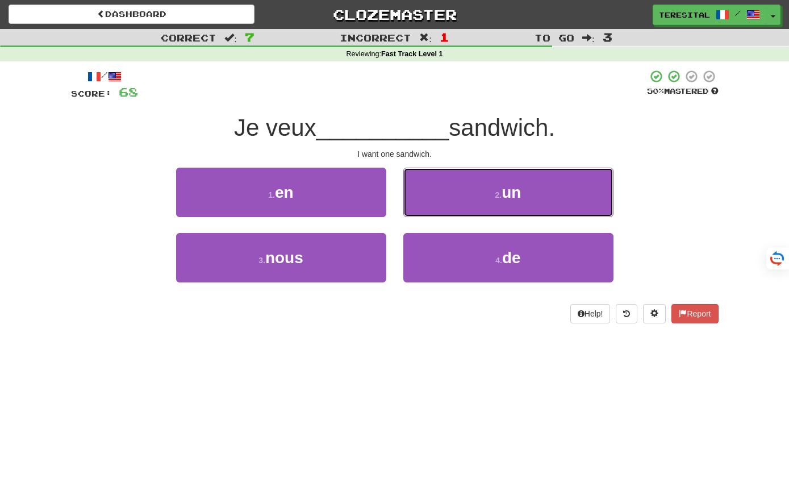
click at [443, 194] on button "2 . un" at bounding box center [508, 191] width 210 height 49
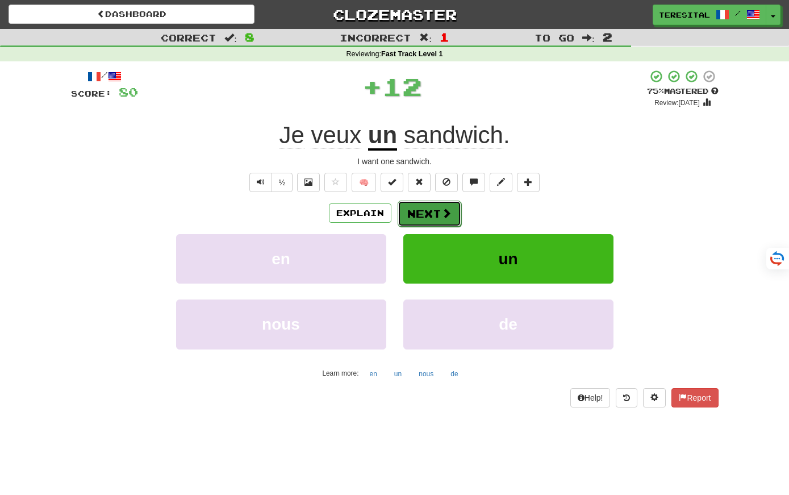
click at [438, 215] on button "Next" at bounding box center [429, 213] width 64 height 26
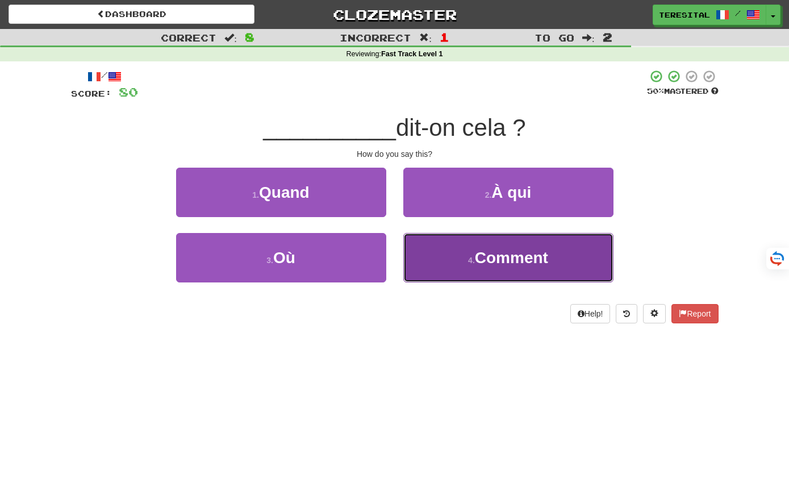
click at [427, 256] on button "4 . Comment" at bounding box center [508, 257] width 210 height 49
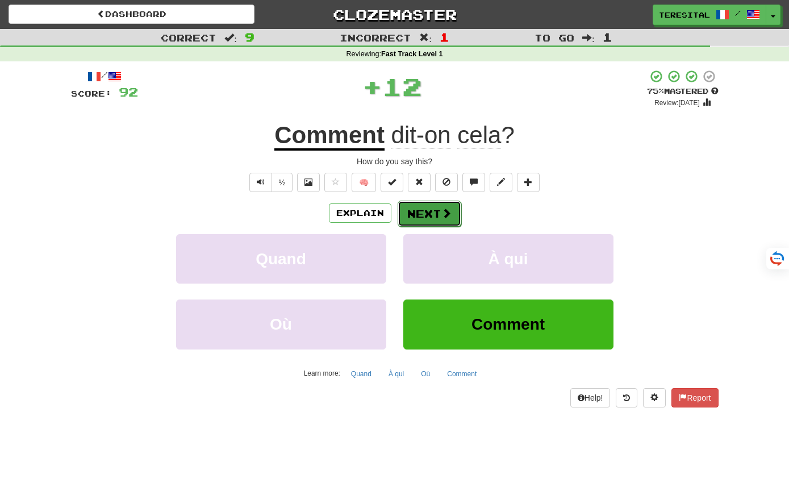
click at [430, 217] on button "Next" at bounding box center [429, 213] width 64 height 26
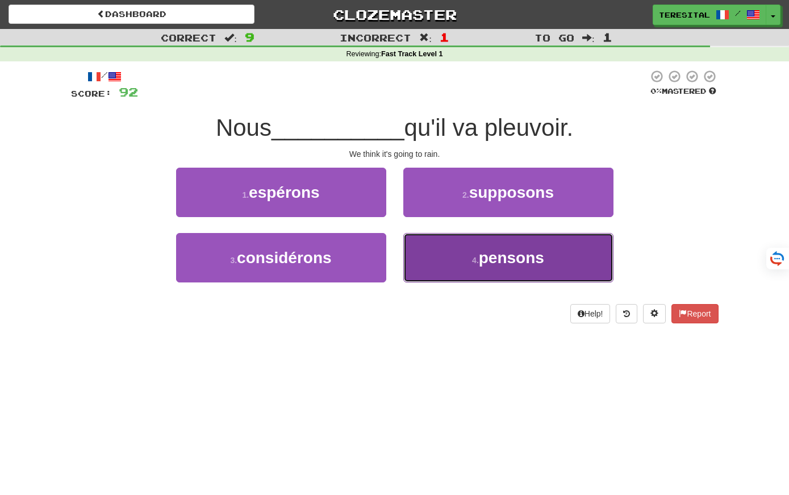
click at [457, 273] on button "4 . pensons" at bounding box center [508, 257] width 210 height 49
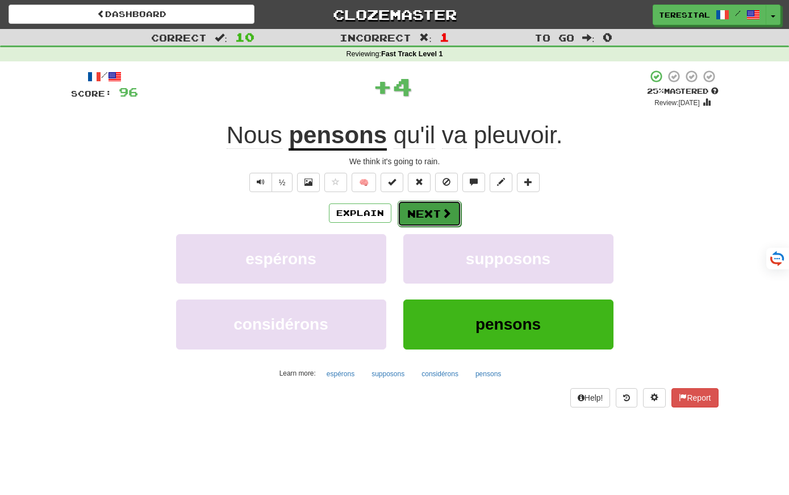
click at [442, 212] on span at bounding box center [446, 213] width 10 height 10
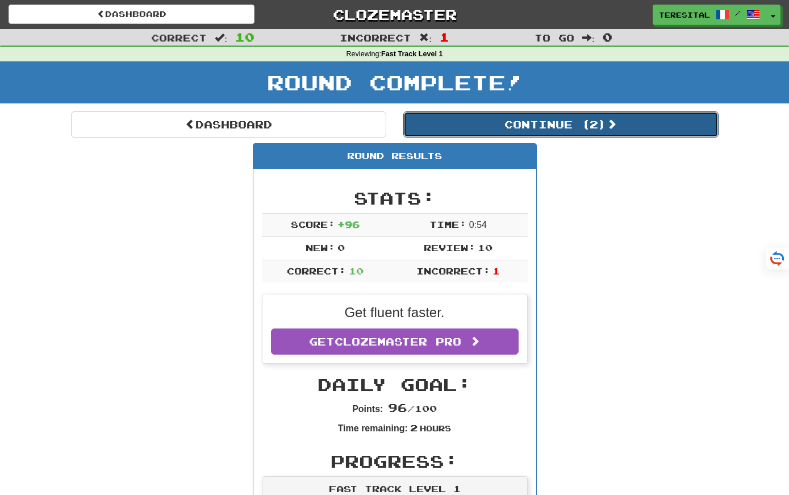
click at [476, 126] on button "Continue ( 2 )" at bounding box center [560, 124] width 315 height 26
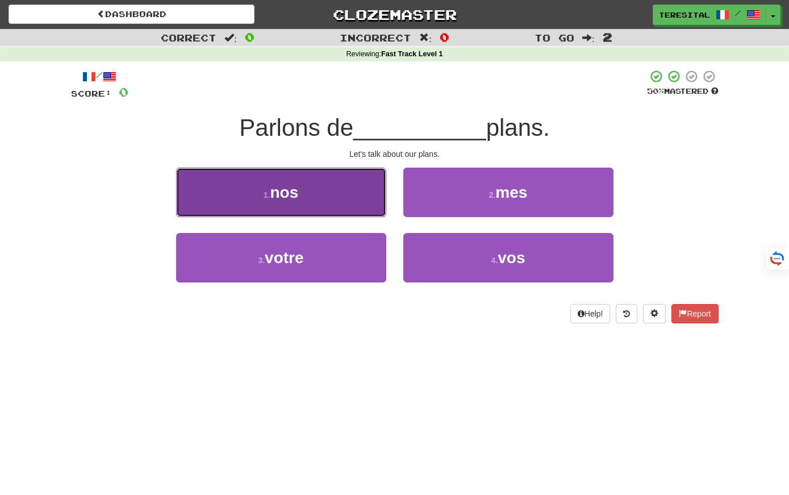
click at [359, 192] on button "1 . nos" at bounding box center [281, 191] width 210 height 49
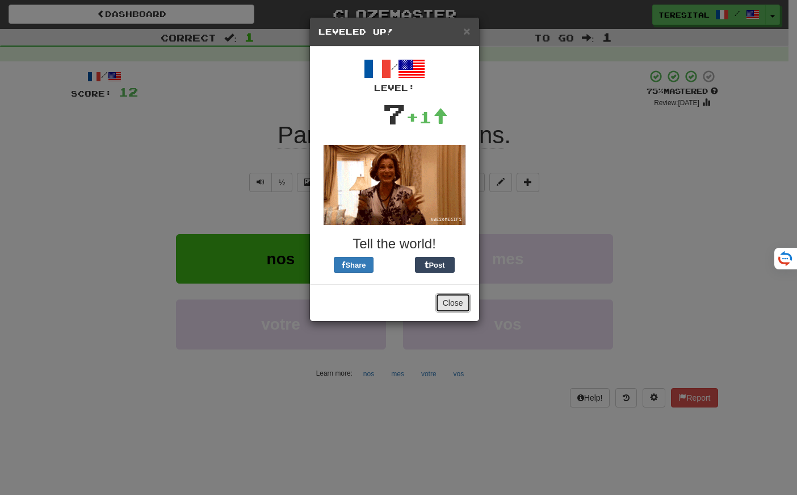
click at [454, 304] on button "Close" at bounding box center [452, 302] width 35 height 19
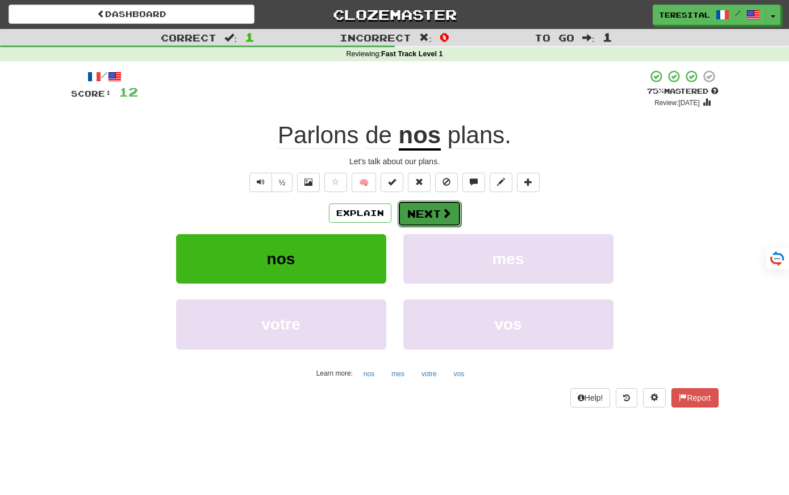
click at [441, 211] on span at bounding box center [446, 213] width 10 height 10
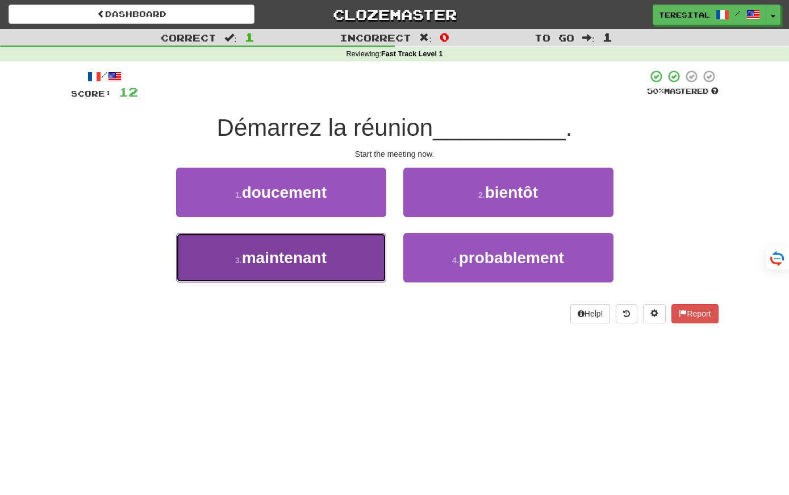
click at [363, 259] on button "3 . maintenant" at bounding box center [281, 257] width 210 height 49
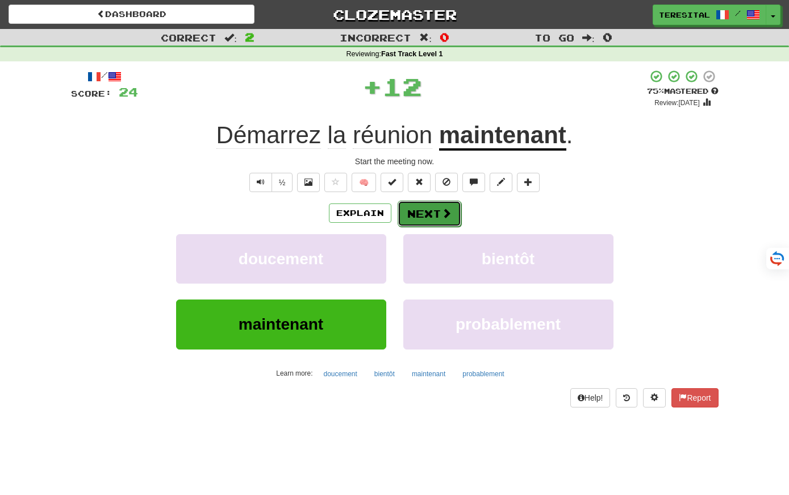
click at [416, 215] on button "Next" at bounding box center [429, 213] width 64 height 26
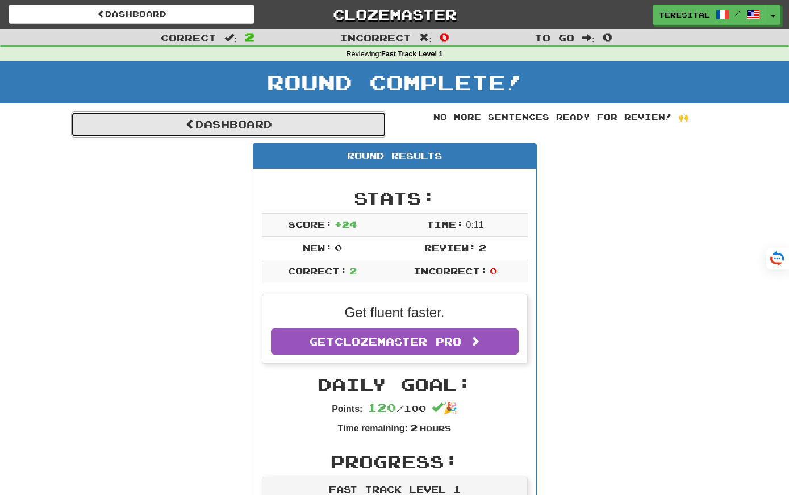
click at [288, 126] on link "Dashboard" at bounding box center [228, 124] width 315 height 26
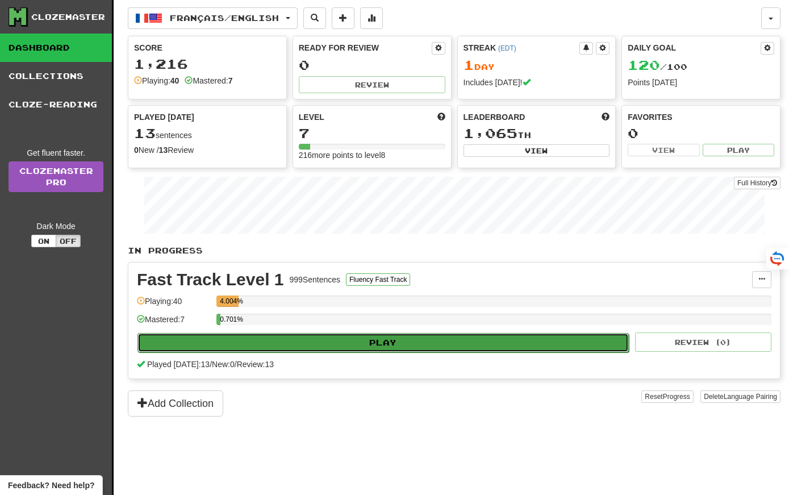
click at [300, 340] on button "Play" at bounding box center [382, 342] width 491 height 19
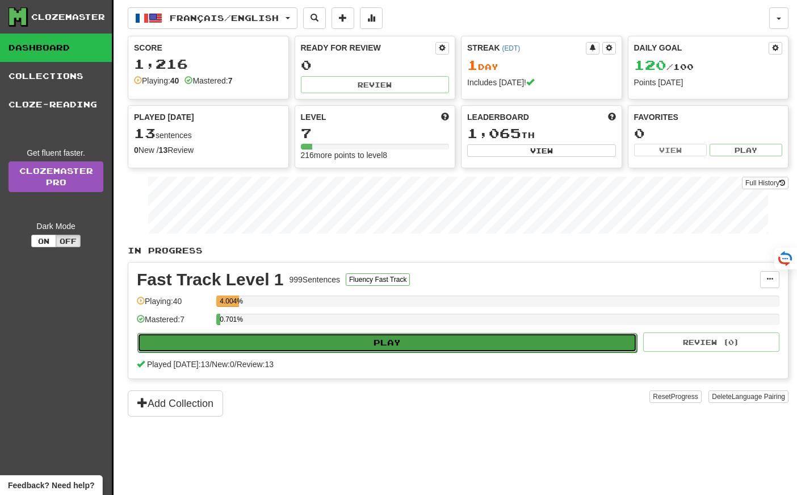
select select "**"
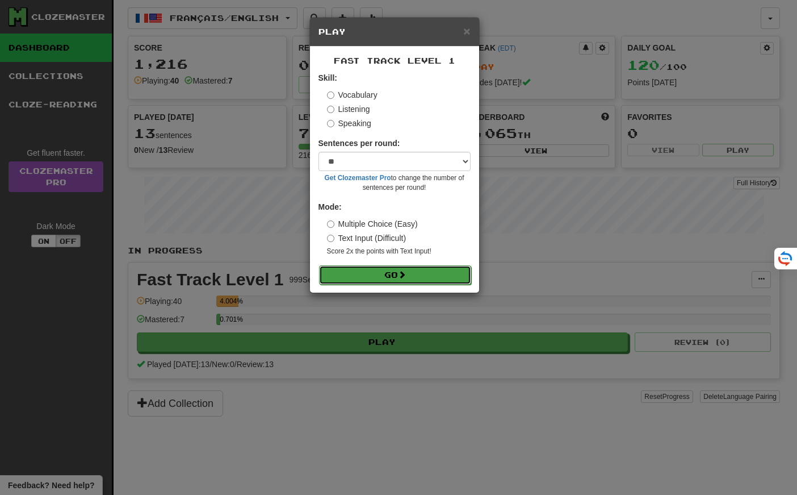
click at [326, 277] on button "Go" at bounding box center [395, 274] width 152 height 19
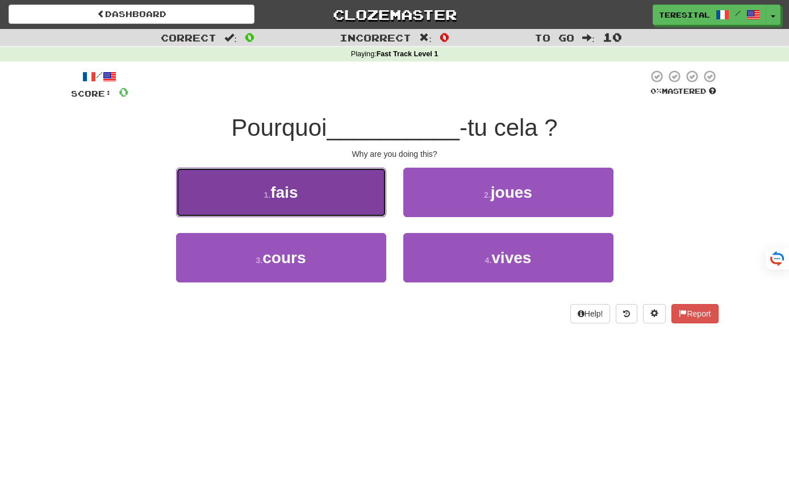
click at [368, 203] on button "1 . fais" at bounding box center [281, 191] width 210 height 49
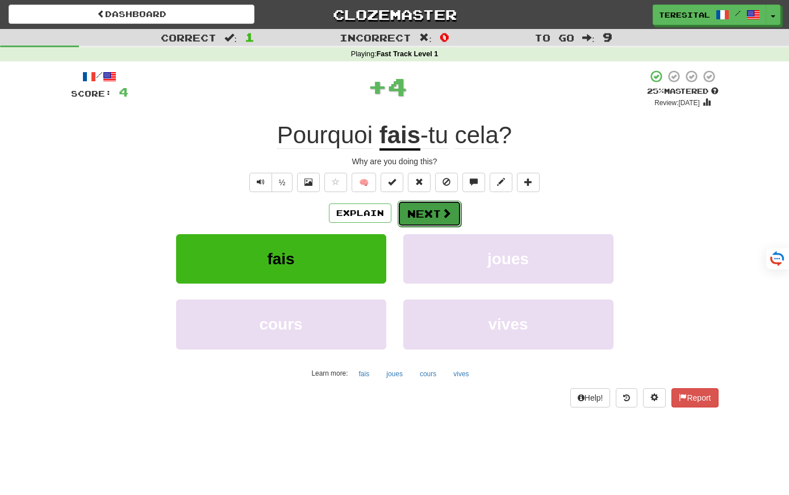
click at [422, 210] on button "Next" at bounding box center [429, 213] width 64 height 26
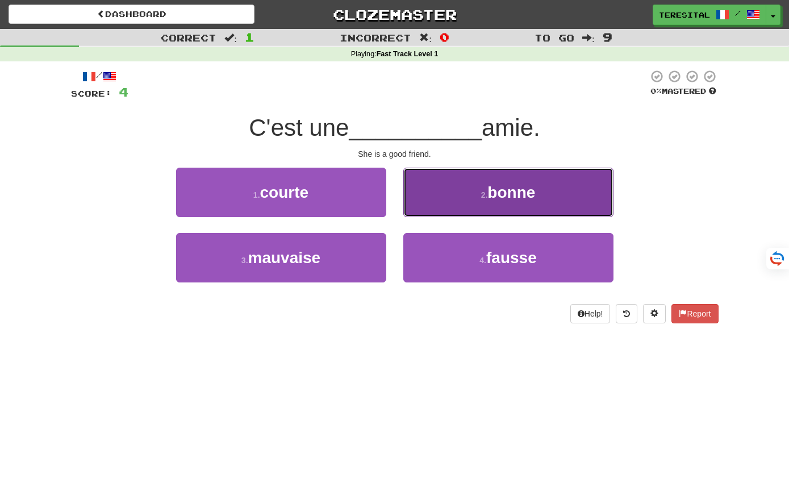
click at [481, 196] on small "2 ." at bounding box center [484, 194] width 7 height 9
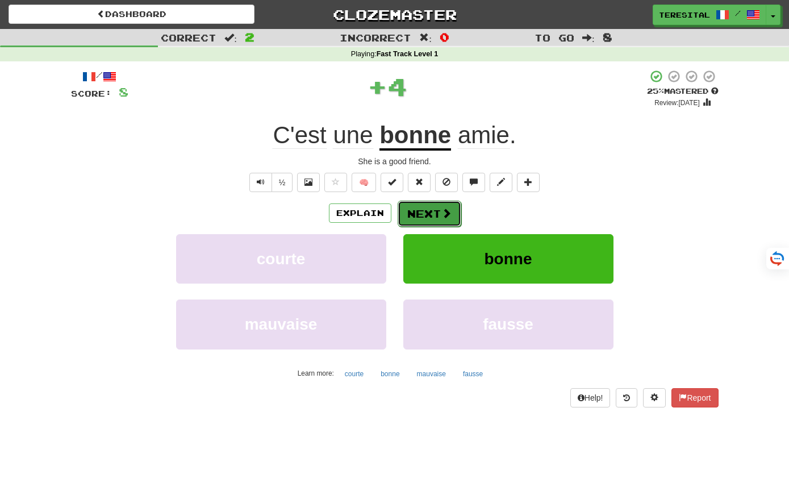
click at [449, 220] on button "Next" at bounding box center [429, 213] width 64 height 26
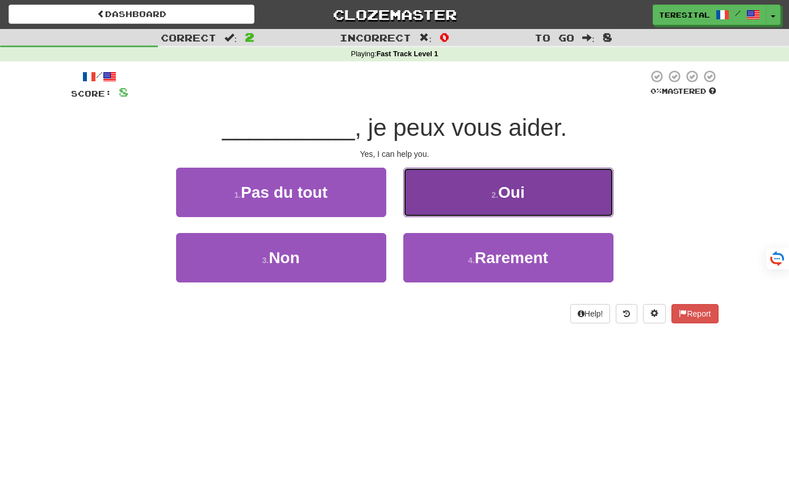
click at [487, 202] on button "2 . Oui" at bounding box center [508, 191] width 210 height 49
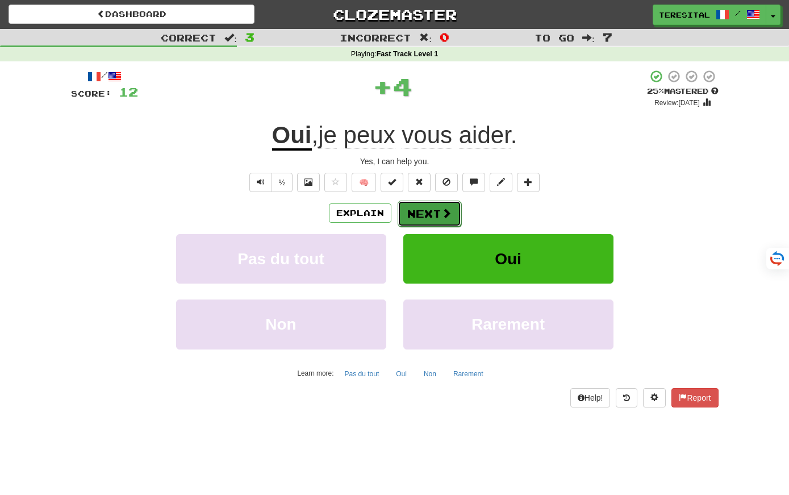
click at [421, 216] on button "Next" at bounding box center [429, 213] width 64 height 26
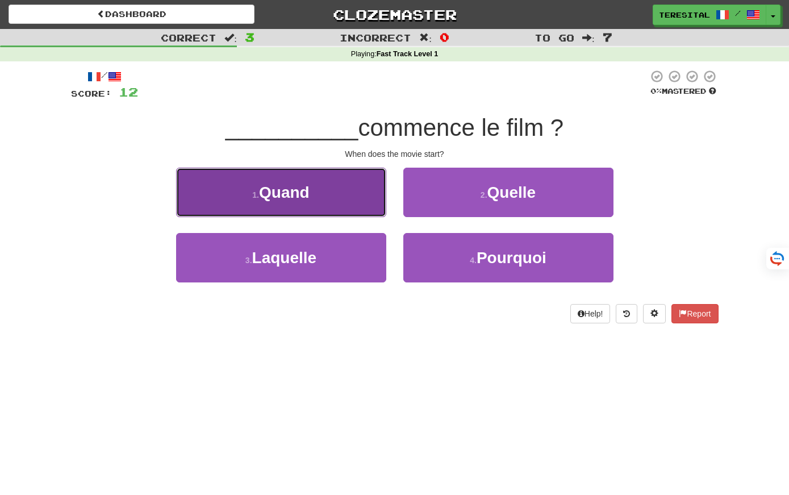
click at [364, 206] on button "1 . Quand" at bounding box center [281, 191] width 210 height 49
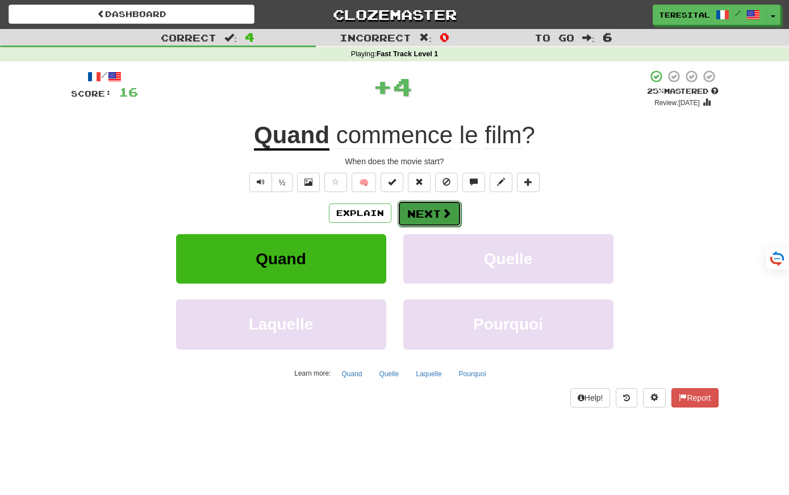
click at [443, 206] on button "Next" at bounding box center [429, 213] width 64 height 26
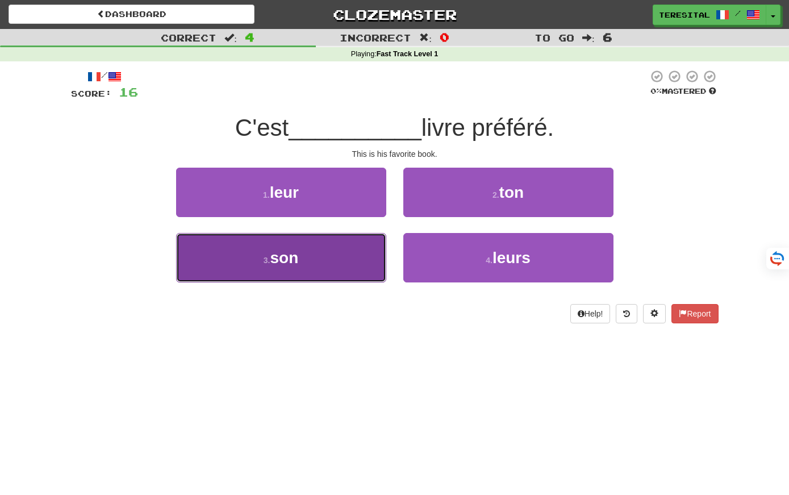
click at [354, 258] on button "3 . son" at bounding box center [281, 257] width 210 height 49
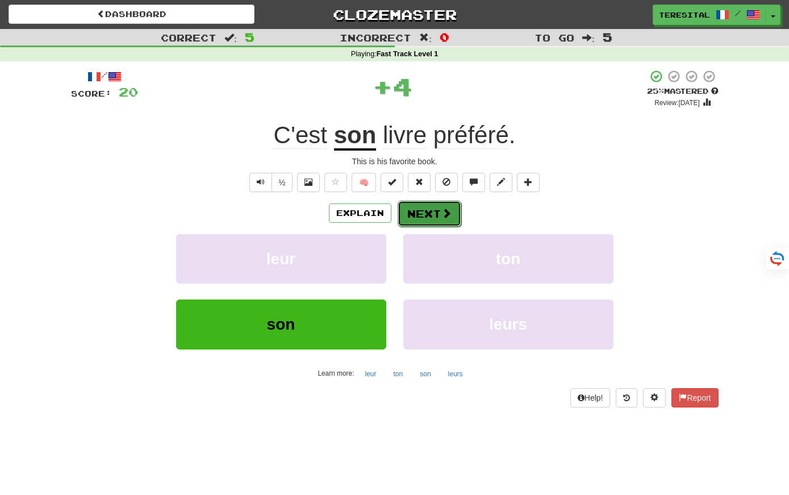
click at [435, 211] on button "Next" at bounding box center [429, 213] width 64 height 26
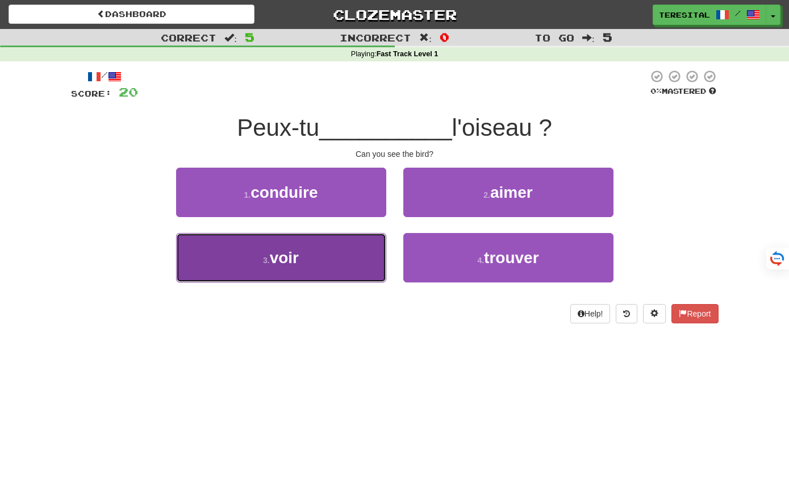
click at [332, 269] on button "3 . voir" at bounding box center [281, 257] width 210 height 49
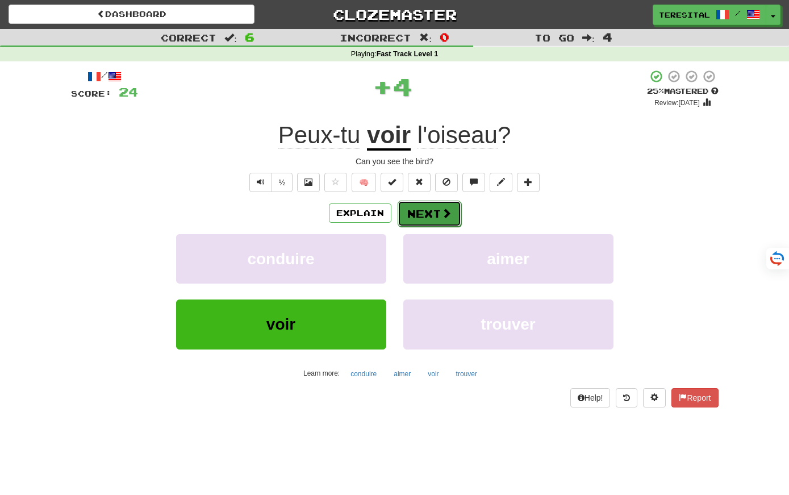
click at [430, 211] on button "Next" at bounding box center [429, 213] width 64 height 26
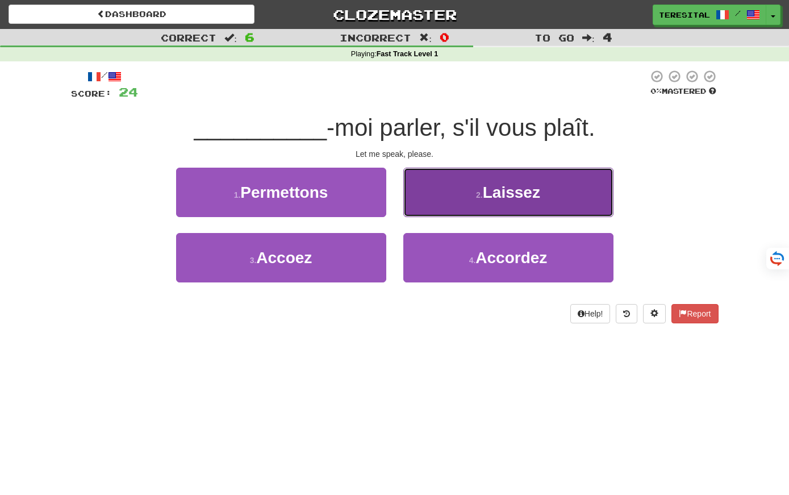
click at [478, 204] on button "2 . Laissez" at bounding box center [508, 191] width 210 height 49
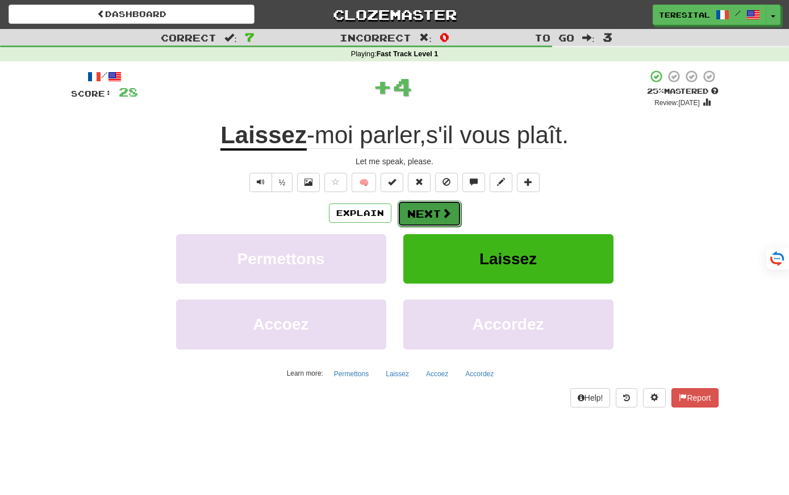
click at [437, 213] on button "Next" at bounding box center [429, 213] width 64 height 26
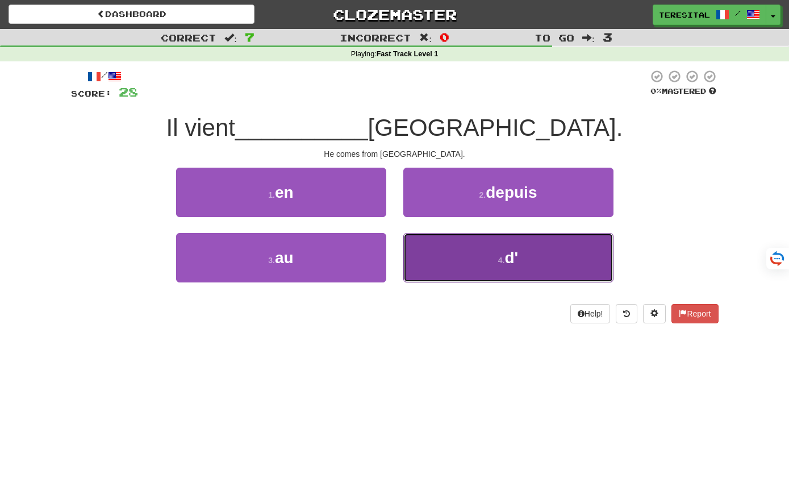
click at [459, 257] on button "4 . d'" at bounding box center [508, 257] width 210 height 49
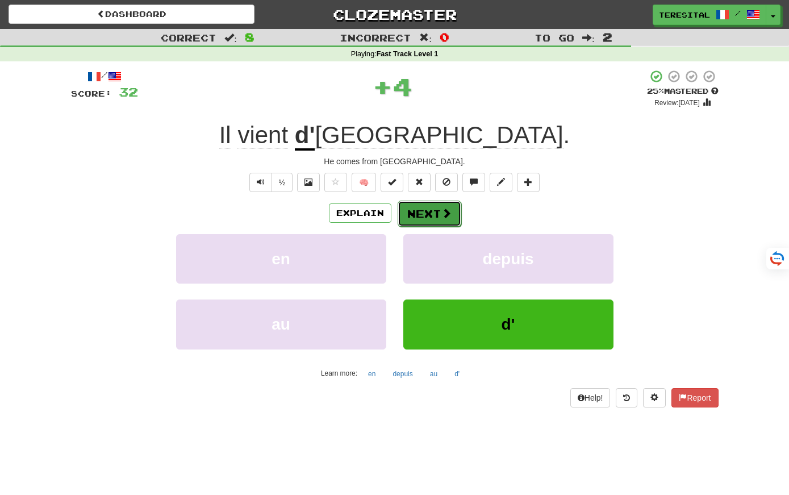
click at [421, 208] on button "Next" at bounding box center [429, 213] width 64 height 26
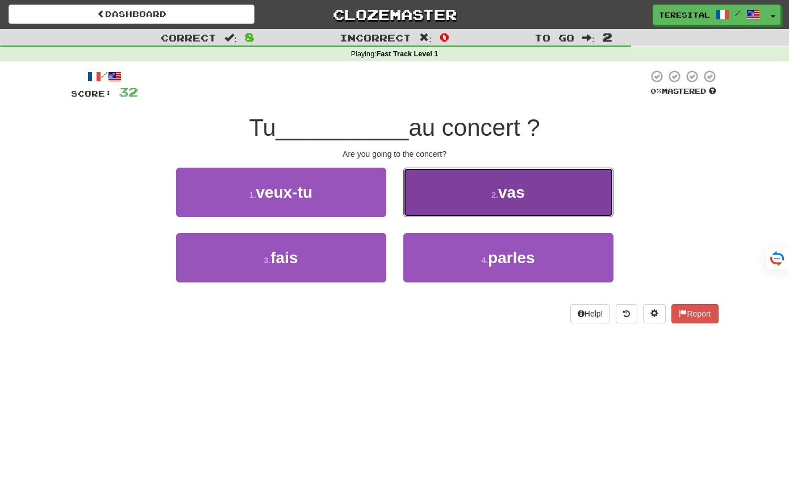
click at [488, 201] on button "2 . vas" at bounding box center [508, 191] width 210 height 49
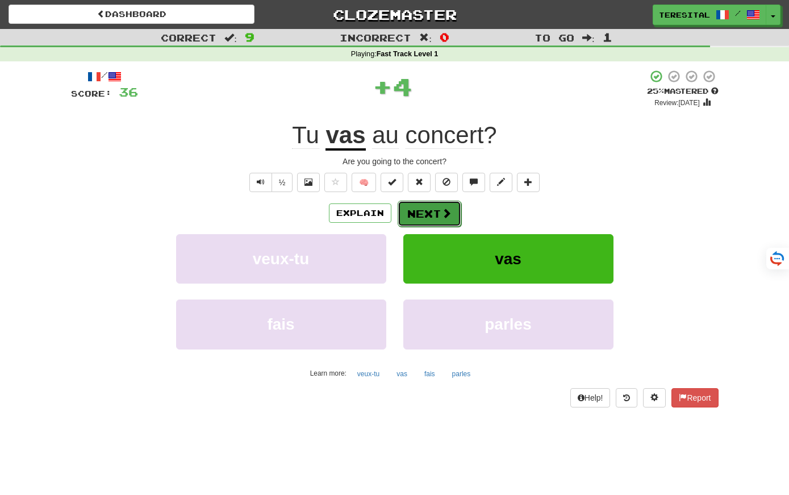
click at [446, 214] on span at bounding box center [446, 213] width 10 height 10
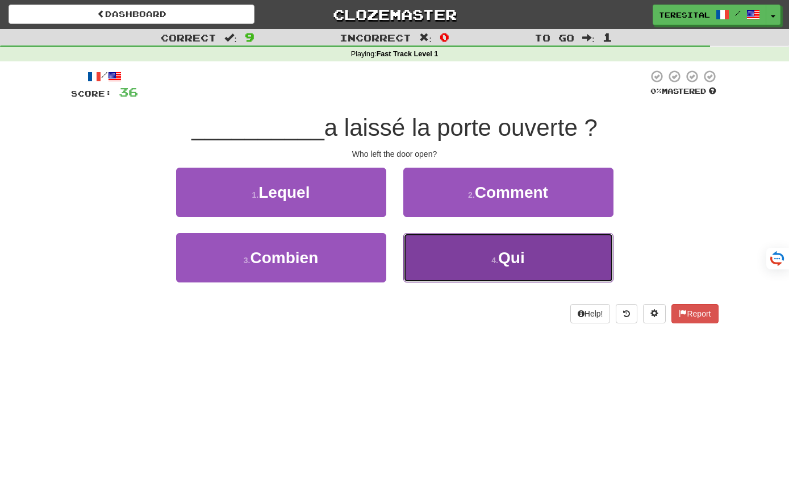
click at [453, 279] on button "4 . Qui" at bounding box center [508, 257] width 210 height 49
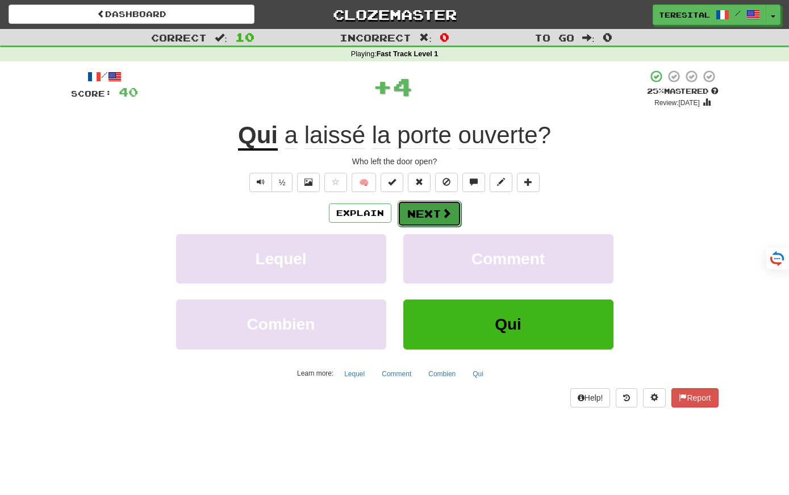
click at [446, 217] on span at bounding box center [446, 213] width 10 height 10
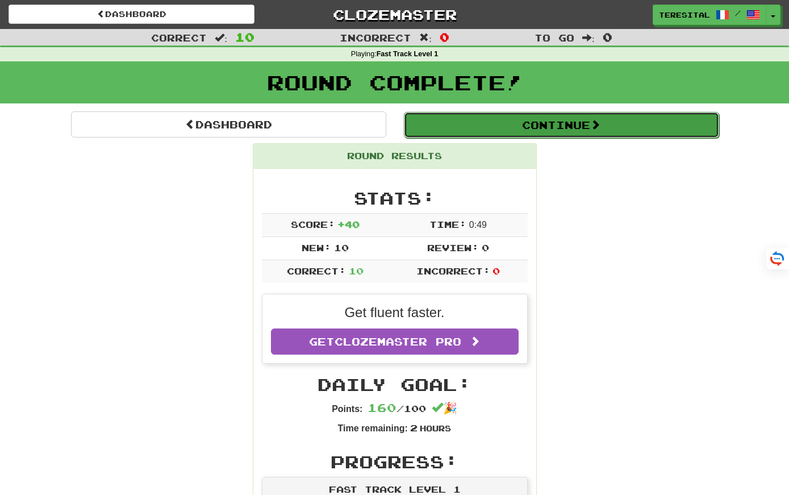
click at [475, 121] on button "Continue" at bounding box center [561, 125] width 315 height 26
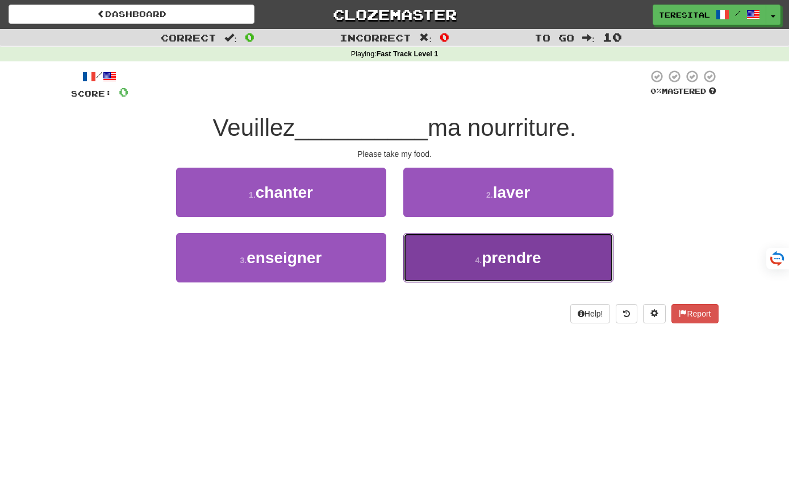
click at [448, 254] on button "4 . prendre" at bounding box center [508, 257] width 210 height 49
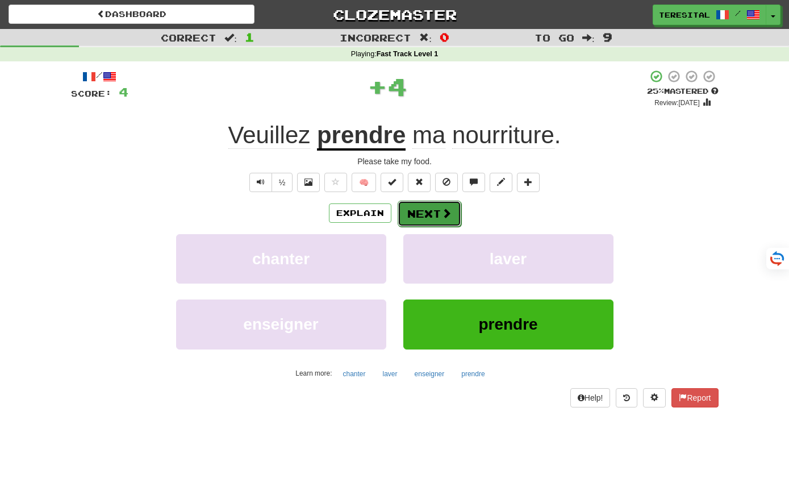
click at [425, 218] on button "Next" at bounding box center [429, 213] width 64 height 26
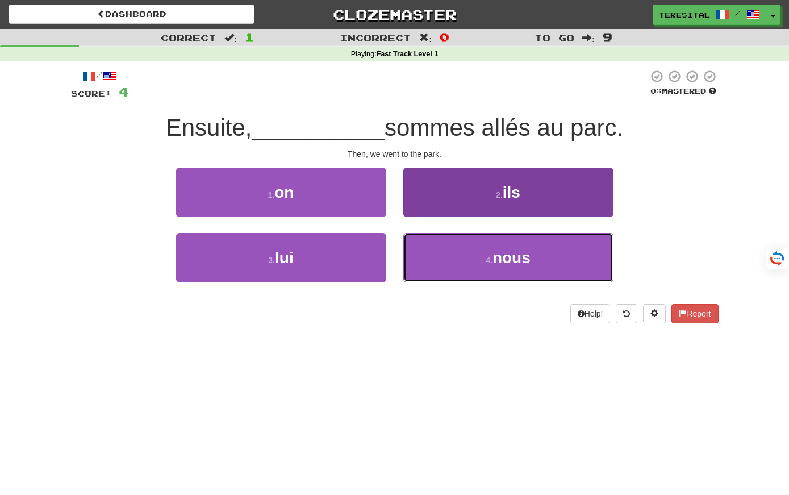
click at [457, 257] on button "4 . nous" at bounding box center [508, 257] width 210 height 49
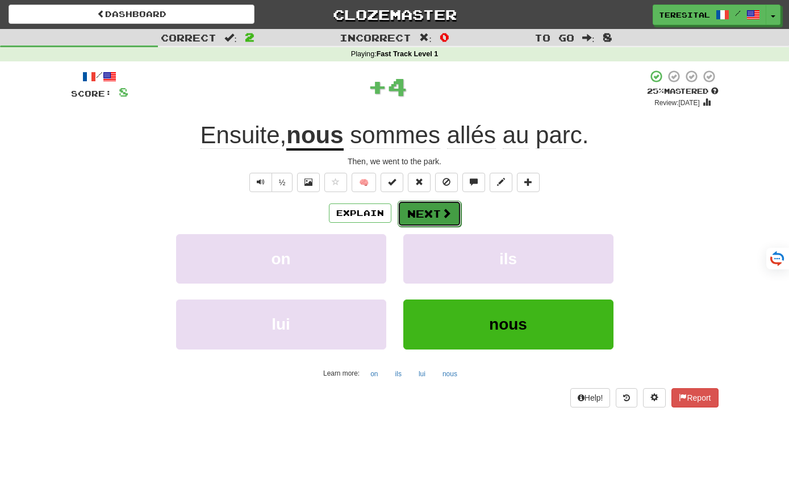
click at [443, 217] on span at bounding box center [446, 213] width 10 height 10
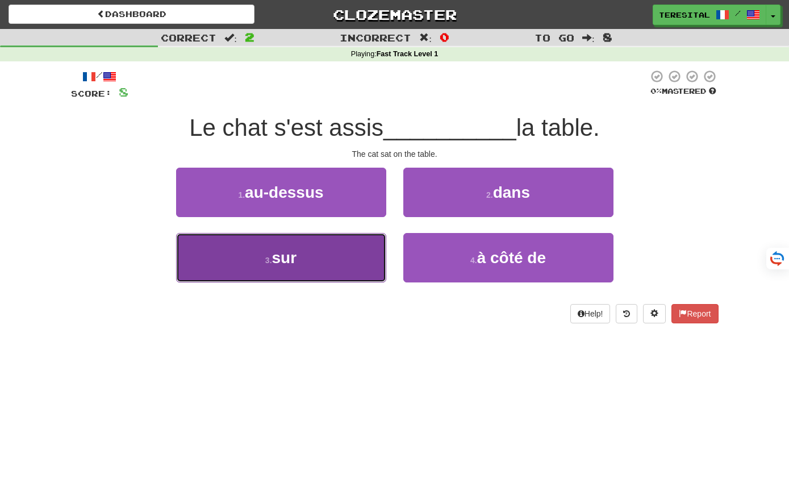
click at [350, 270] on button "3 . sur" at bounding box center [281, 257] width 210 height 49
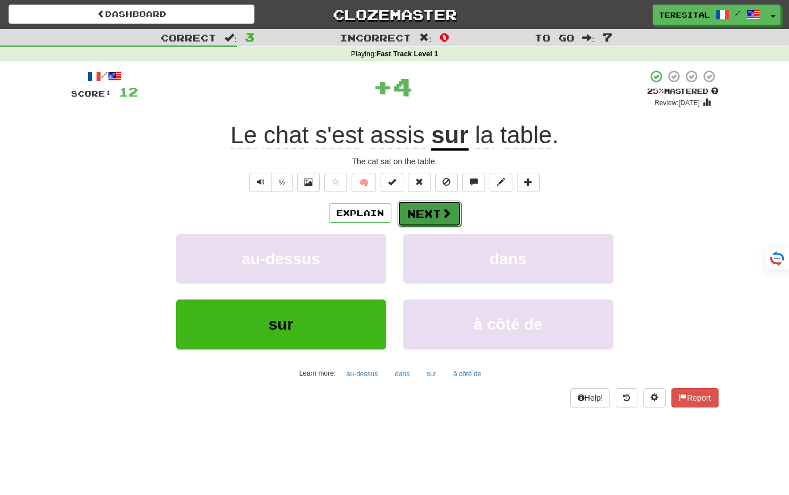
click at [416, 213] on button "Next" at bounding box center [429, 213] width 64 height 26
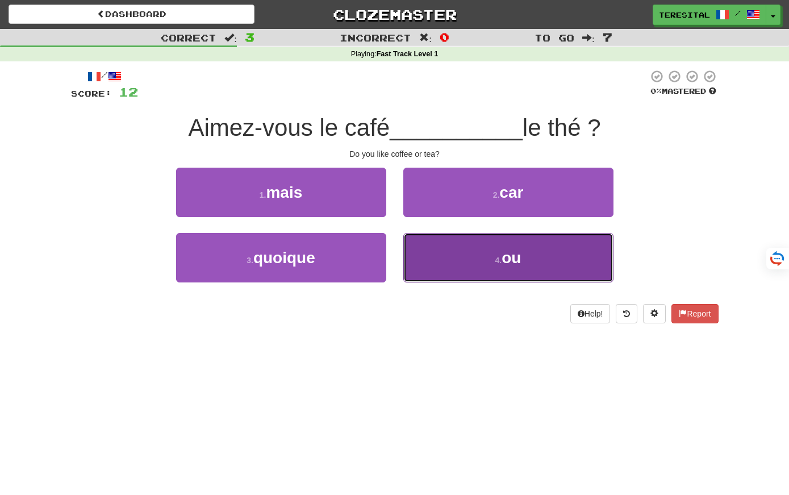
click at [451, 261] on button "4 . ou" at bounding box center [508, 257] width 210 height 49
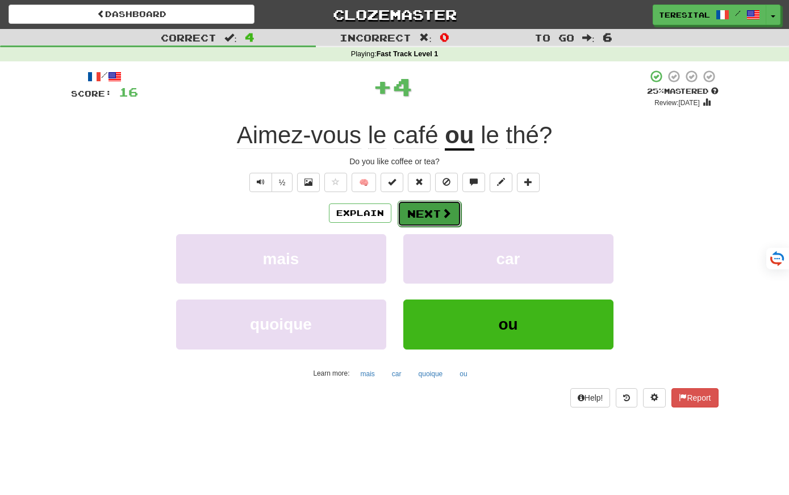
click at [449, 217] on span at bounding box center [446, 213] width 10 height 10
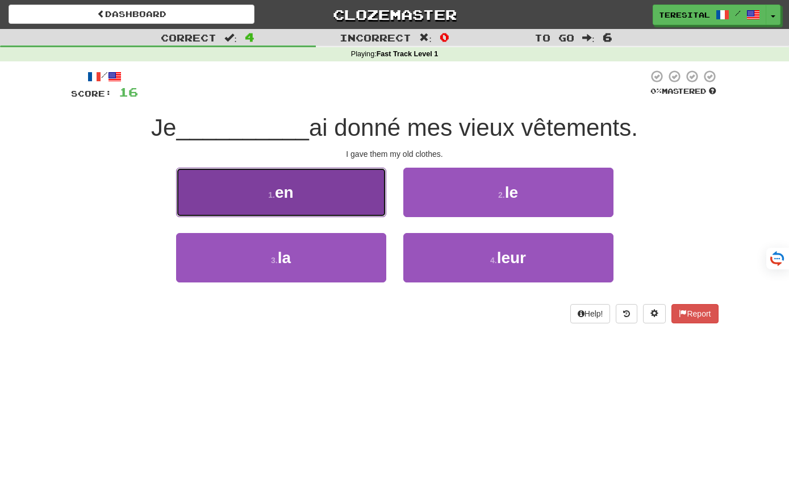
click at [345, 195] on button "1 . en" at bounding box center [281, 191] width 210 height 49
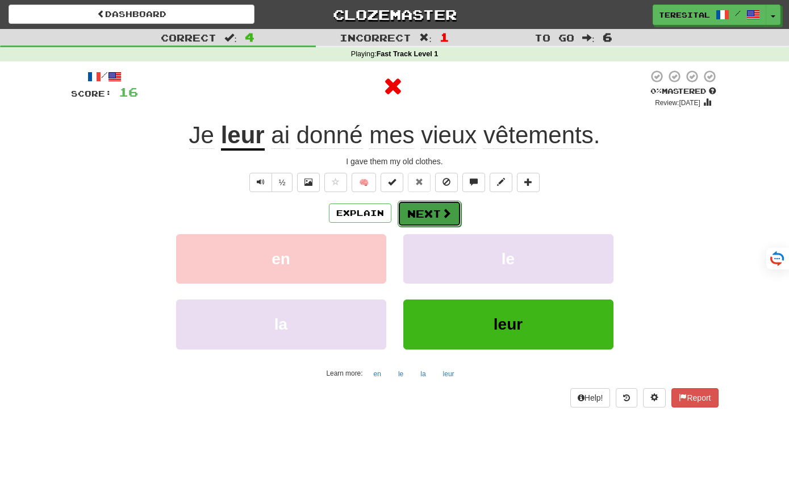
click at [416, 212] on button "Next" at bounding box center [429, 213] width 64 height 26
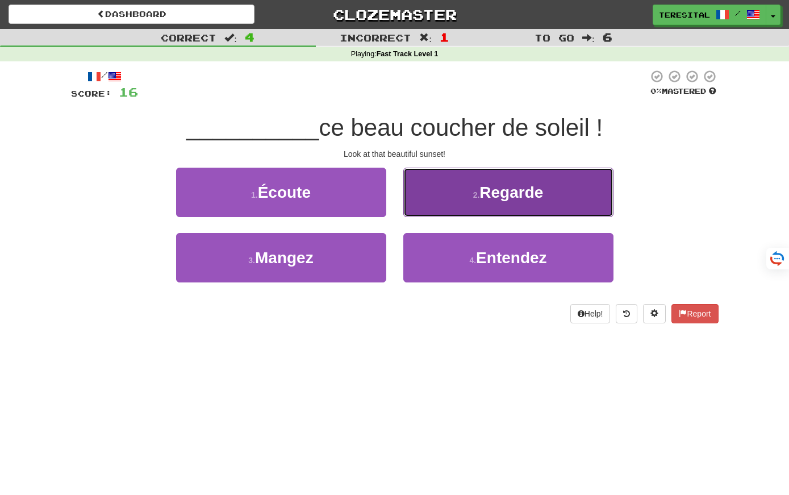
click at [442, 207] on button "2 . Regarde" at bounding box center [508, 191] width 210 height 49
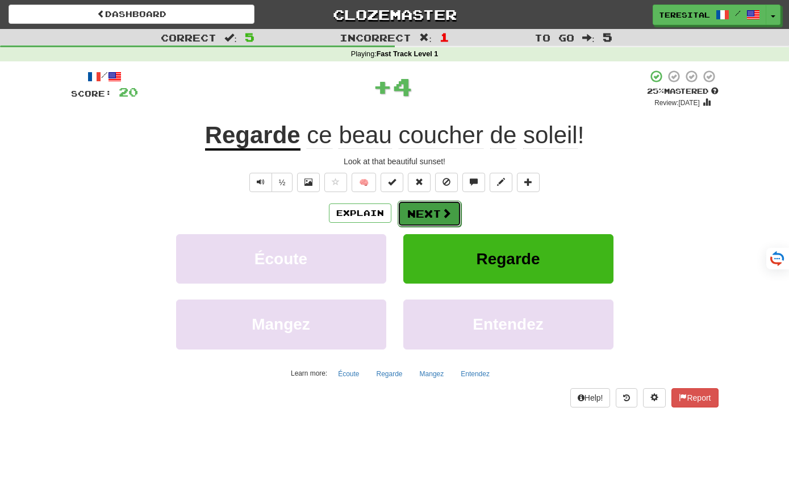
click at [443, 214] on span at bounding box center [446, 213] width 10 height 10
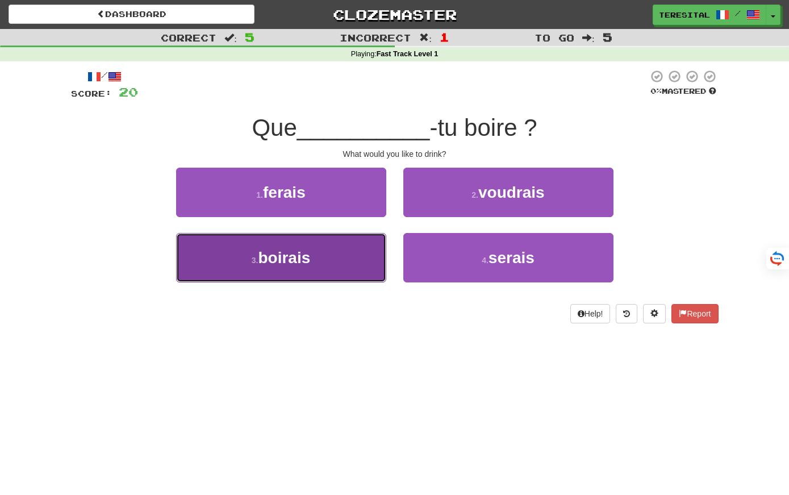
click at [350, 254] on button "3 . boirais" at bounding box center [281, 257] width 210 height 49
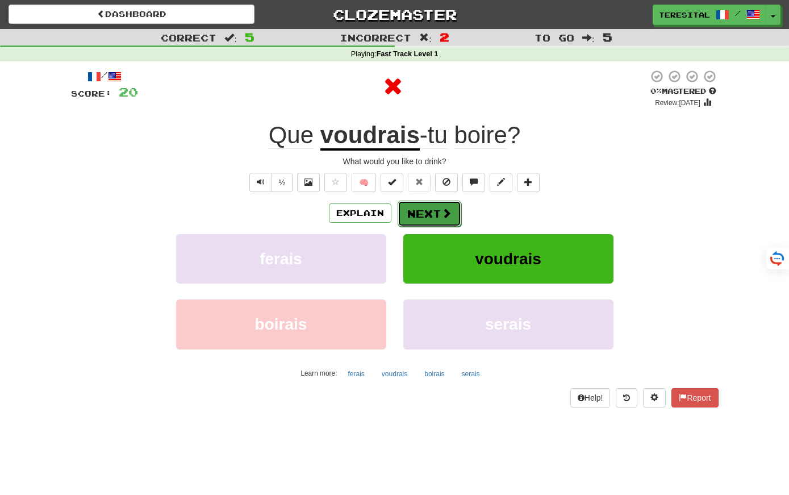
click at [428, 207] on button "Next" at bounding box center [429, 213] width 64 height 26
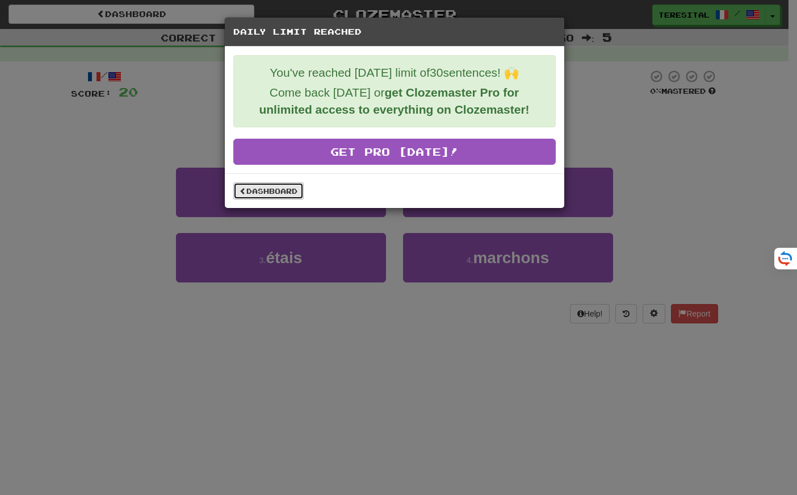
click at [274, 189] on link "Dashboard" at bounding box center [268, 190] width 70 height 17
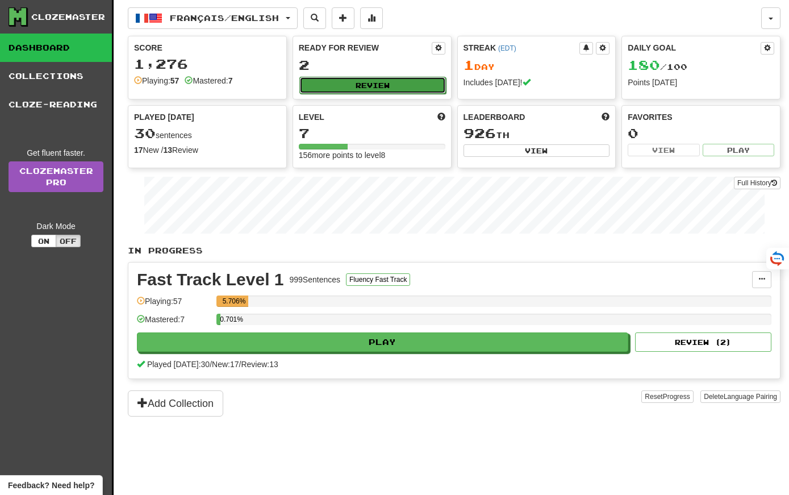
click at [368, 87] on button "Review" at bounding box center [372, 85] width 146 height 17
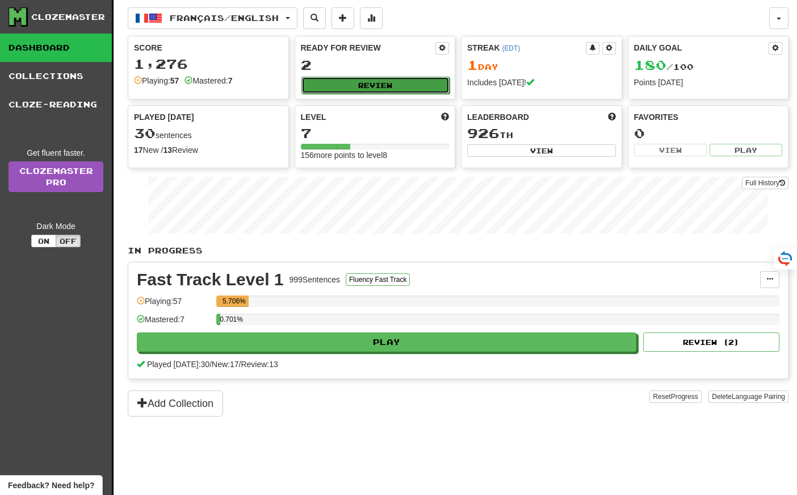
select select "**"
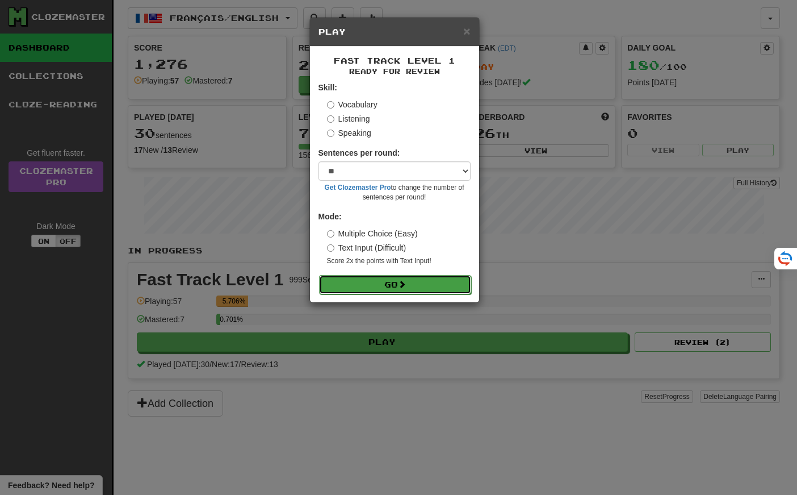
click at [437, 278] on button "Go" at bounding box center [395, 284] width 152 height 19
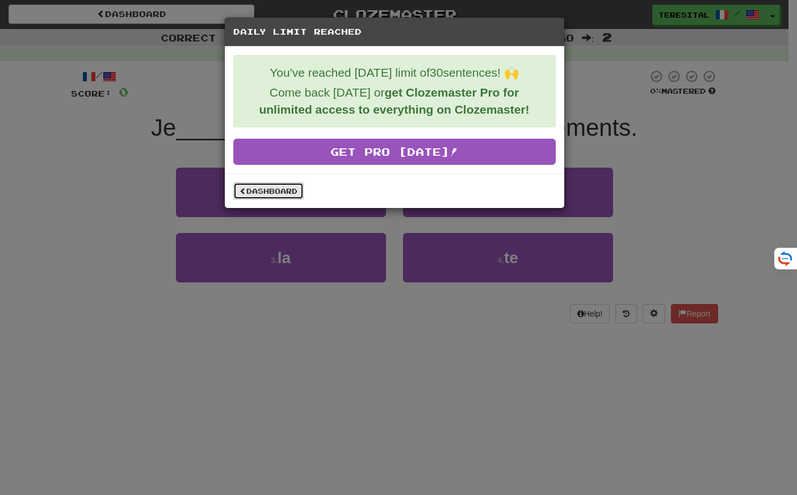
click at [273, 188] on link "Dashboard" at bounding box center [268, 190] width 70 height 17
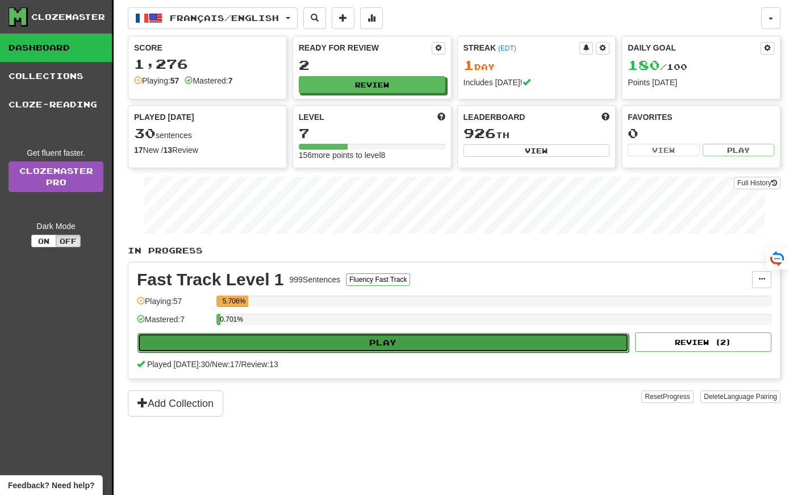
click at [427, 340] on button "Play" at bounding box center [382, 342] width 491 height 19
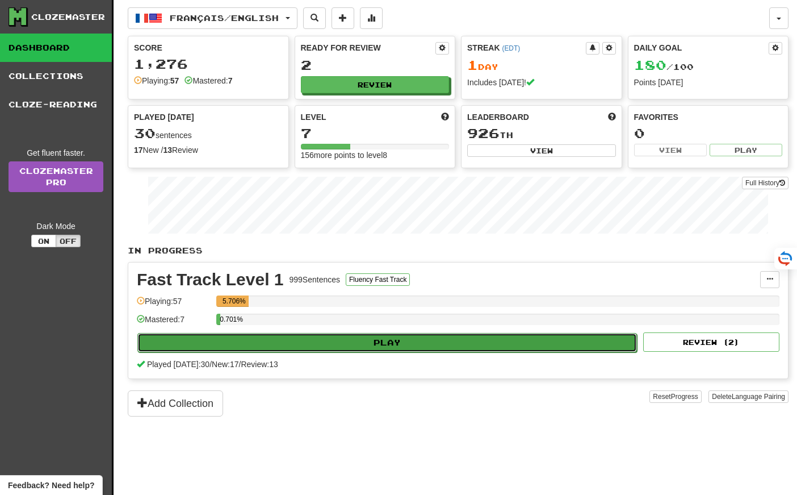
select select "**"
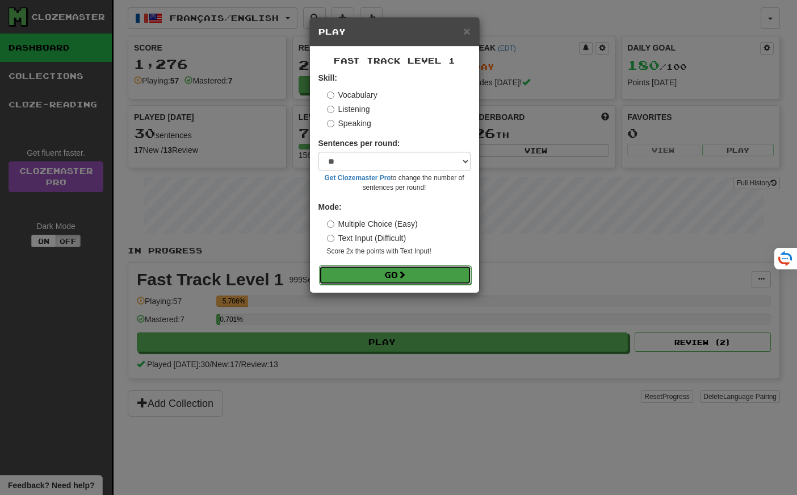
click at [406, 273] on span at bounding box center [402, 274] width 8 height 8
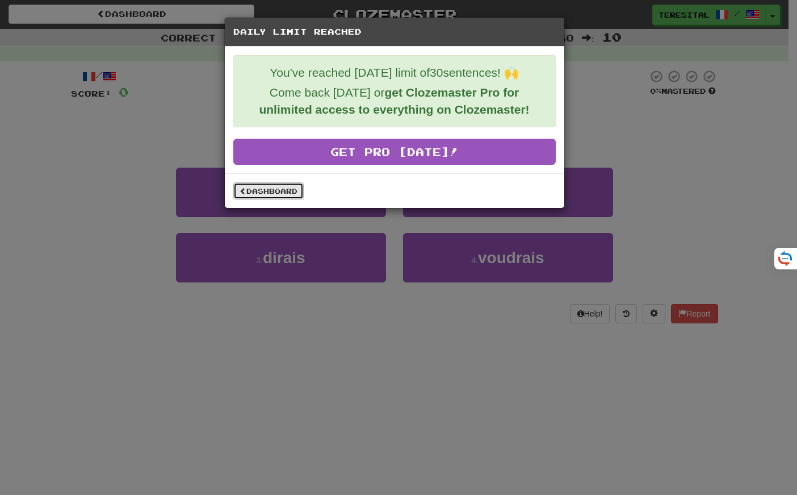
click at [275, 190] on link "Dashboard" at bounding box center [268, 190] width 70 height 17
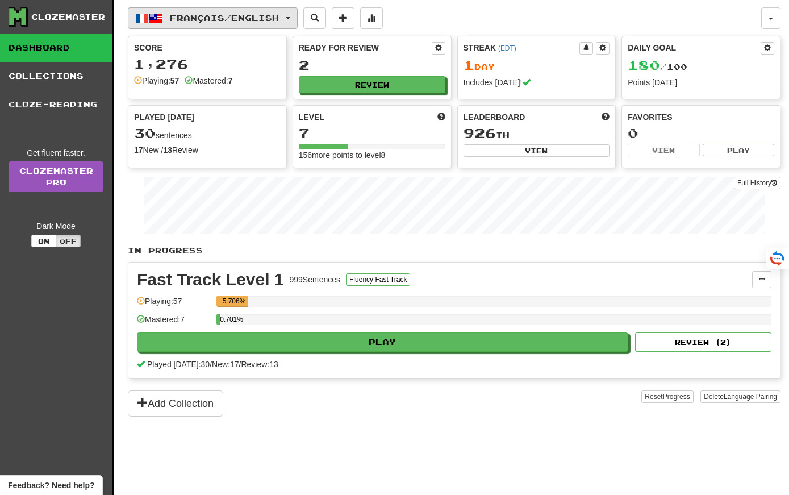
click at [173, 26] on button "Français / English" at bounding box center [213, 18] width 170 height 22
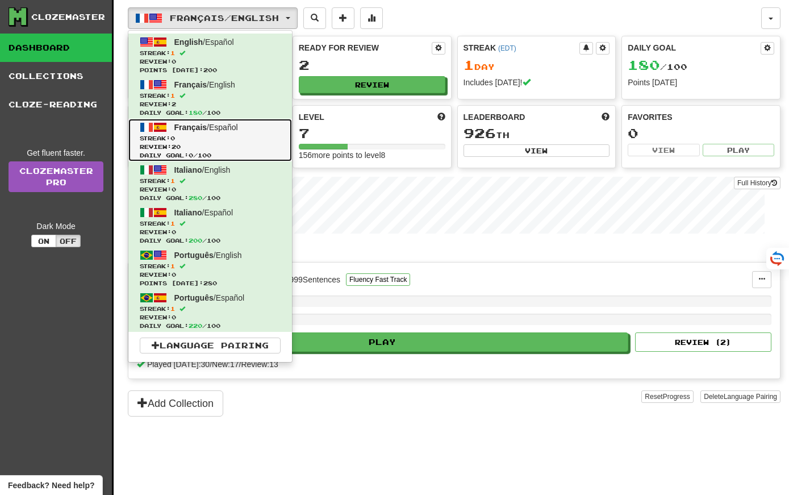
click at [190, 128] on span "Français" at bounding box center [190, 127] width 33 height 9
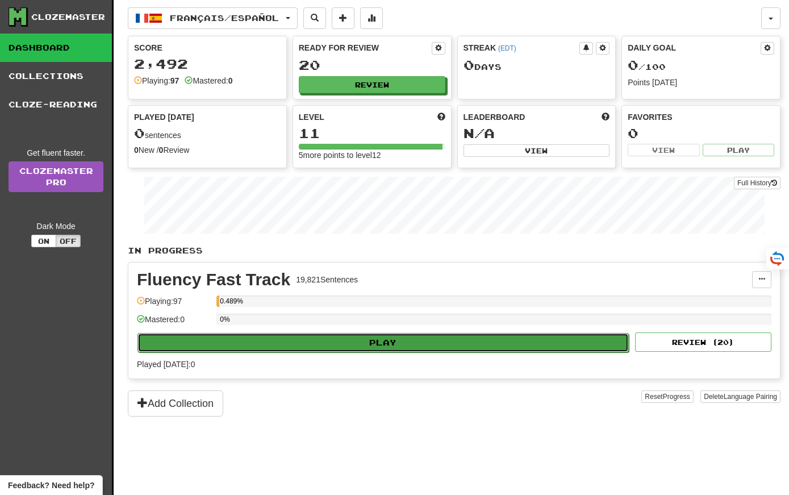
click at [383, 345] on button "Play" at bounding box center [382, 342] width 491 height 19
select select "**"
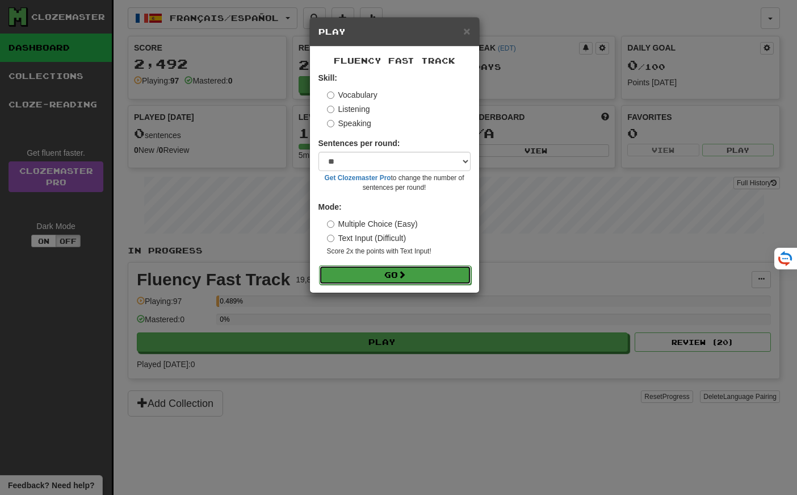
click at [388, 271] on button "Go" at bounding box center [395, 274] width 152 height 19
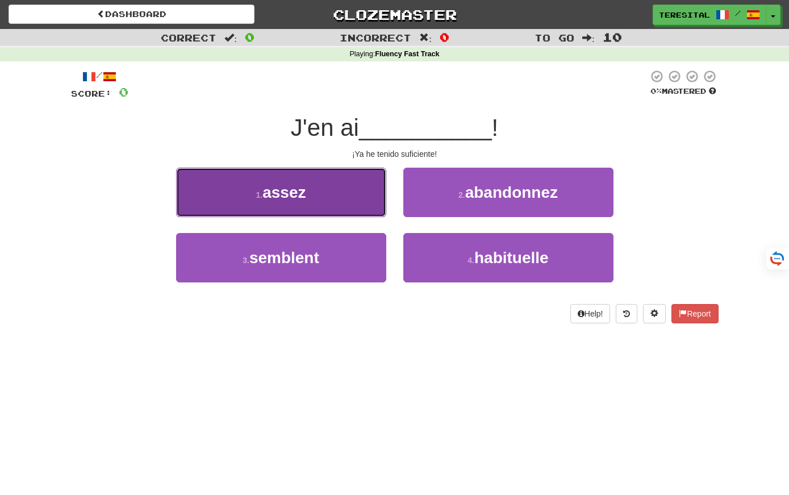
click at [361, 182] on button "1 . assez" at bounding box center [281, 191] width 210 height 49
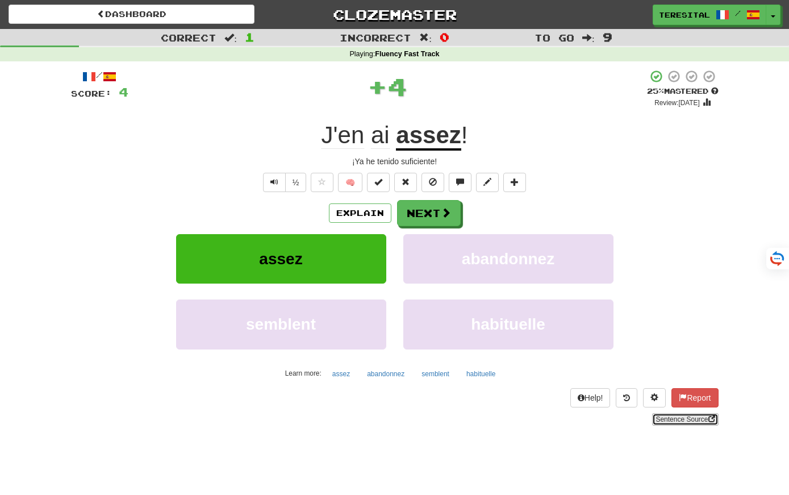
click at [657, 421] on link "Sentence Source" at bounding box center [685, 419] width 66 height 12
click at [429, 206] on button "Next" at bounding box center [429, 213] width 64 height 26
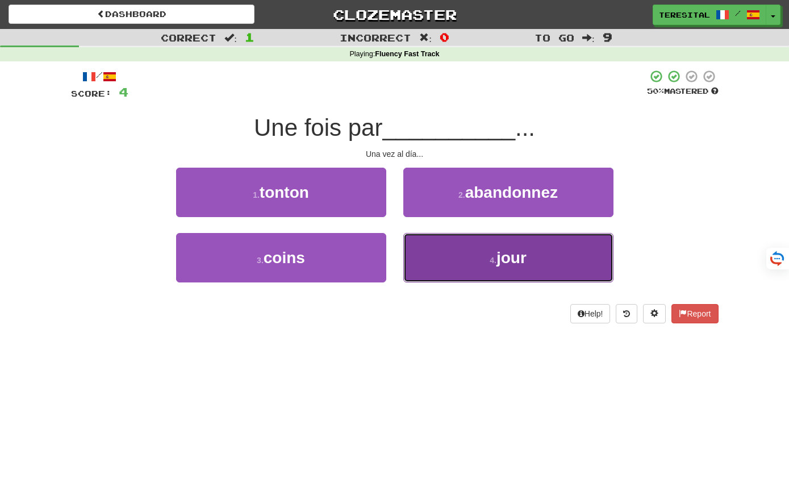
click at [483, 261] on button "4 . jour" at bounding box center [508, 257] width 210 height 49
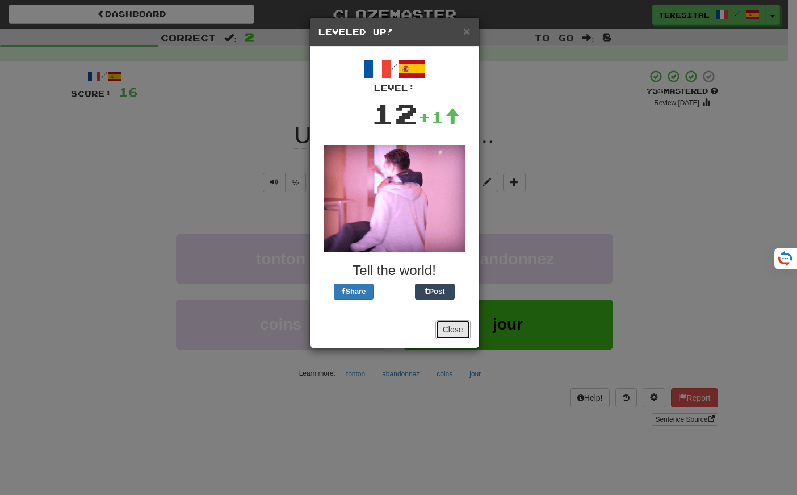
click at [454, 330] on button "Close" at bounding box center [452, 329] width 35 height 19
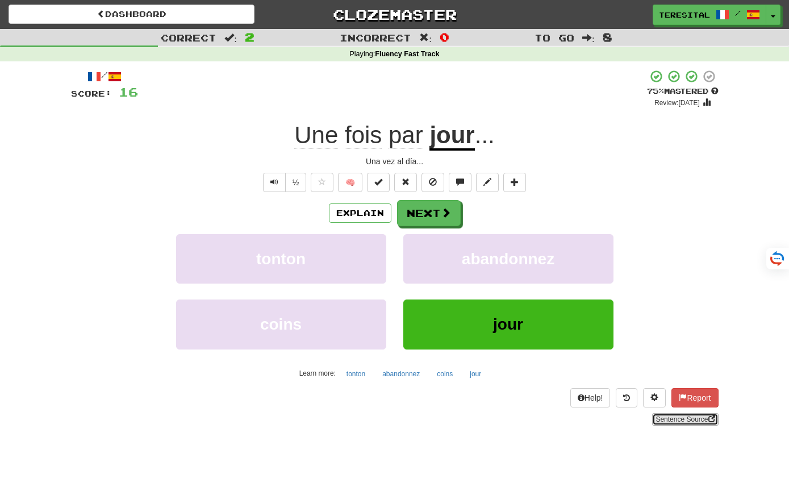
click at [665, 417] on link "Sentence Source" at bounding box center [685, 419] width 66 height 12
click at [442, 207] on button "Next" at bounding box center [429, 213] width 64 height 26
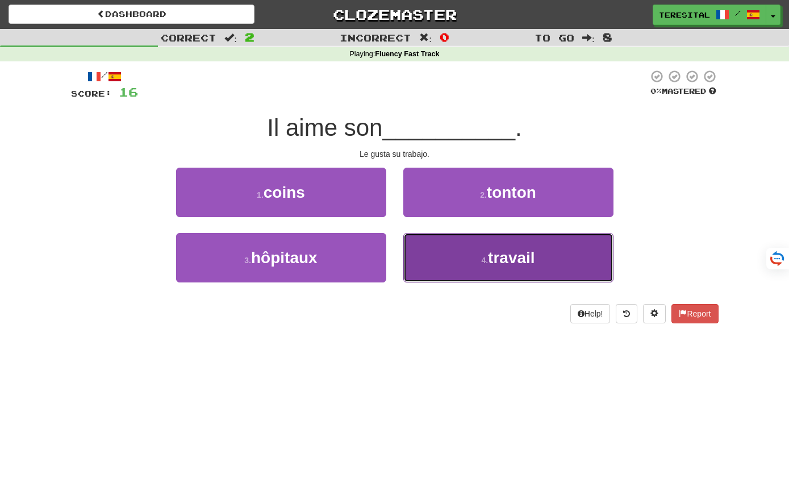
click at [475, 253] on button "4 . travail" at bounding box center [508, 257] width 210 height 49
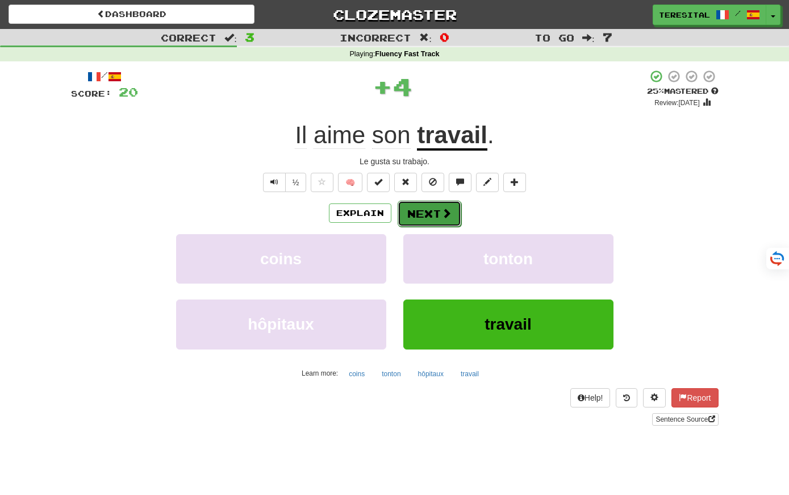
click at [442, 208] on span at bounding box center [446, 213] width 10 height 10
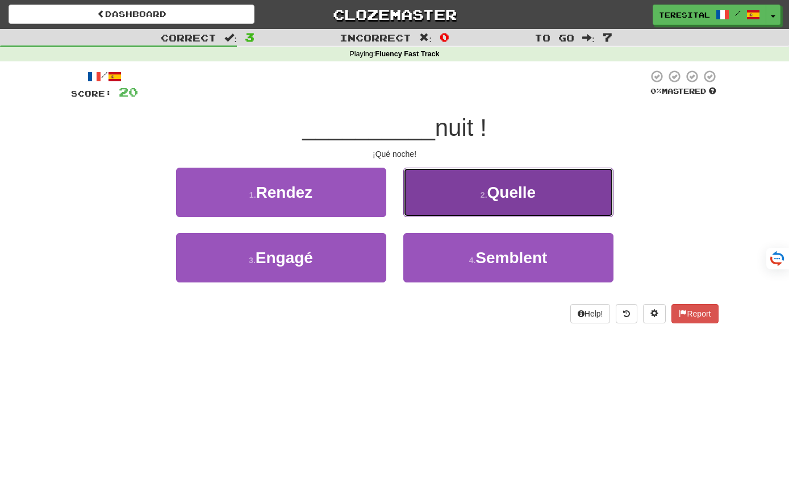
click at [442, 206] on button "2 . Quelle" at bounding box center [508, 191] width 210 height 49
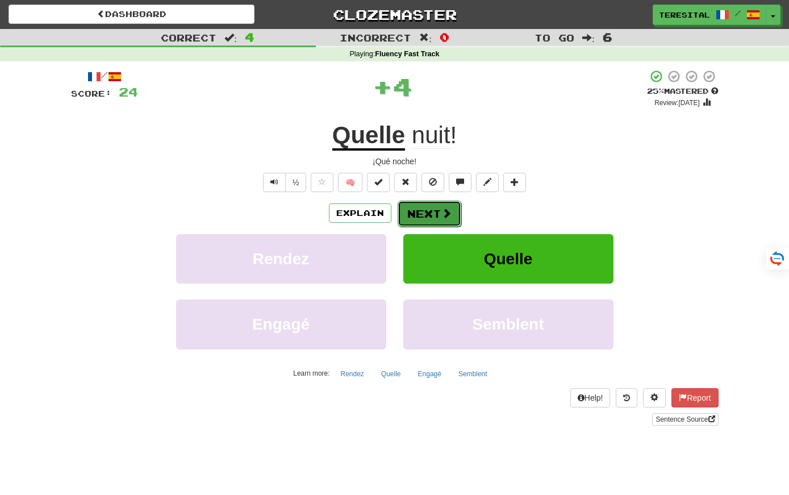
click at [430, 211] on button "Next" at bounding box center [429, 213] width 64 height 26
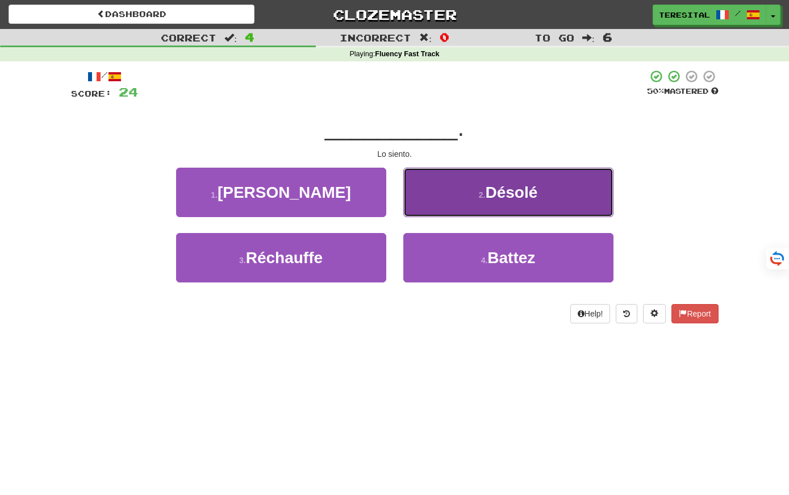
click at [441, 202] on button "2 . Désolé" at bounding box center [508, 191] width 210 height 49
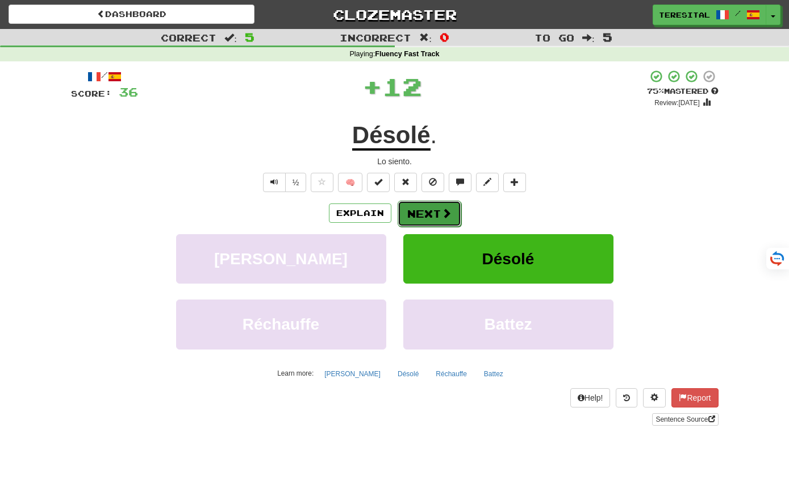
click at [435, 208] on button "Next" at bounding box center [429, 213] width 64 height 26
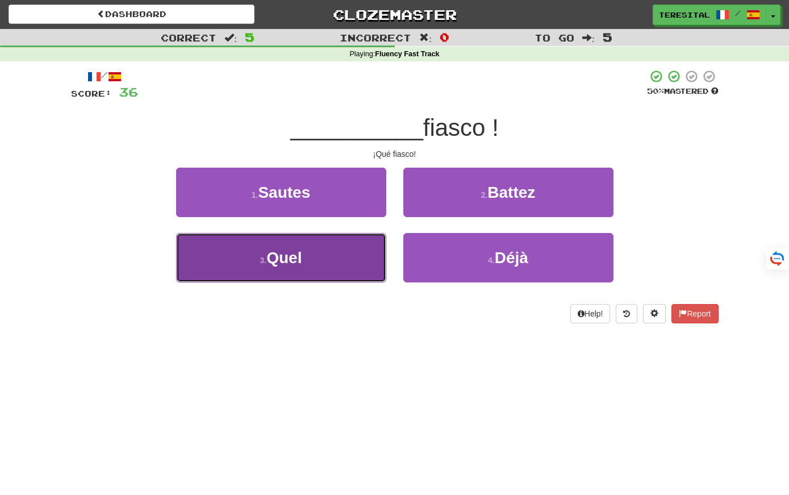
click at [353, 253] on button "3 . Quel" at bounding box center [281, 257] width 210 height 49
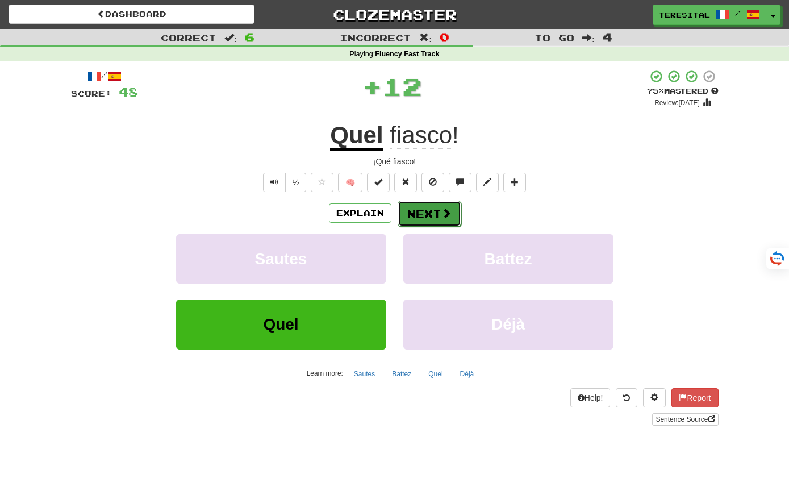
click at [443, 220] on button "Next" at bounding box center [429, 213] width 64 height 26
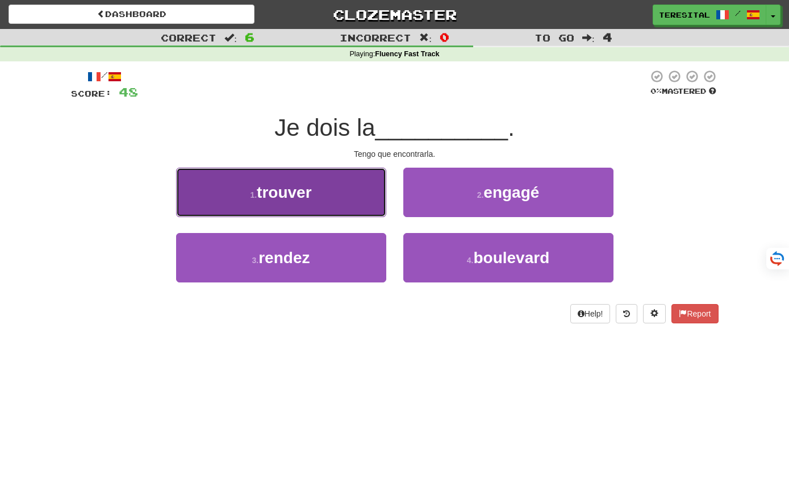
click at [374, 200] on button "1 . trouver" at bounding box center [281, 191] width 210 height 49
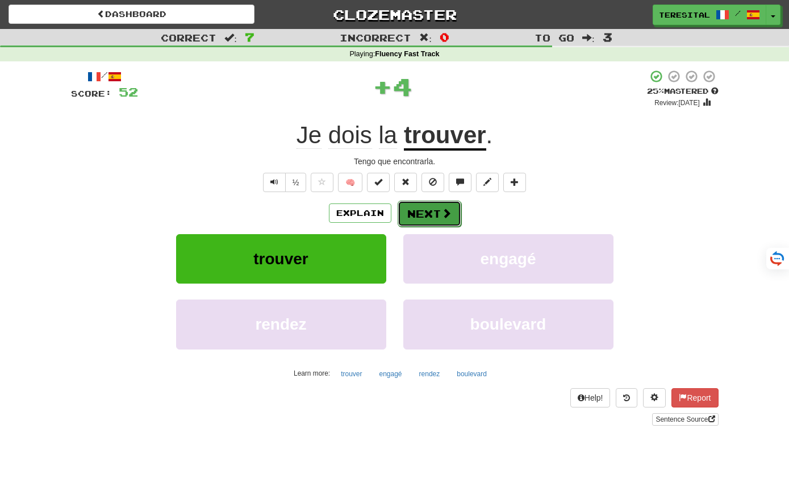
click at [440, 220] on button "Next" at bounding box center [429, 213] width 64 height 26
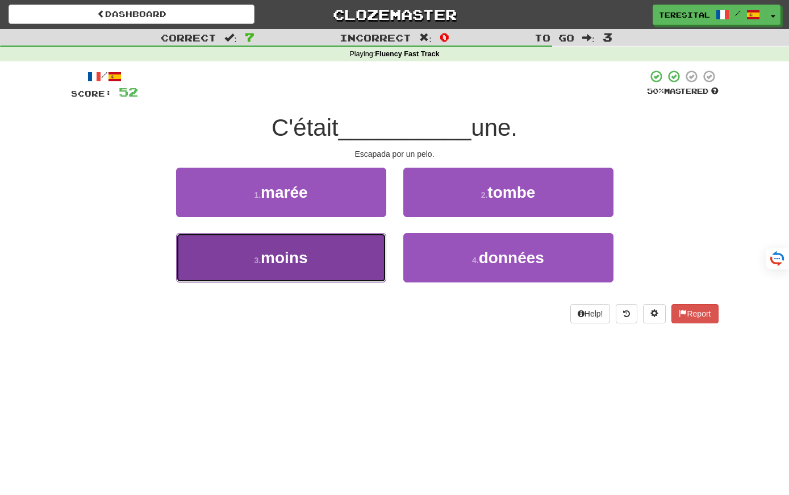
click at [384, 259] on button "3 . moins" at bounding box center [281, 257] width 210 height 49
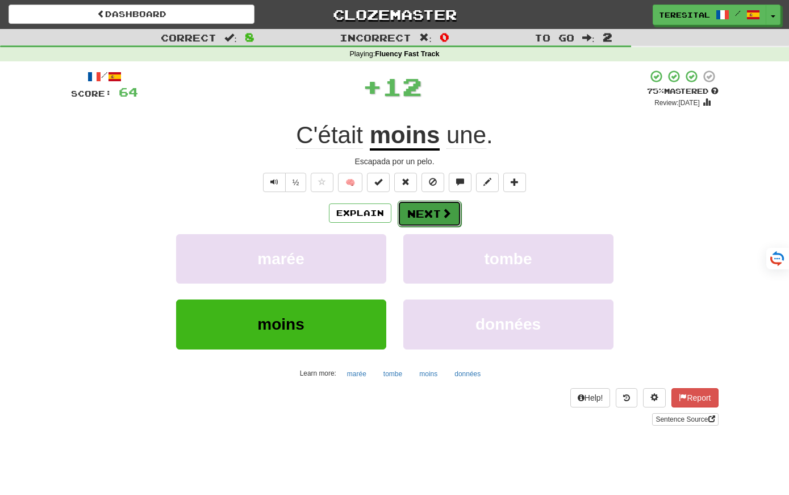
click at [433, 217] on button "Next" at bounding box center [429, 213] width 64 height 26
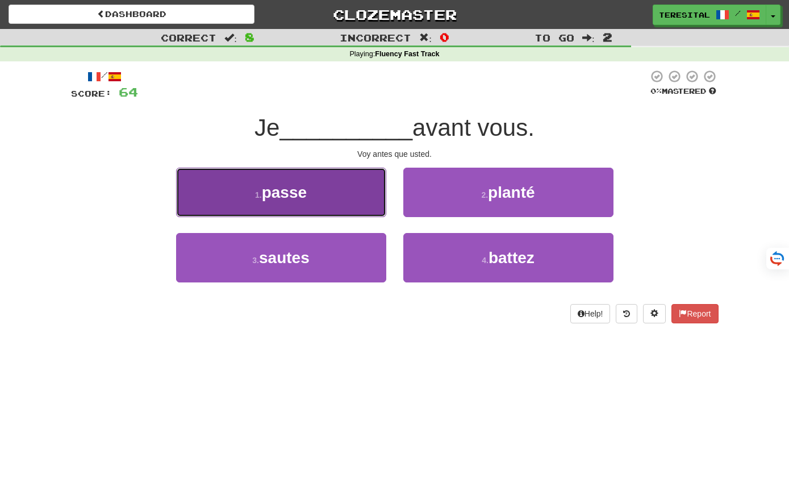
click at [337, 206] on button "1 . passe" at bounding box center [281, 191] width 210 height 49
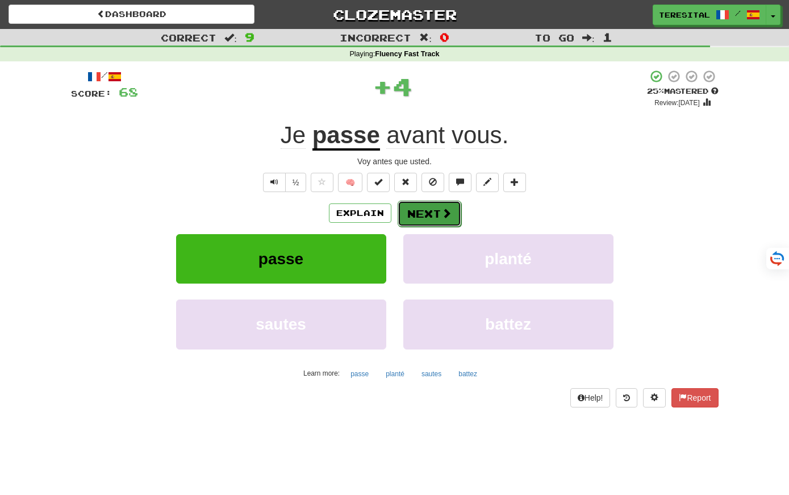
click at [419, 211] on button "Next" at bounding box center [429, 213] width 64 height 26
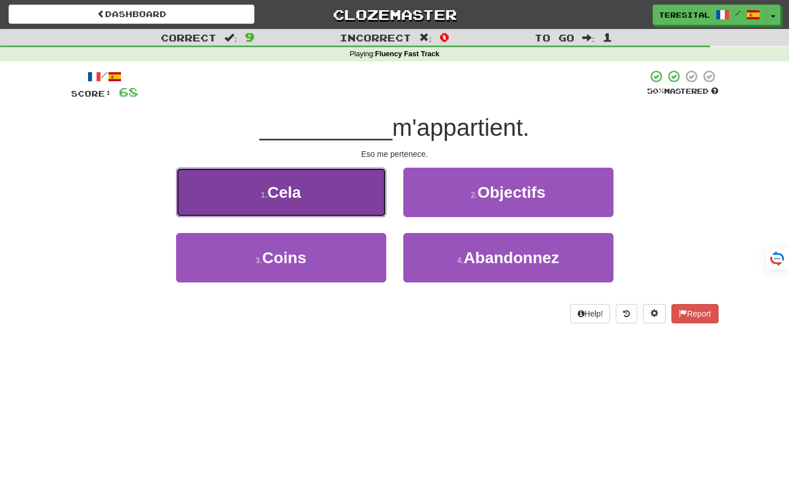
click at [337, 189] on button "1 . Cela" at bounding box center [281, 191] width 210 height 49
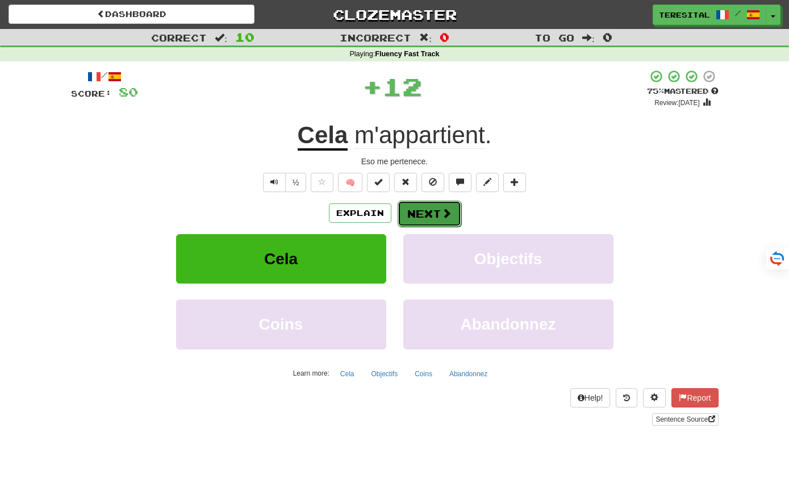
click at [439, 215] on button "Next" at bounding box center [429, 213] width 64 height 26
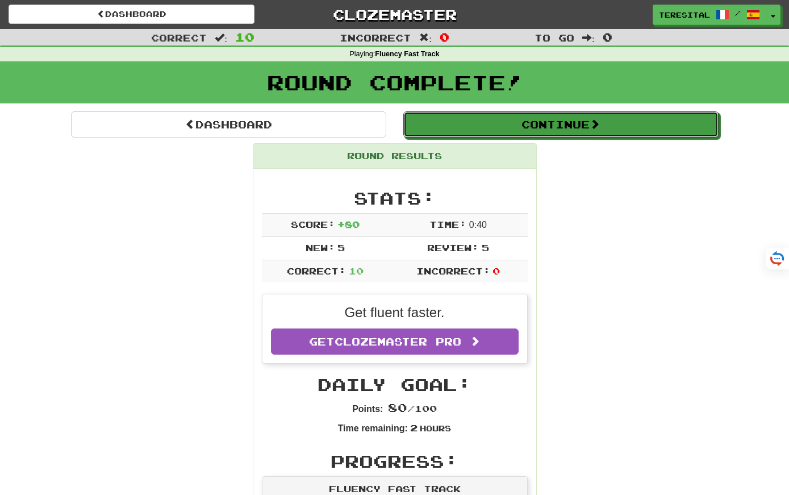
click at [522, 125] on button "Continue" at bounding box center [560, 124] width 315 height 26
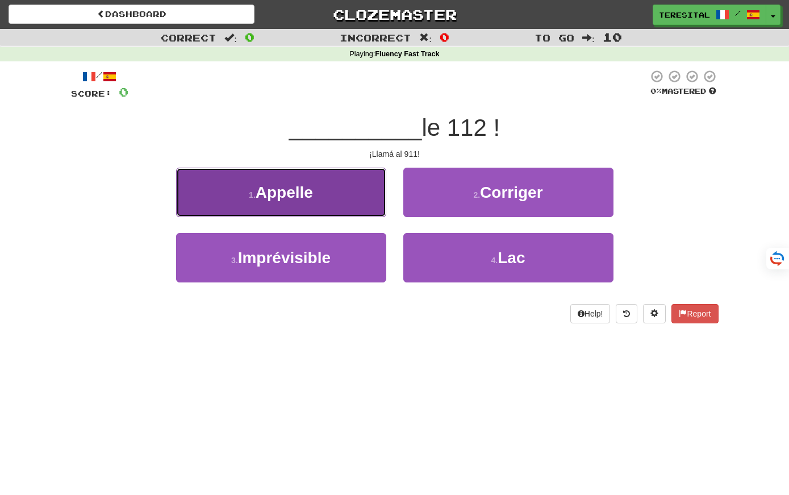
click at [316, 186] on button "1 . Appelle" at bounding box center [281, 191] width 210 height 49
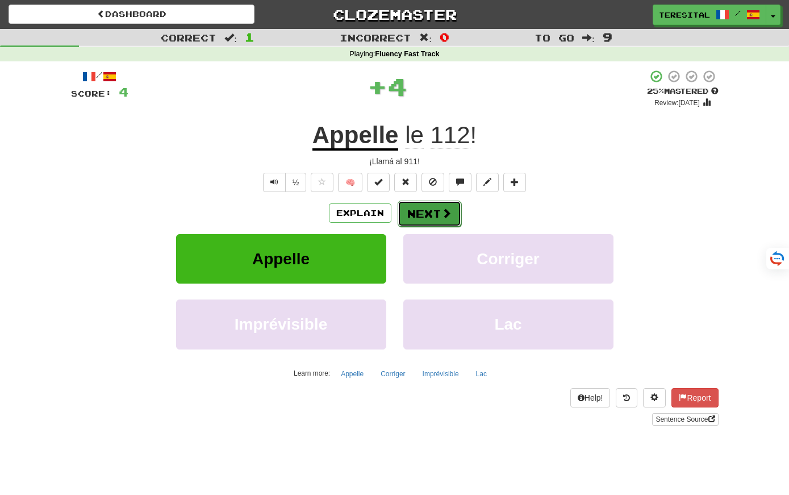
click at [418, 216] on button "Next" at bounding box center [429, 213] width 64 height 26
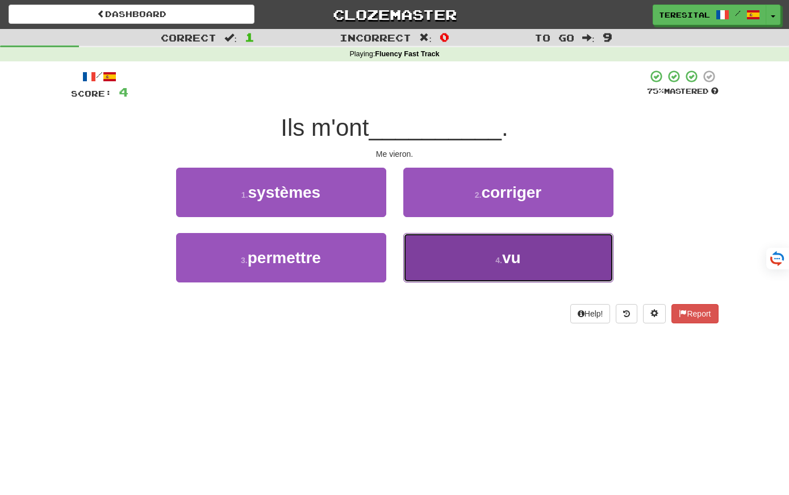
click at [453, 253] on button "4 . vu" at bounding box center [508, 257] width 210 height 49
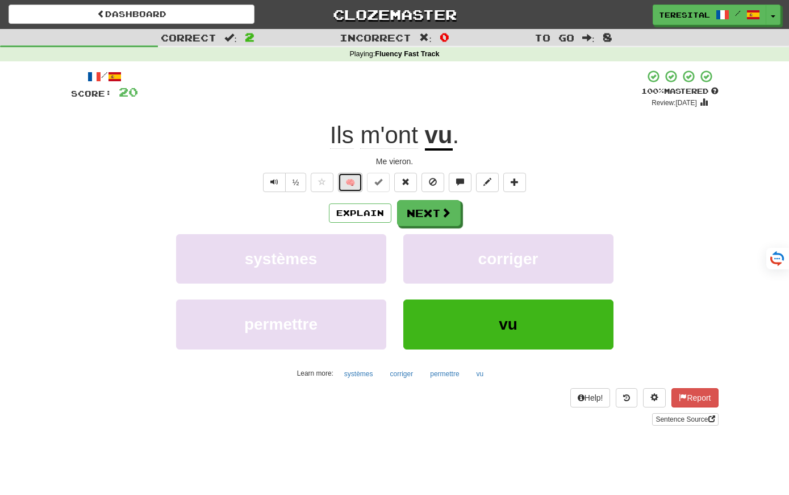
click at [350, 177] on button "🧠" at bounding box center [350, 182] width 24 height 19
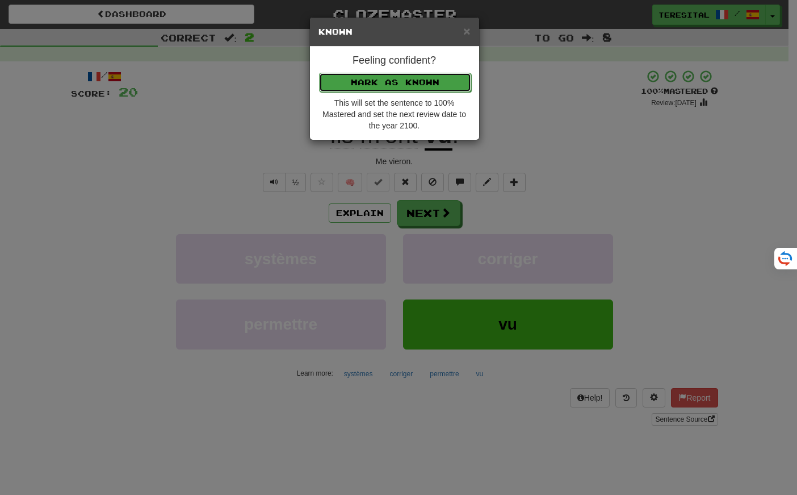
click at [363, 82] on button "Mark as Known" at bounding box center [395, 82] width 152 height 19
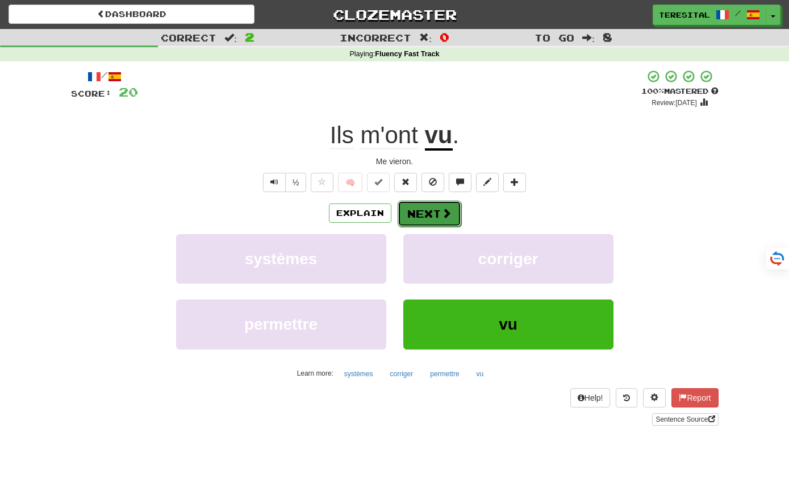
click at [443, 212] on span at bounding box center [446, 213] width 10 height 10
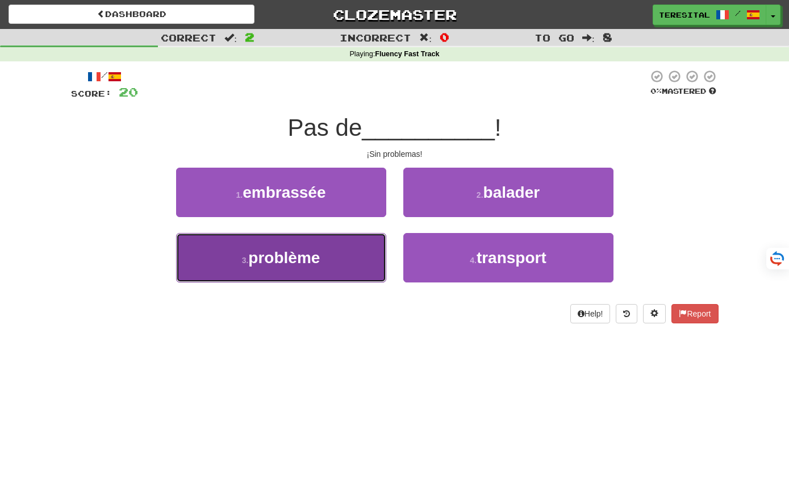
click at [368, 239] on button "3 . problème" at bounding box center [281, 257] width 210 height 49
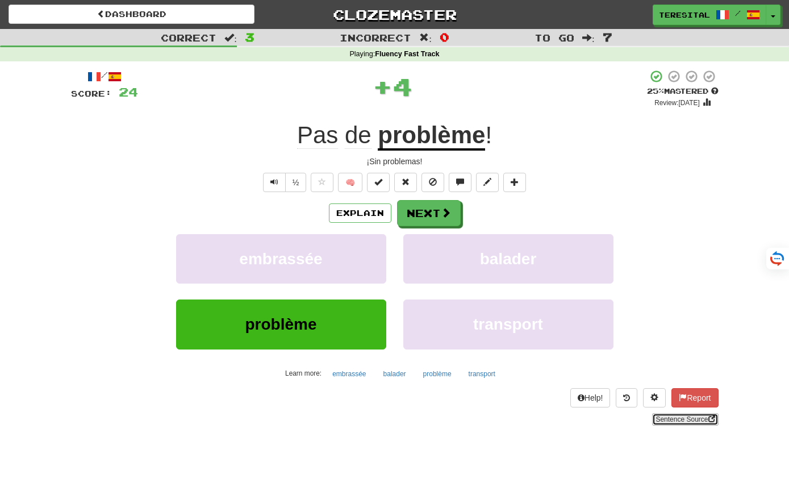
click at [663, 414] on link "Sentence Source" at bounding box center [685, 419] width 66 height 12
click at [421, 217] on button "Next" at bounding box center [429, 213] width 64 height 26
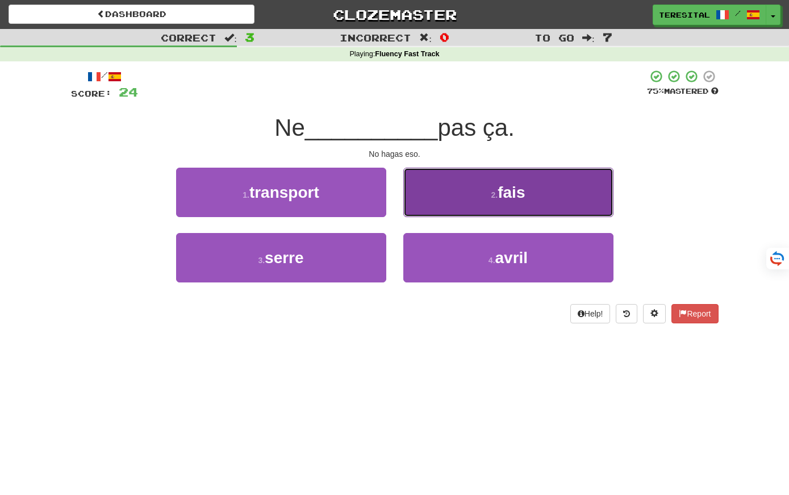
click at [451, 198] on button "2 . fais" at bounding box center [508, 191] width 210 height 49
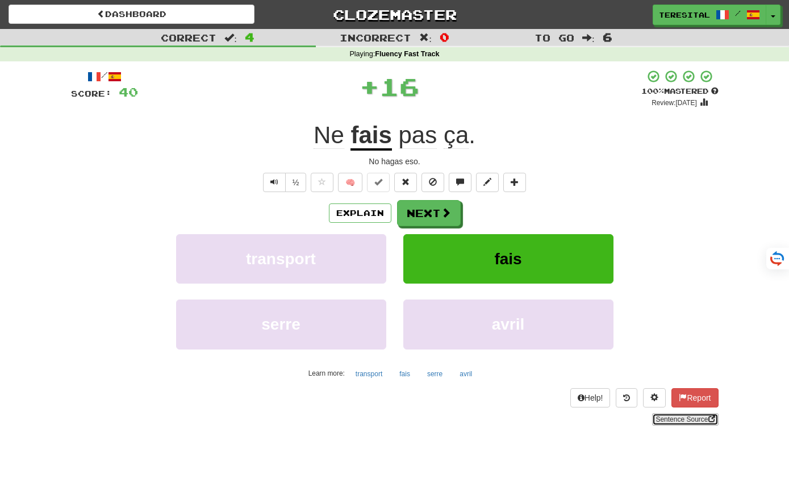
click at [664, 420] on link "Sentence Source" at bounding box center [685, 419] width 66 height 12
click at [439, 208] on button "Next" at bounding box center [429, 213] width 64 height 26
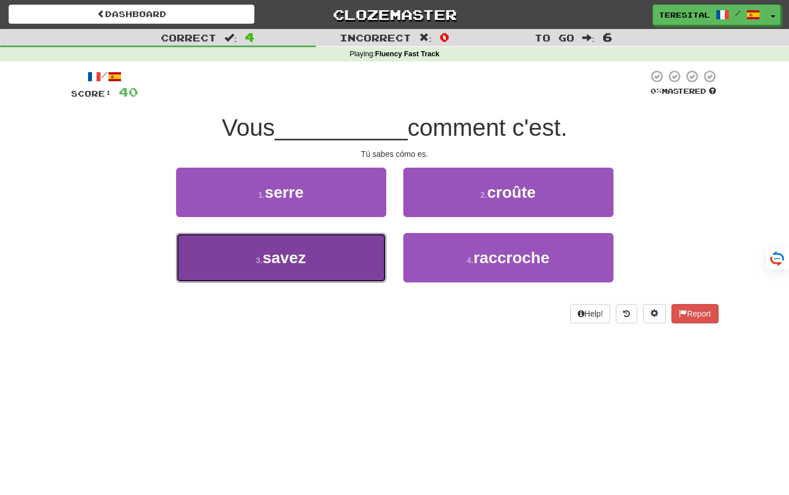
click at [347, 244] on button "3 . savez" at bounding box center [281, 257] width 210 height 49
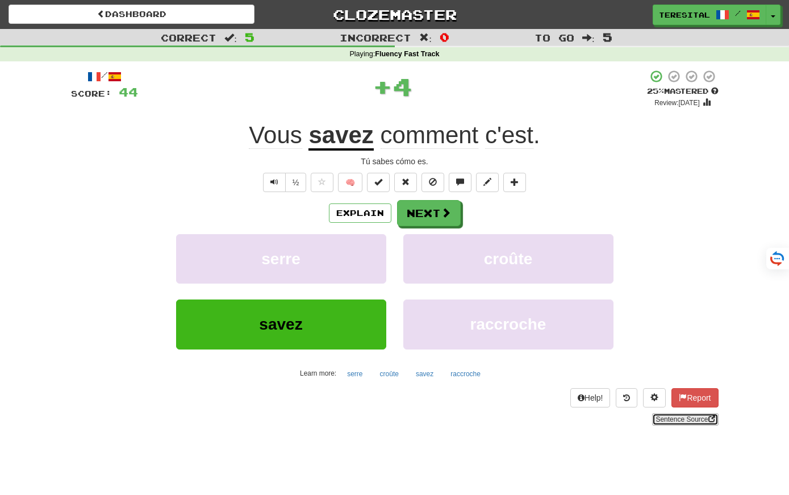
click at [659, 417] on link "Sentence Source" at bounding box center [685, 419] width 66 height 12
click at [417, 223] on button "Next" at bounding box center [429, 213] width 64 height 26
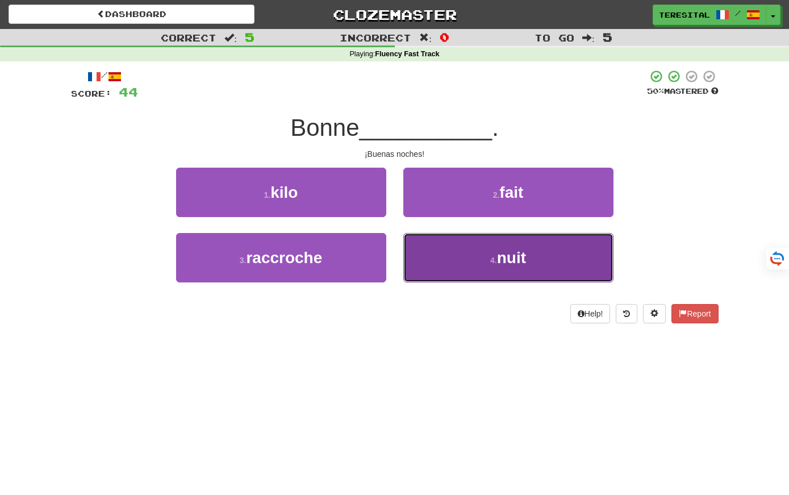
click at [483, 254] on button "4 . nuit" at bounding box center [508, 257] width 210 height 49
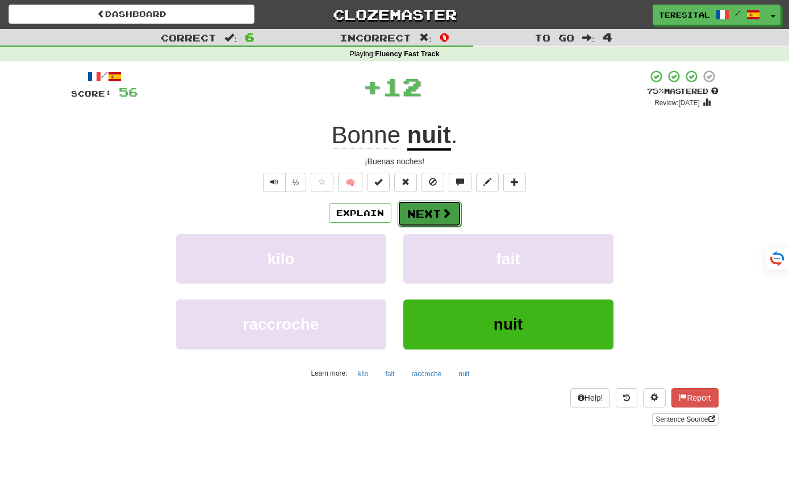
click at [436, 221] on button "Next" at bounding box center [429, 213] width 64 height 26
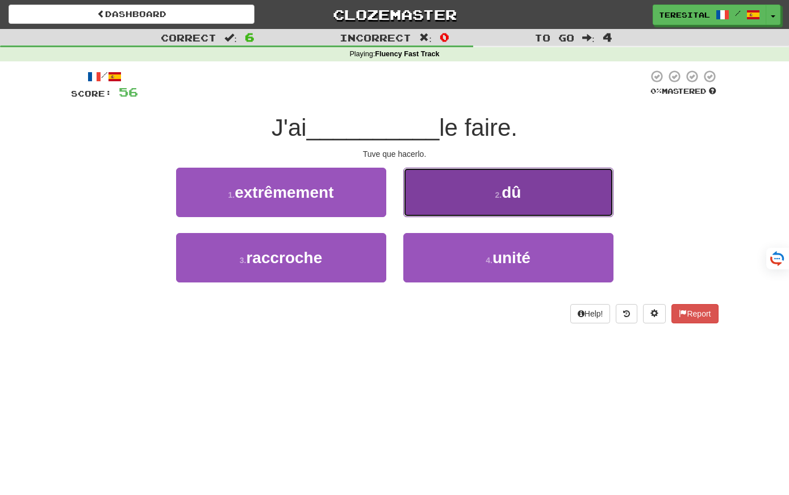
click at [458, 201] on button "2 . dû" at bounding box center [508, 191] width 210 height 49
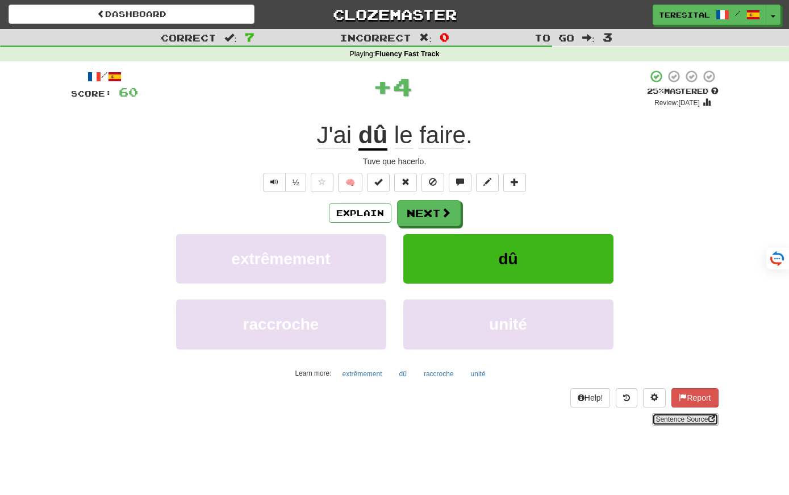
click at [679, 421] on link "Sentence Source" at bounding box center [685, 419] width 66 height 12
click at [447, 213] on span at bounding box center [446, 213] width 10 height 10
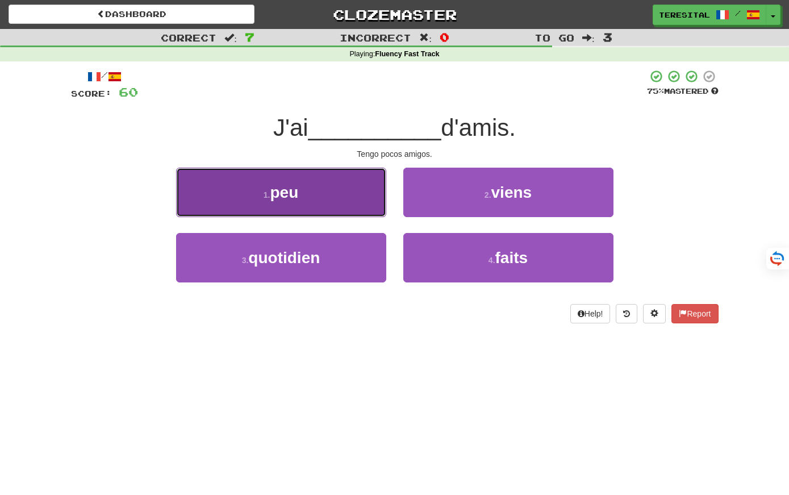
click at [343, 190] on button "1 . peu" at bounding box center [281, 191] width 210 height 49
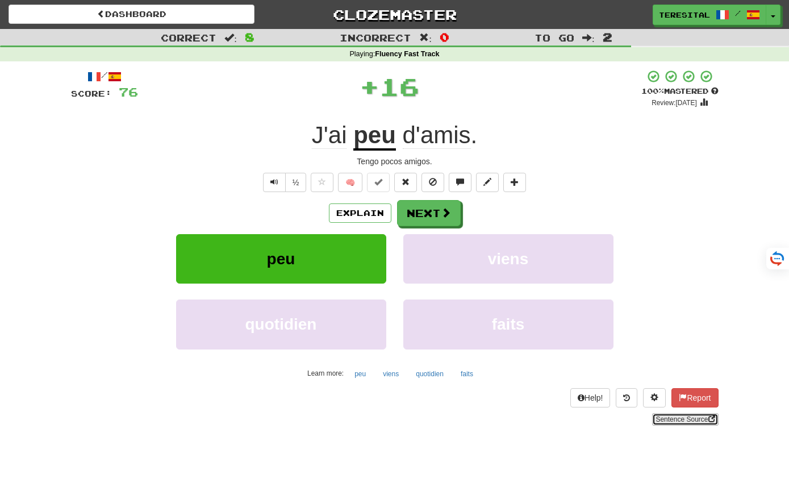
click at [683, 417] on link "Sentence Source" at bounding box center [685, 419] width 66 height 12
click at [423, 224] on button "Next" at bounding box center [429, 213] width 64 height 26
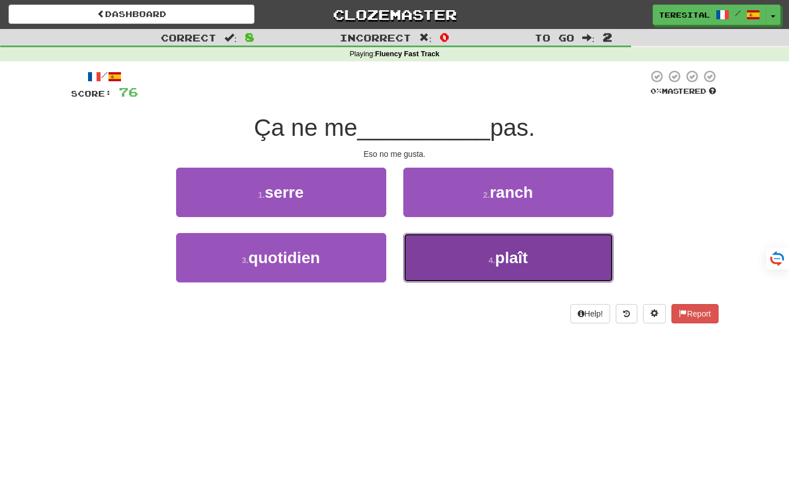
click at [448, 253] on button "4 . plaît" at bounding box center [508, 257] width 210 height 49
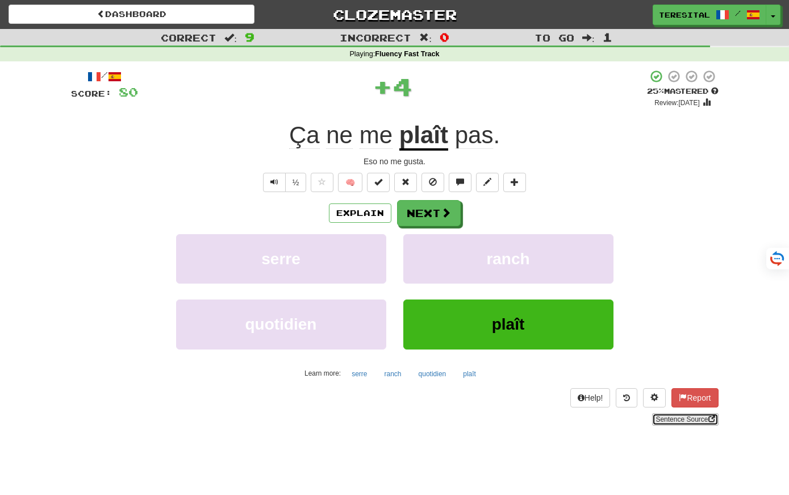
click at [677, 421] on link "Sentence Source" at bounding box center [685, 419] width 66 height 12
click at [435, 213] on button "Next" at bounding box center [429, 213] width 64 height 26
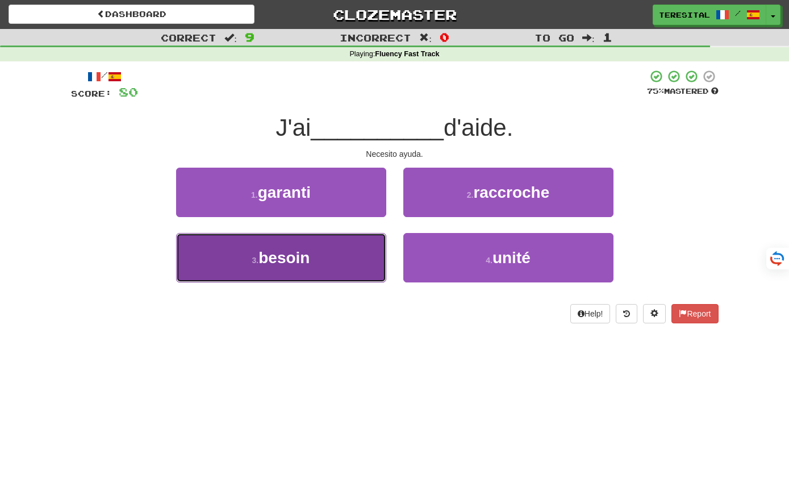
click at [321, 271] on button "3 . besoin" at bounding box center [281, 257] width 210 height 49
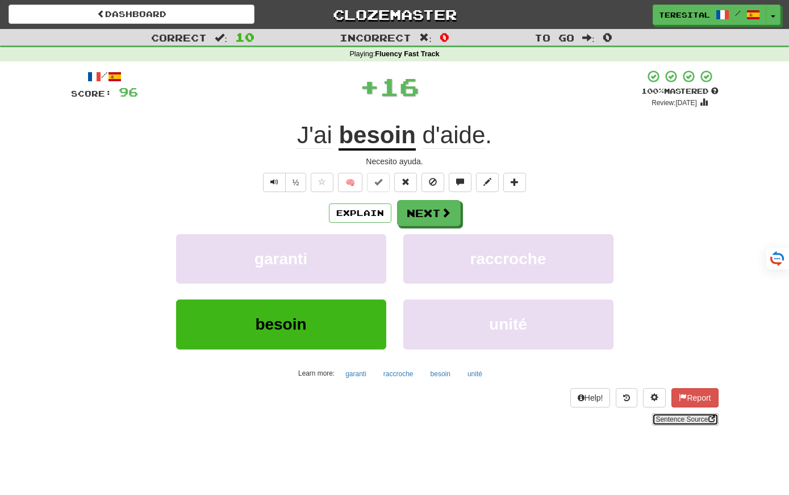
click at [652, 417] on link "Sentence Source" at bounding box center [685, 419] width 66 height 12
click at [437, 215] on button "Next" at bounding box center [429, 213] width 64 height 26
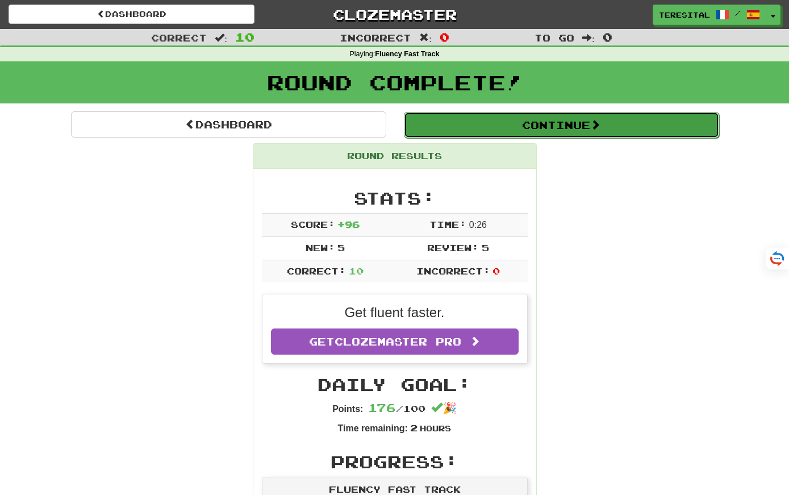
click at [438, 116] on button "Continue" at bounding box center [561, 125] width 315 height 26
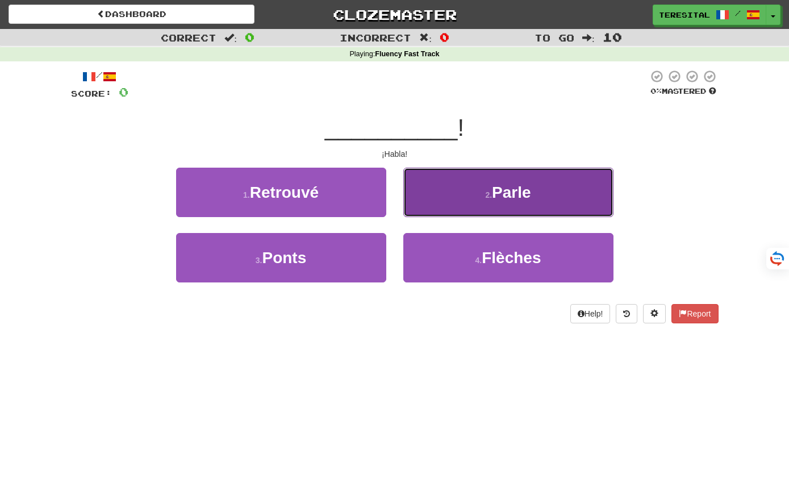
click at [471, 191] on button "2 . Parle" at bounding box center [508, 191] width 210 height 49
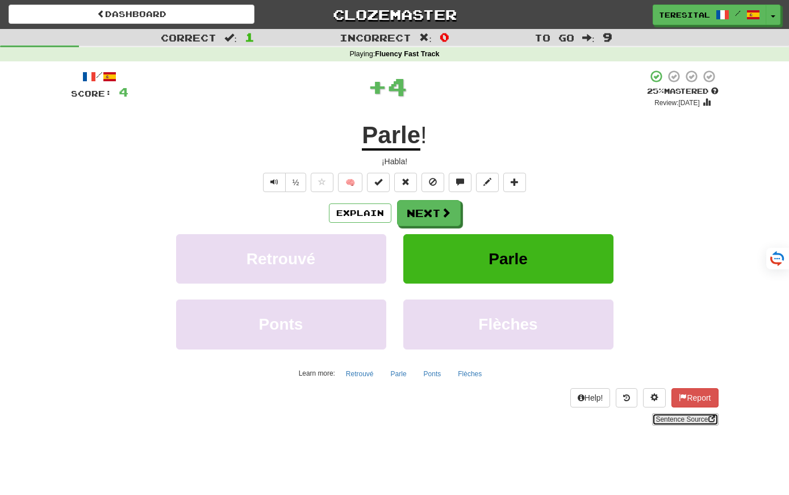
click at [667, 422] on link "Sentence Source" at bounding box center [685, 419] width 66 height 12
click at [441, 210] on span at bounding box center [446, 213] width 10 height 10
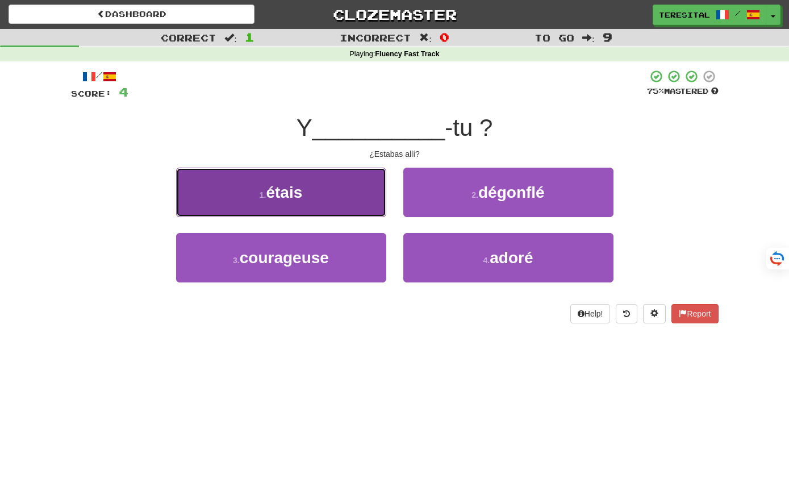
click at [365, 194] on button "1 . étais" at bounding box center [281, 191] width 210 height 49
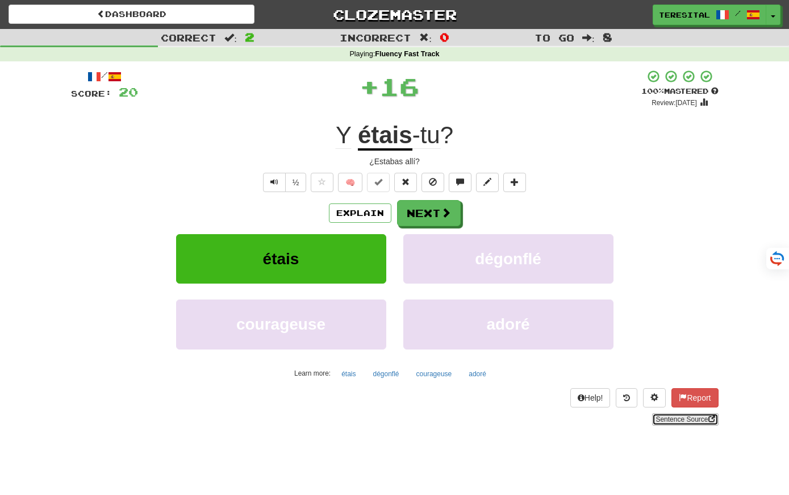
click at [681, 417] on link "Sentence Source" at bounding box center [685, 419] width 66 height 12
click at [438, 213] on button "Next" at bounding box center [429, 213] width 64 height 26
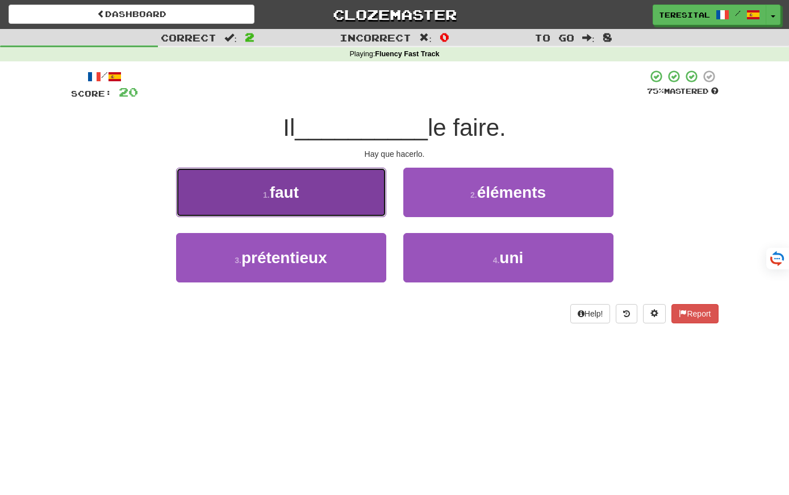
click at [378, 190] on button "1 . faut" at bounding box center [281, 191] width 210 height 49
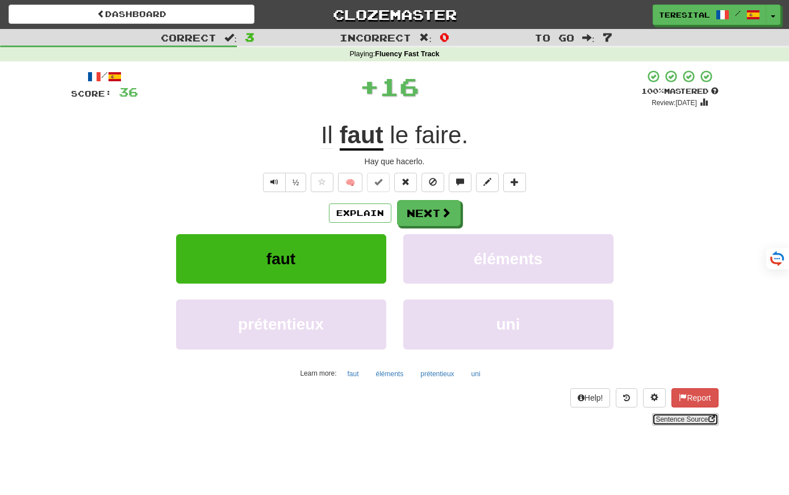
click at [708, 421] on span at bounding box center [711, 418] width 7 height 7
click at [438, 216] on button "Next" at bounding box center [429, 213] width 64 height 26
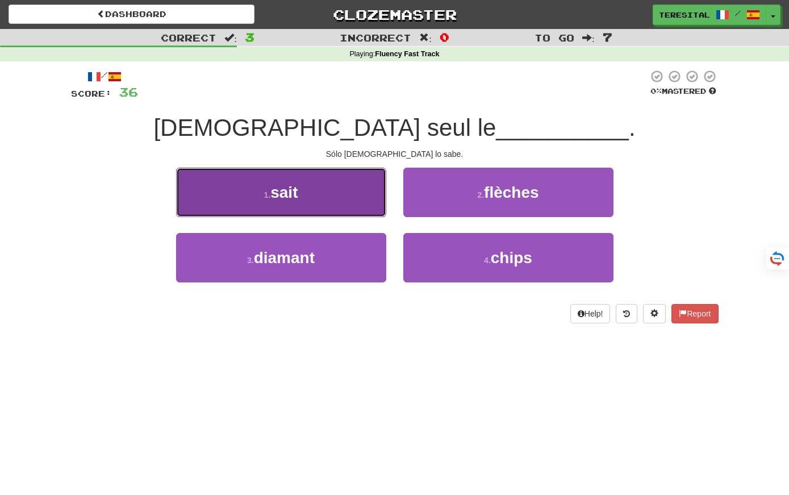
click at [323, 190] on button "1 . sait" at bounding box center [281, 191] width 210 height 49
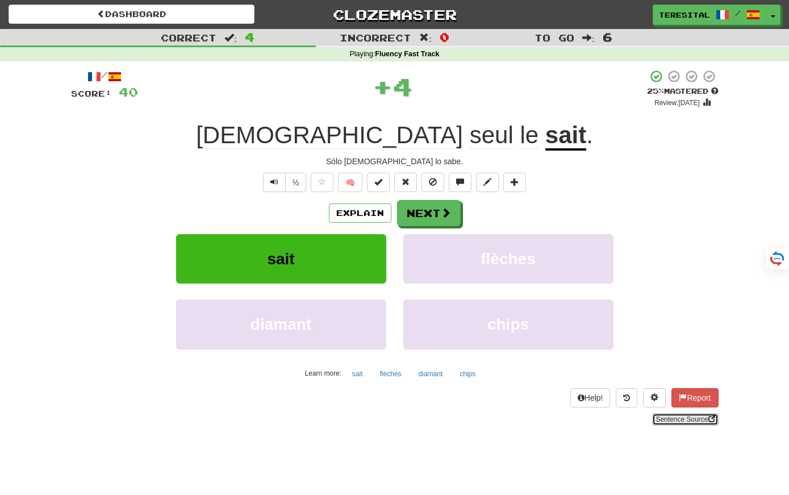
click at [680, 417] on link "Sentence Source" at bounding box center [685, 419] width 66 height 12
click at [412, 218] on button "Next" at bounding box center [429, 213] width 64 height 26
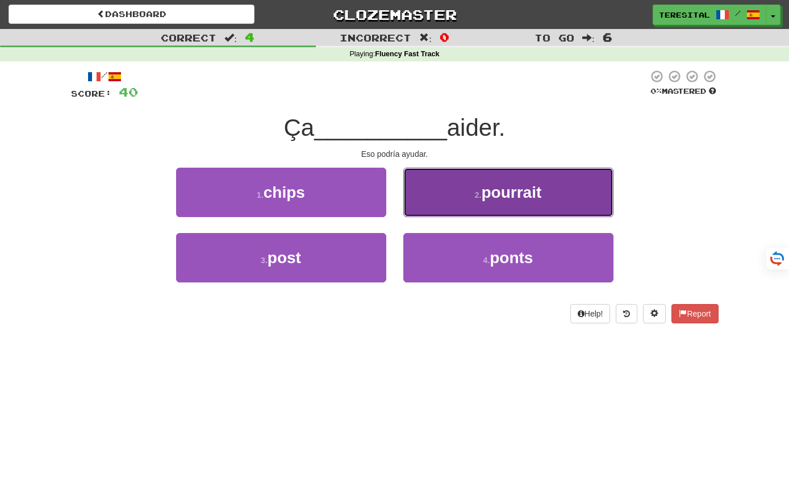
click at [464, 200] on button "2 . pourrait" at bounding box center [508, 191] width 210 height 49
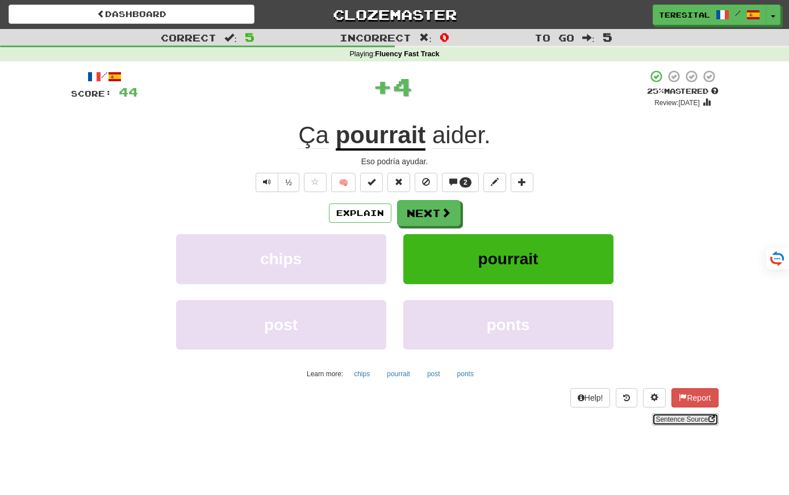
click at [692, 415] on link "Sentence Source" at bounding box center [685, 419] width 66 height 12
click at [437, 204] on button "Next" at bounding box center [429, 213] width 64 height 26
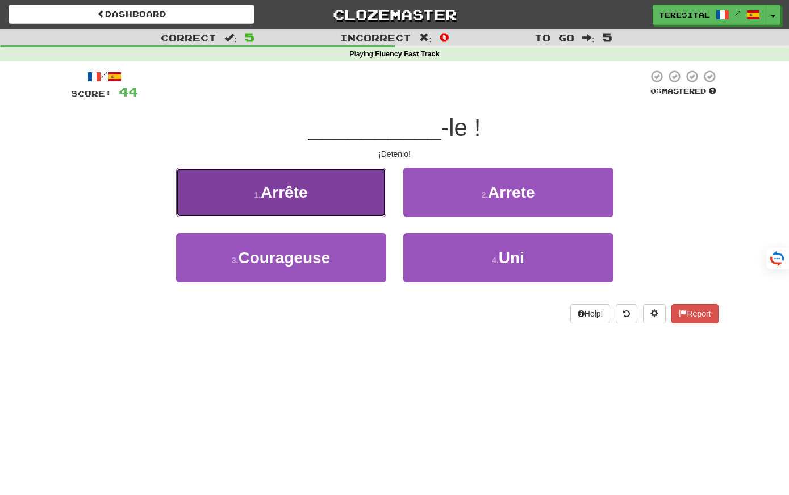
click at [363, 183] on button "1 . Arrête" at bounding box center [281, 191] width 210 height 49
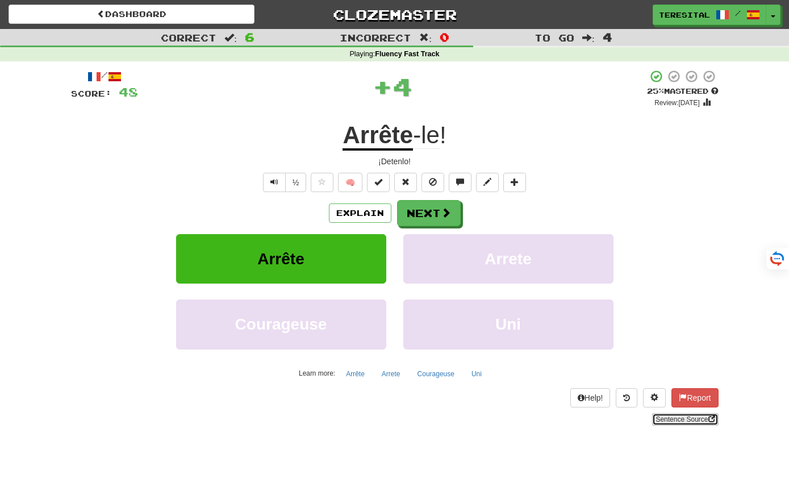
click at [666, 417] on link "Sentence Source" at bounding box center [685, 419] width 66 height 12
click at [418, 209] on button "Next" at bounding box center [429, 213] width 64 height 26
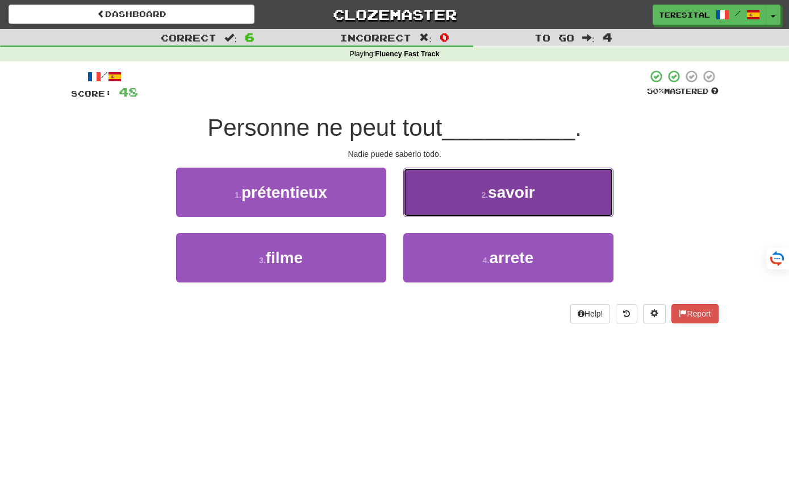
click at [473, 199] on button "2 . savoir" at bounding box center [508, 191] width 210 height 49
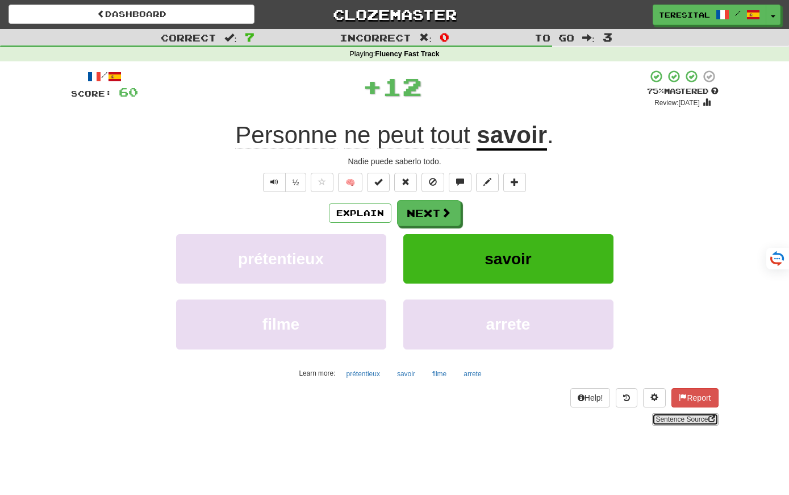
click at [689, 420] on link "Sentence Source" at bounding box center [685, 419] width 66 height 12
click at [414, 219] on button "Next" at bounding box center [429, 213] width 64 height 26
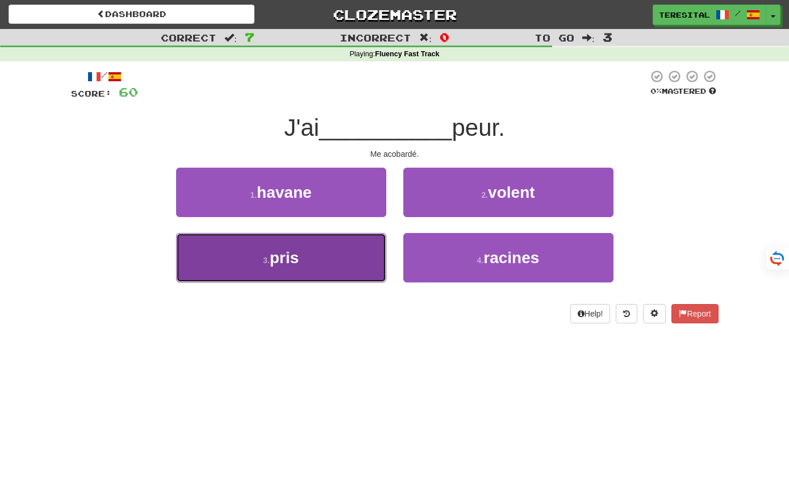
click at [371, 257] on button "3 . pris" at bounding box center [281, 257] width 210 height 49
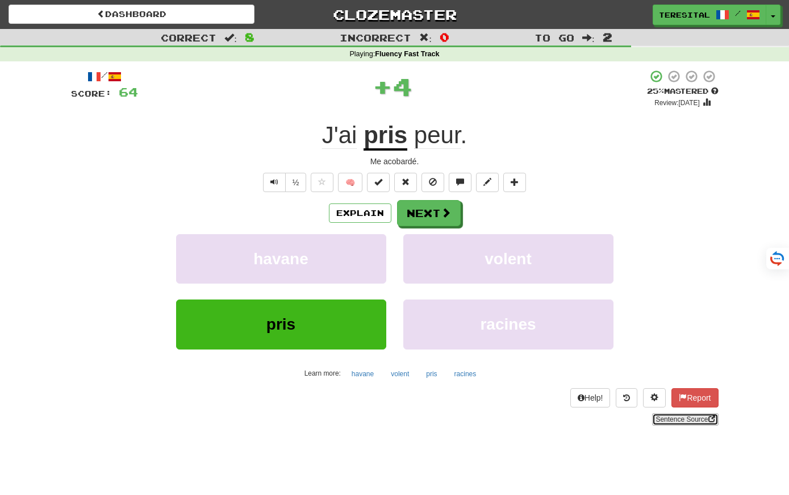
click at [659, 419] on link "Sentence Source" at bounding box center [685, 419] width 66 height 12
click at [441, 211] on span at bounding box center [446, 213] width 10 height 10
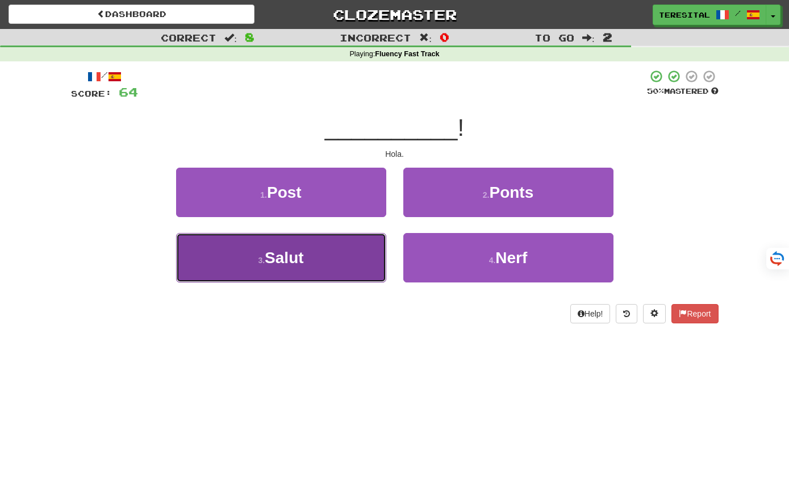
click at [349, 256] on button "3 . Salut" at bounding box center [281, 257] width 210 height 49
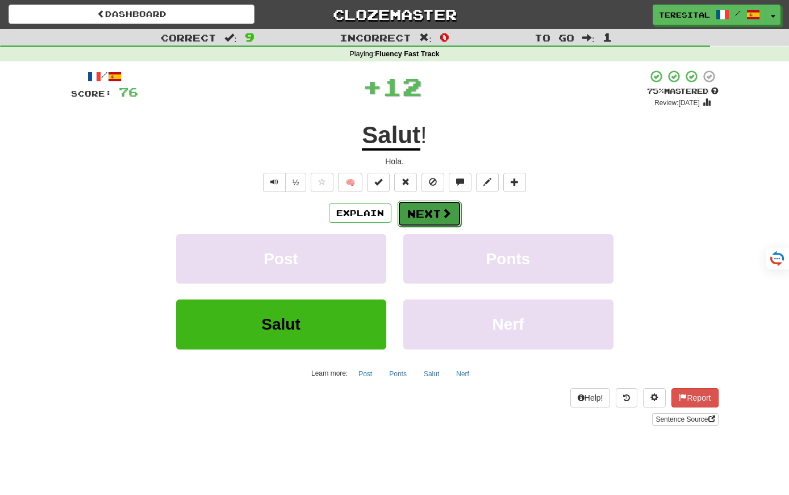
click at [430, 217] on button "Next" at bounding box center [429, 213] width 64 height 26
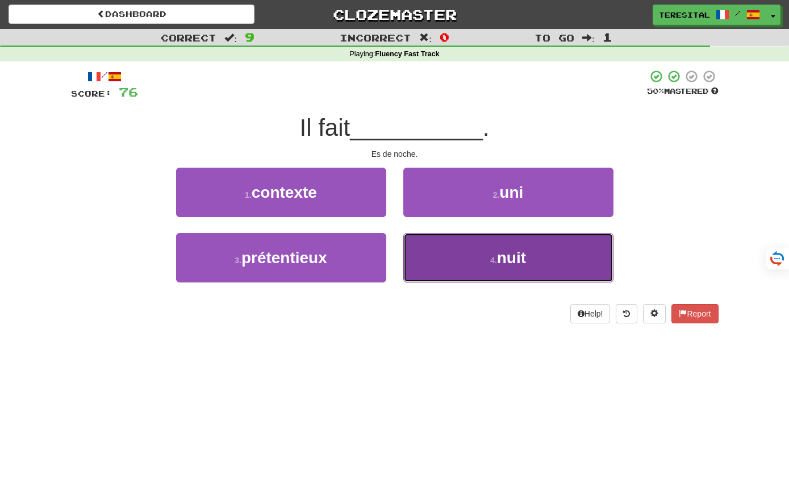
click at [466, 246] on button "4 . nuit" at bounding box center [508, 257] width 210 height 49
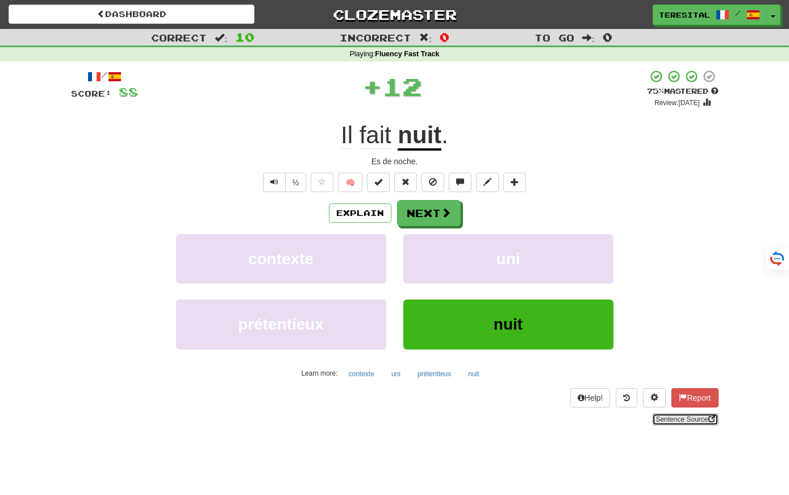
click at [677, 422] on link "Sentence Source" at bounding box center [685, 419] width 66 height 12
click at [420, 196] on div "/ Score: 88 + 12 75 % Mastered Review: 2025-09-19 Il fait nuit . Es de noche. ½…" at bounding box center [394, 247] width 647 height 356
click at [427, 210] on button "Next" at bounding box center [429, 213] width 64 height 26
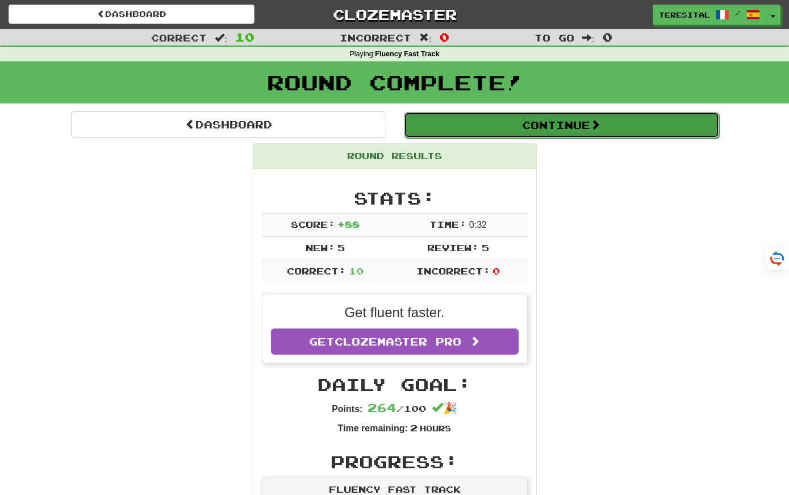
click at [457, 128] on button "Continue" at bounding box center [561, 125] width 315 height 26
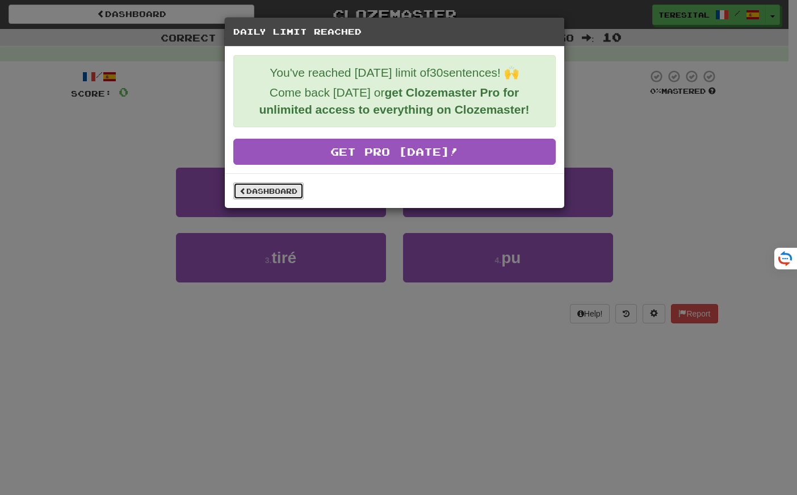
click at [291, 191] on link "Dashboard" at bounding box center [268, 190] width 70 height 17
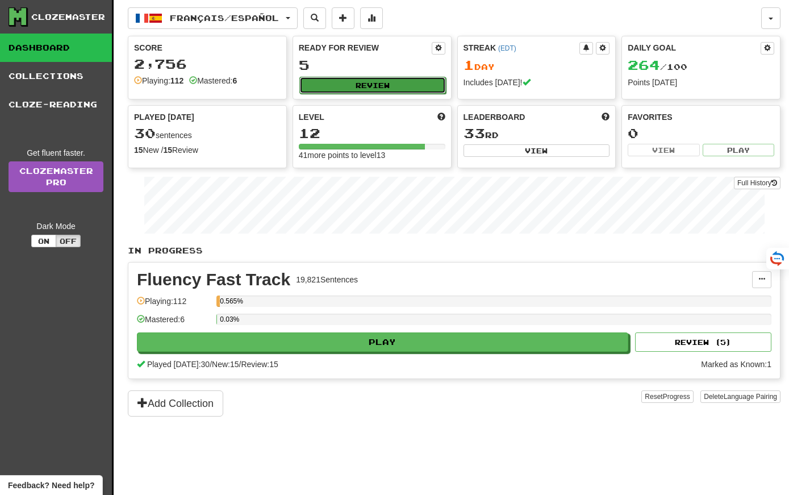
click at [363, 85] on button "Review" at bounding box center [372, 85] width 146 height 17
select select "**"
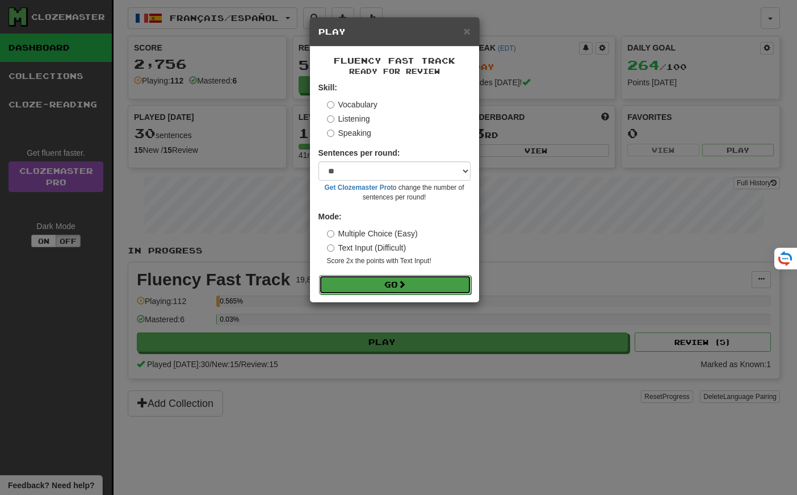
click at [387, 284] on button "Go" at bounding box center [395, 284] width 152 height 19
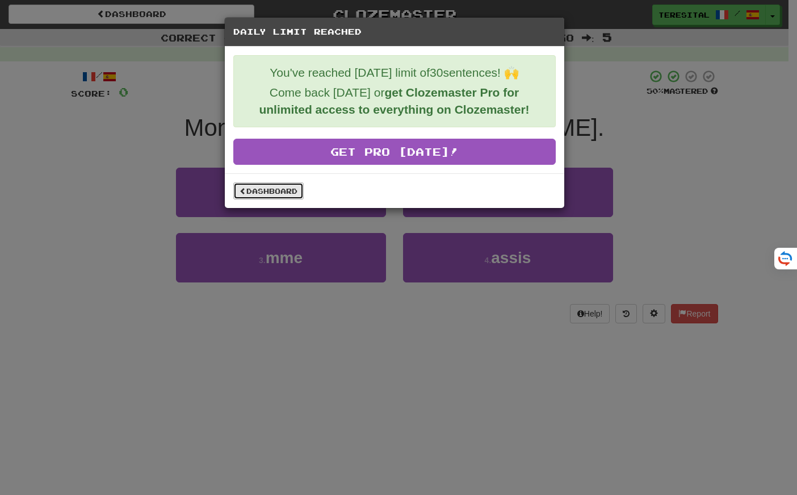
click at [289, 187] on link "Dashboard" at bounding box center [268, 190] width 70 height 17
